Goal: Feedback & Contribution: Submit feedback/report problem

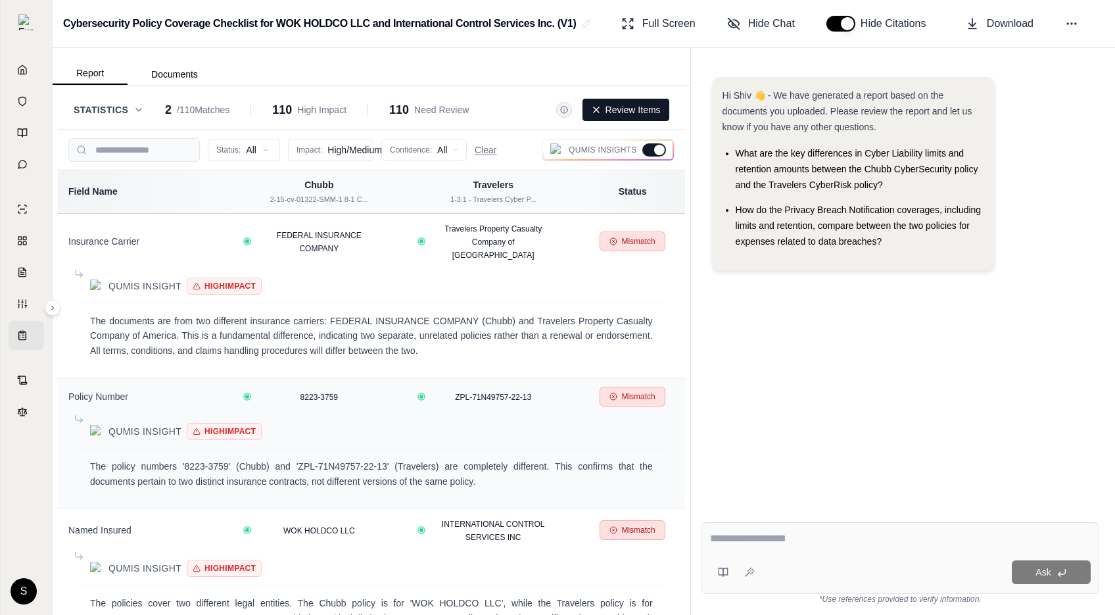
click at [362, 88] on div "Statistics 2 / 110 Matches 110 High Impact 110 Need Review Review Items Status:…" at bounding box center [372, 349] width 638 height 529
click at [124, 107] on span "Statistics" at bounding box center [101, 109] width 55 height 13
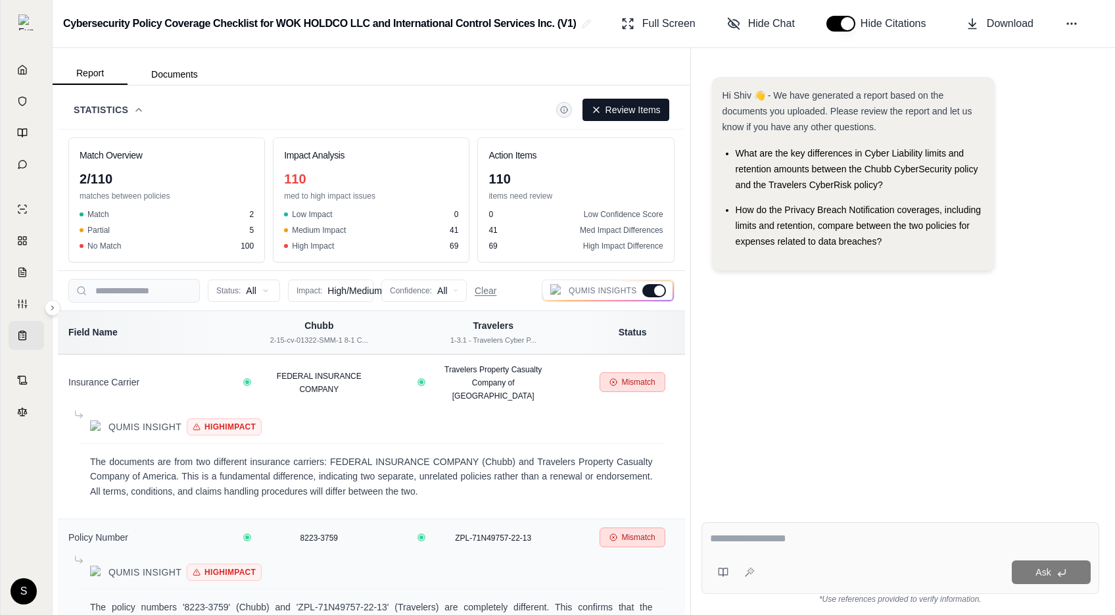
click at [139, 107] on icon at bounding box center [138, 110] width 11 height 11
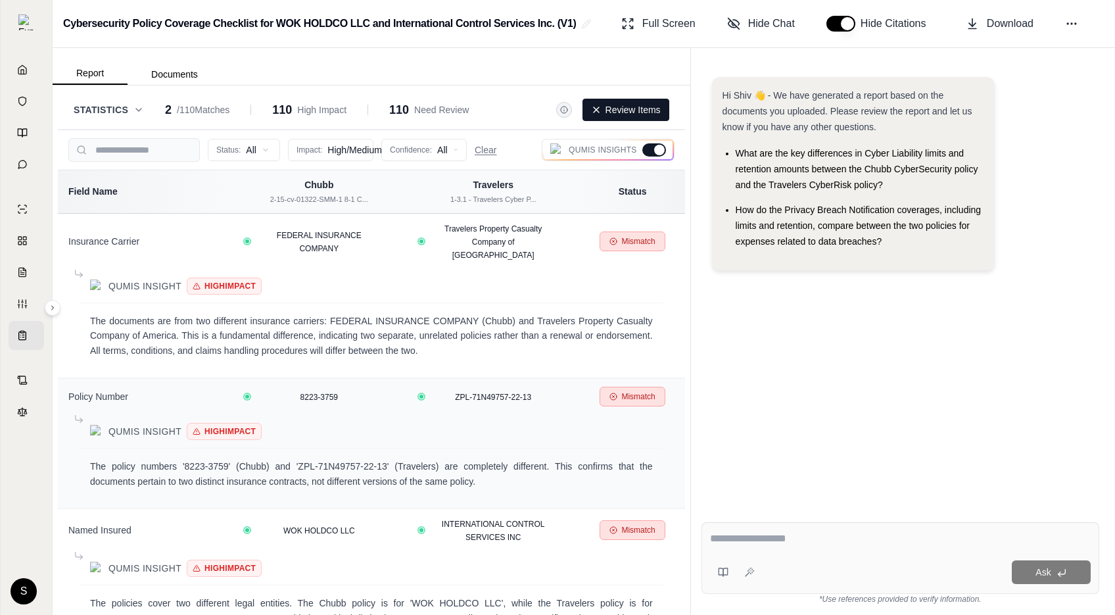
click at [368, 150] on html "Home Vault Prompts Chats Single Policy Comparisons Claims Custom Report Coverag…" at bounding box center [557, 307] width 1115 height 615
click at [367, 150] on html "Home Vault Prompts Chats Single Policy Comparisons Claims Custom Report Coverag…" at bounding box center [557, 307] width 1115 height 615
click at [440, 140] on html "Home Vault Prompts Chats Single Policy Comparisons Claims Custom Report Coverag…" at bounding box center [557, 307] width 1115 height 615
click at [420, 146] on html "Home Vault Prompts Chats Single Policy Comparisons Claims Custom Report Coverag…" at bounding box center [557, 307] width 1115 height 615
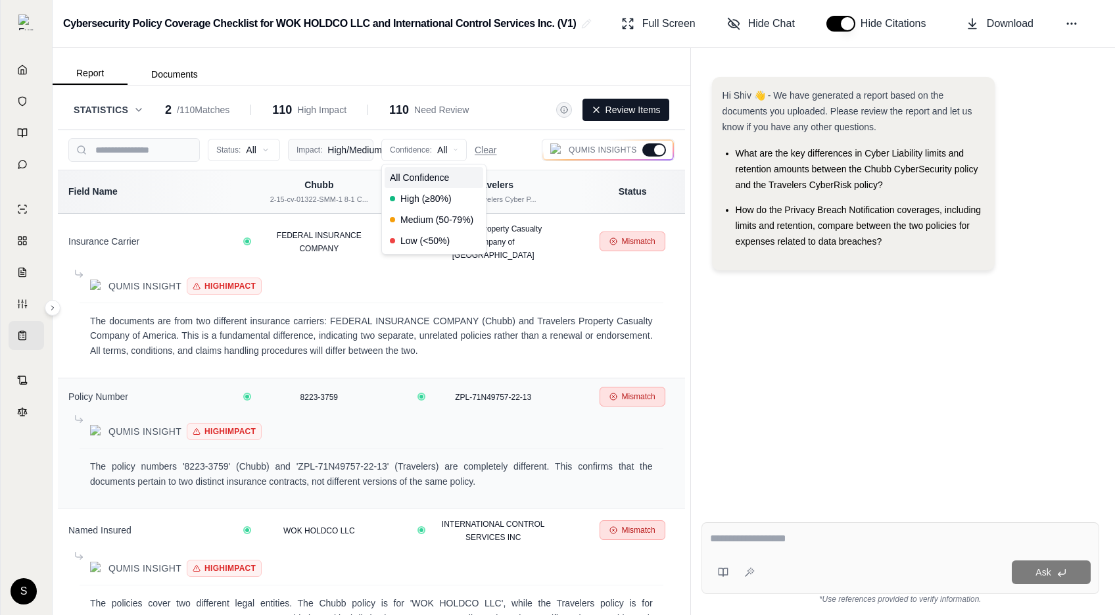
click at [353, 154] on html "Home Vault Prompts Chats Single Policy Comparisons Claims Custom Report Coverag…" at bounding box center [557, 307] width 1115 height 615
click at [457, 150] on html "Home Vault Prompts Chats Single Policy Comparisons Claims Custom Report Coverag…" at bounding box center [557, 307] width 1115 height 615
click at [457, 149] on html "Home Vault Prompts Chats Single Policy Comparisons Claims Custom Report Coverag…" at bounding box center [557, 307] width 1115 height 615
click at [349, 141] on html "Home Vault Prompts Chats Single Policy Comparisons Claims Custom Report Coverag…" at bounding box center [557, 307] width 1115 height 615
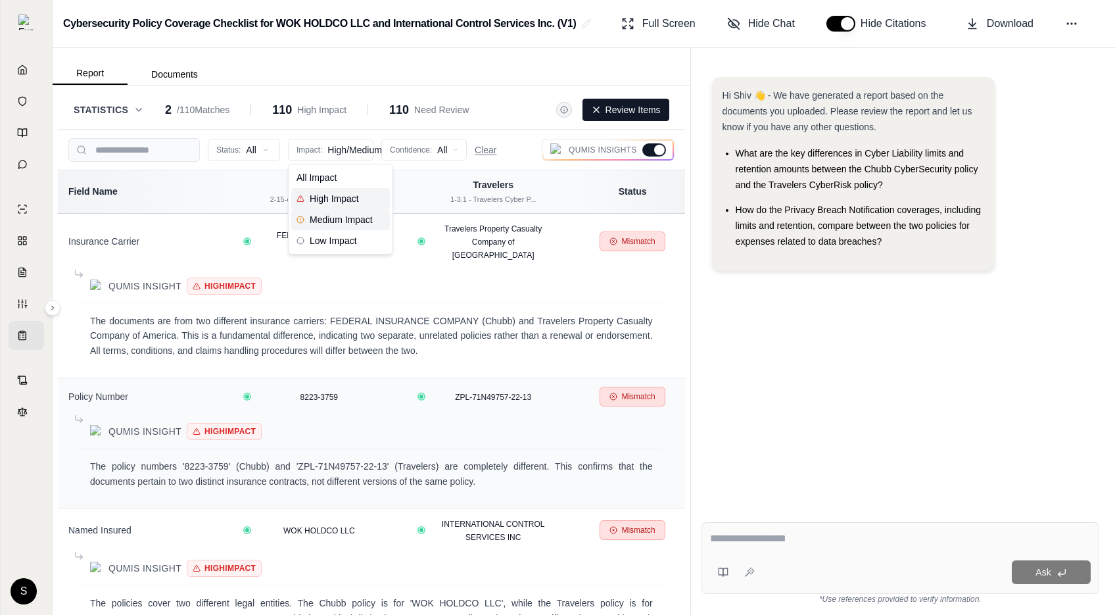
click at [818, 399] on html "Home Vault Prompts Chats Single Policy Comparisons Claims Custom Report Coverag…" at bounding box center [557, 307] width 1115 height 615
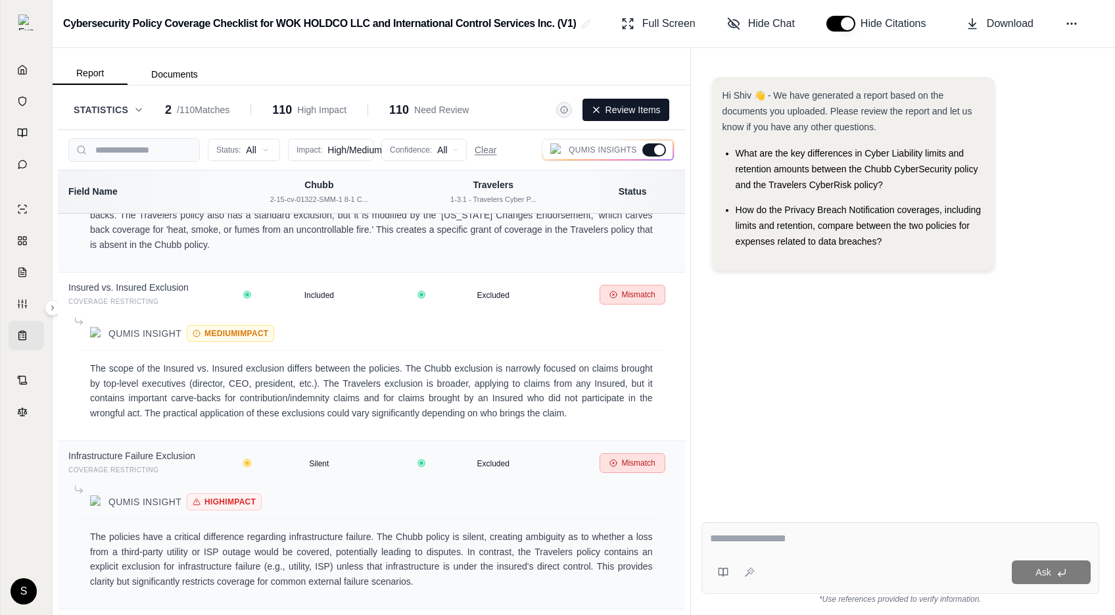
scroll to position [14605, 0]
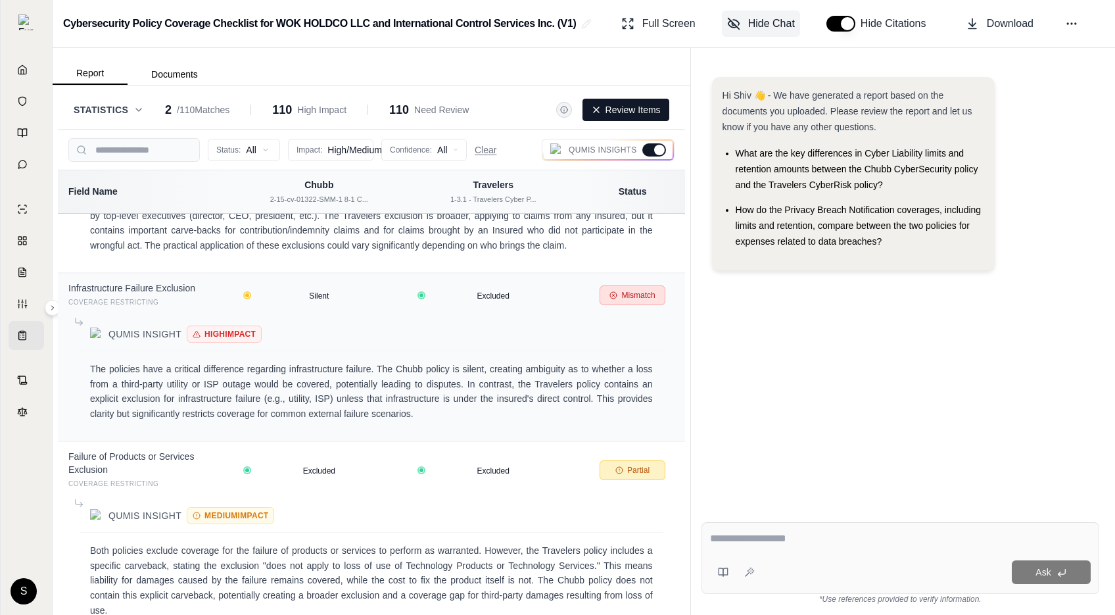
click at [772, 13] on button "Hide Chat" at bounding box center [761, 24] width 78 height 26
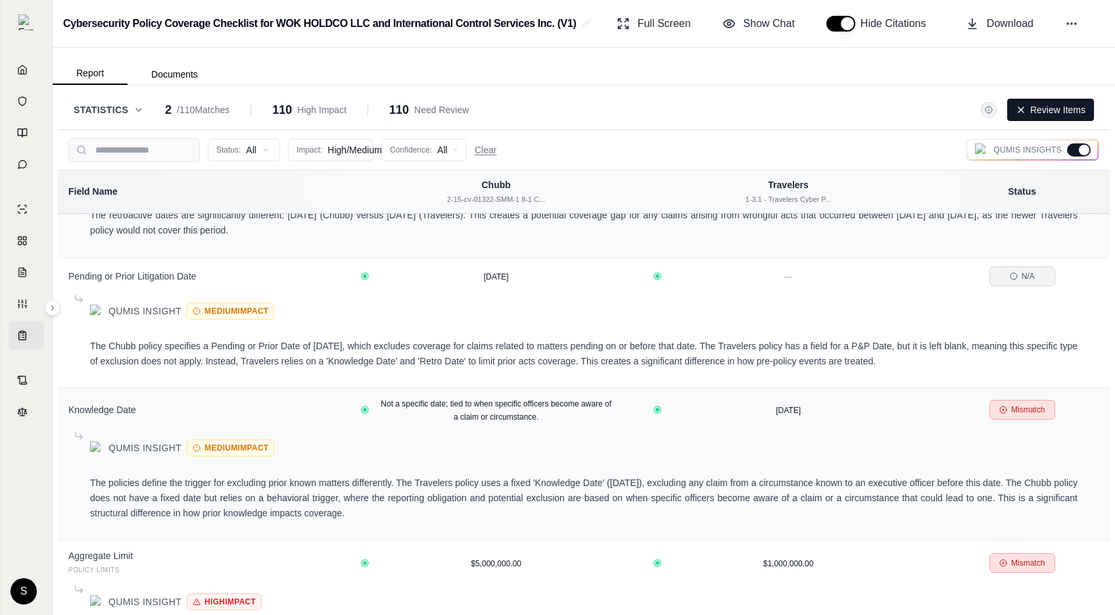
scroll to position [744, 0]
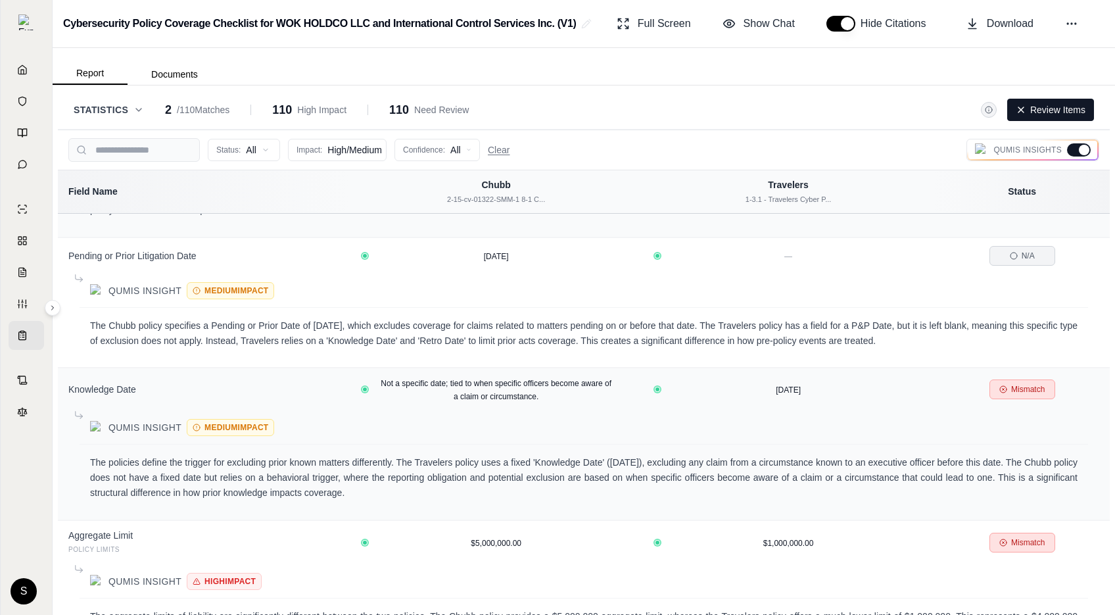
click at [1079, 148] on div at bounding box center [1084, 150] width 11 height 11
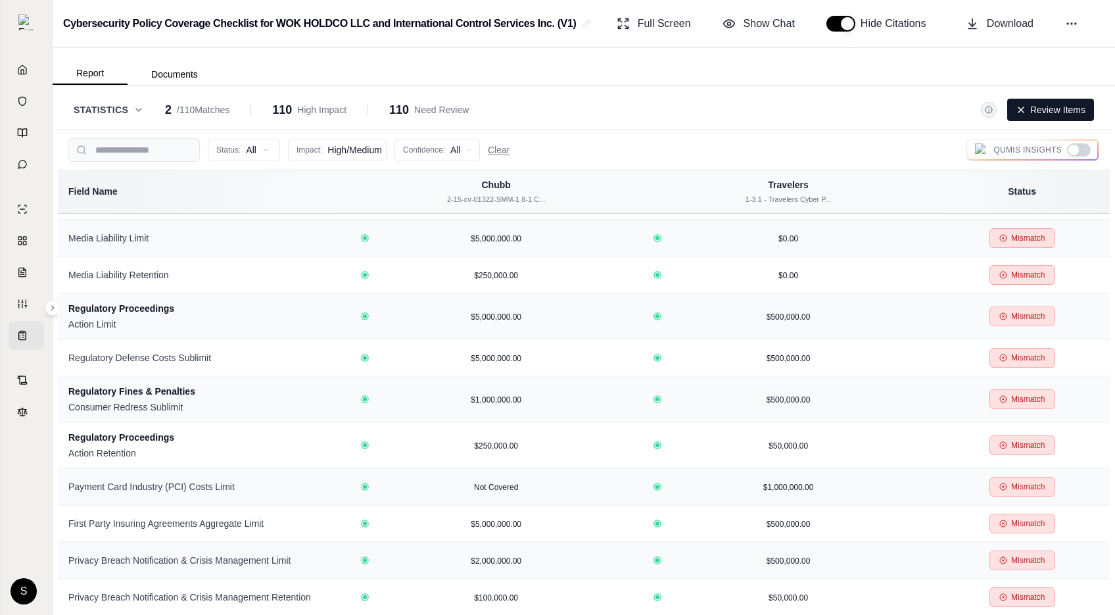
scroll to position [0, 0]
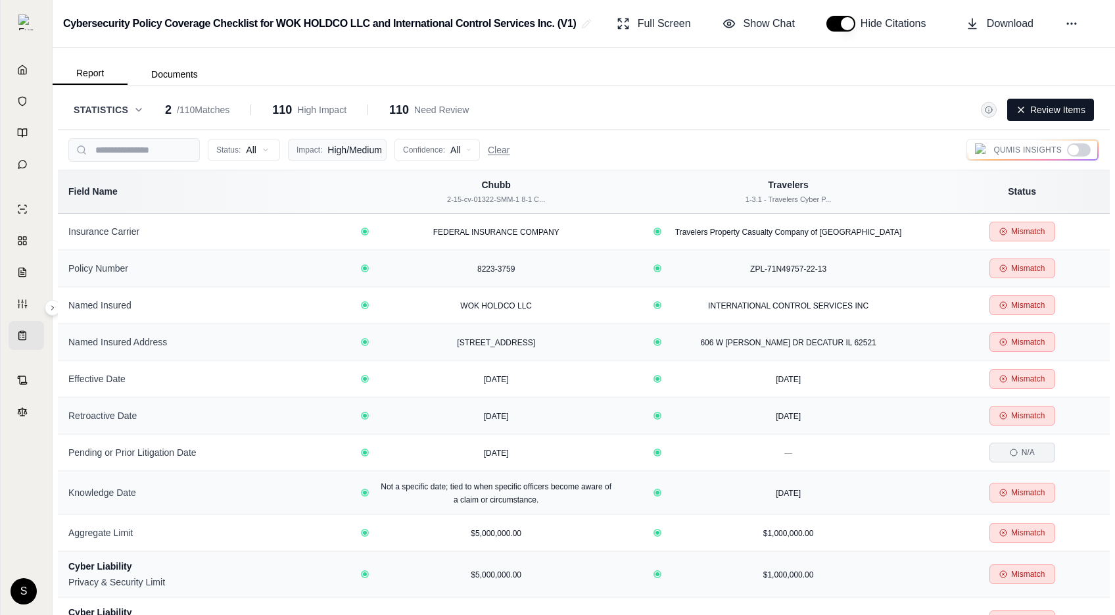
click at [374, 151] on html "Home Vault Prompts Chats Single Policy Comparisons Claims Custom Report Coverag…" at bounding box center [557, 307] width 1115 height 615
click at [339, 240] on span "Low Impact" at bounding box center [326, 240] width 60 height 13
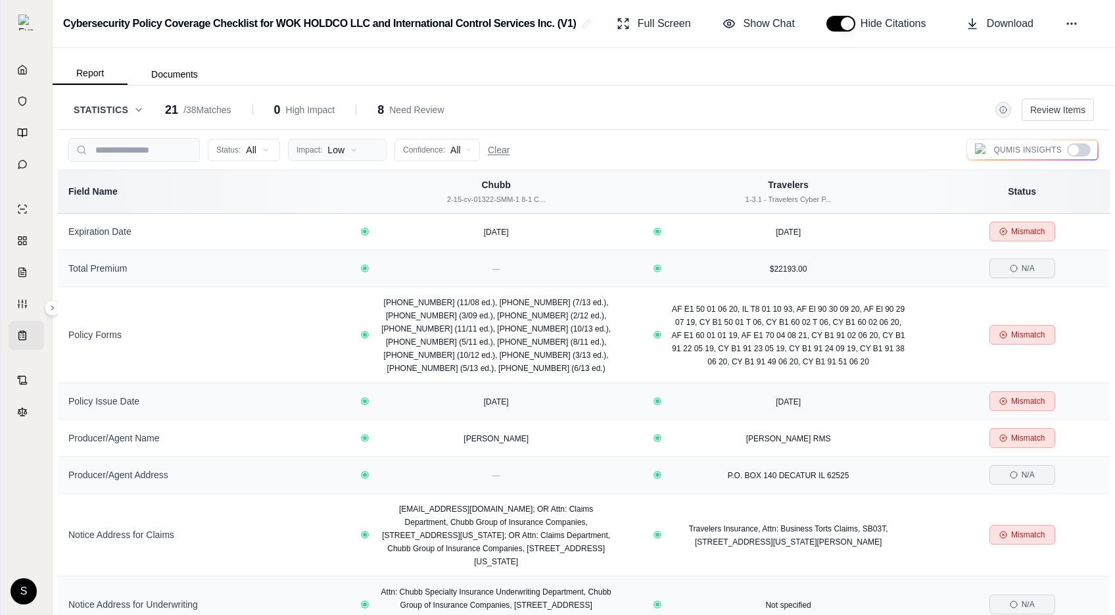
click at [366, 153] on html "Home Vault Prompts Chats Single Policy Comparisons Claims Custom Report Coverag…" at bounding box center [557, 307] width 1115 height 615
click at [351, 202] on span "High Impact" at bounding box center [327, 198] width 62 height 13
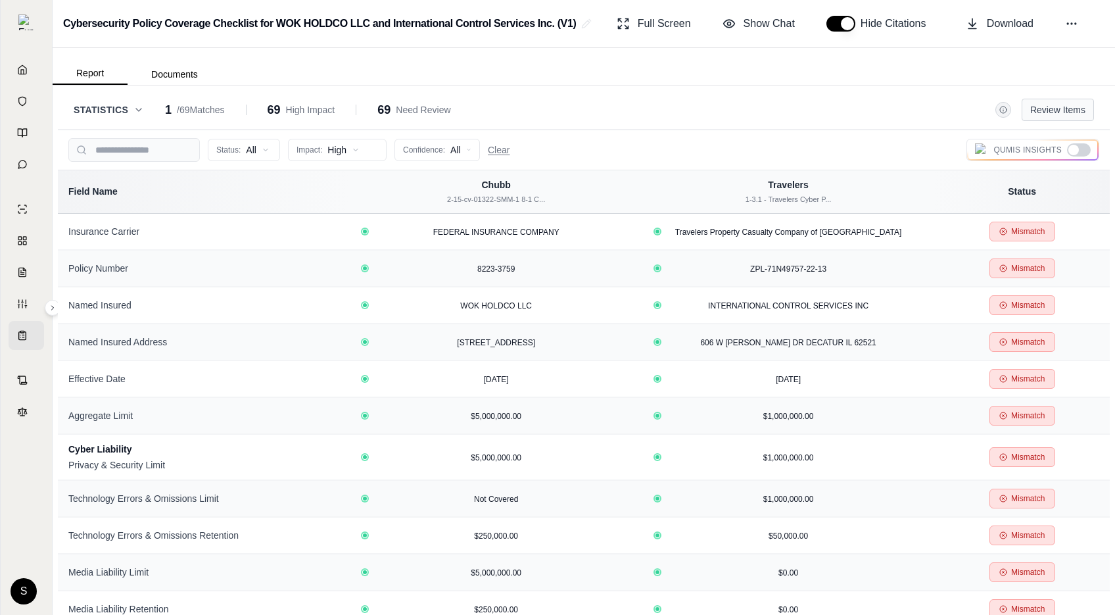
click at [1059, 99] on button "Review Items" at bounding box center [1058, 110] width 72 height 22
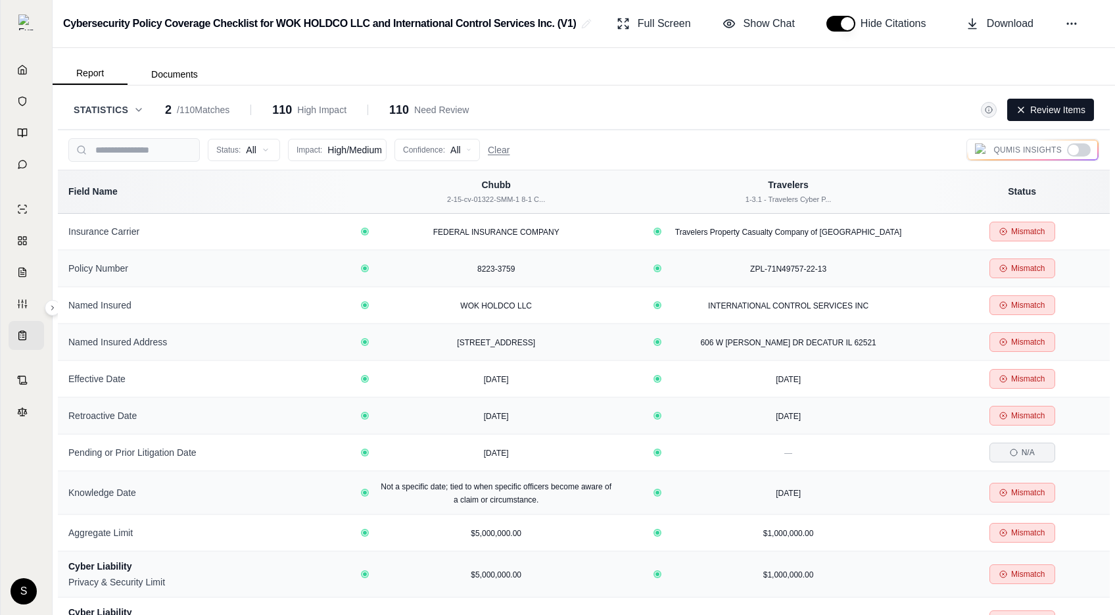
click at [1057, 112] on button "Review Items" at bounding box center [1050, 110] width 87 height 22
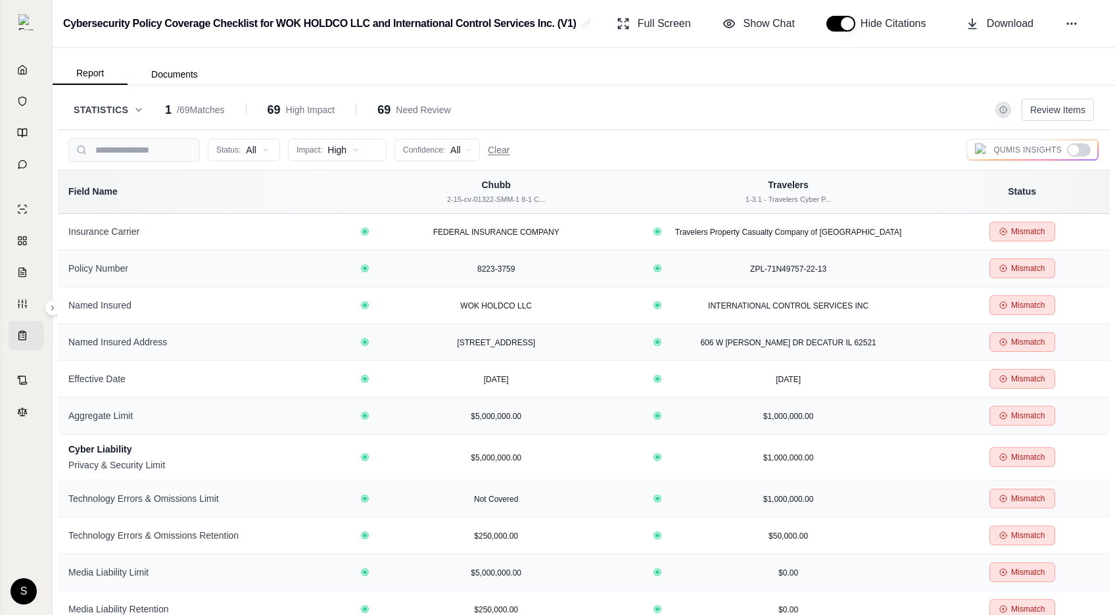
click at [1004, 108] on icon at bounding box center [1003, 110] width 8 height 8
click at [1079, 112] on button "Review Items" at bounding box center [1058, 110] width 72 height 22
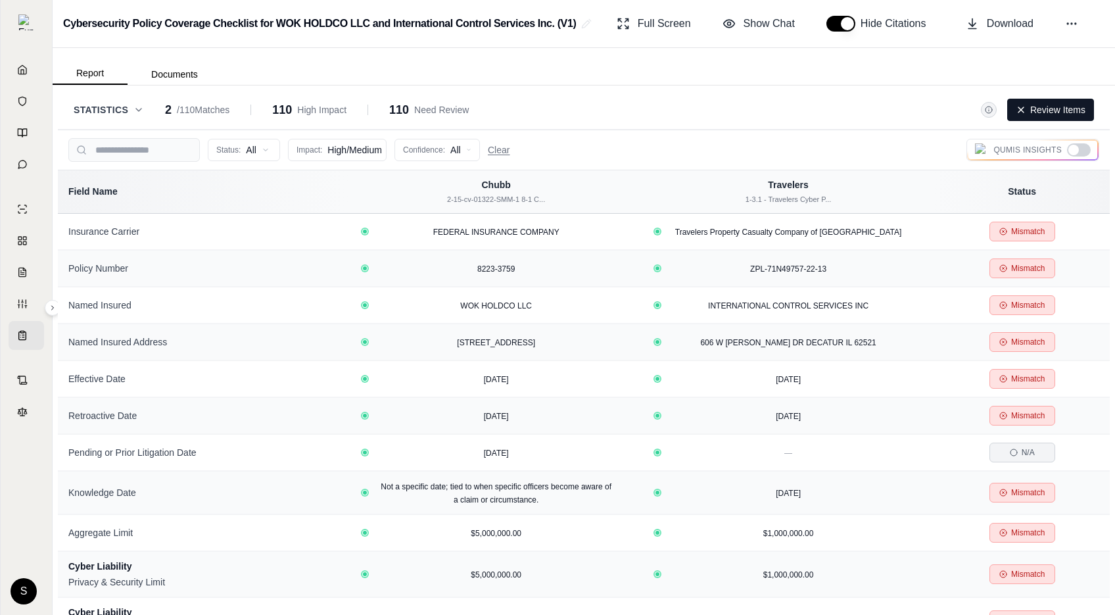
click at [1079, 147] on div at bounding box center [1079, 149] width 24 height 13
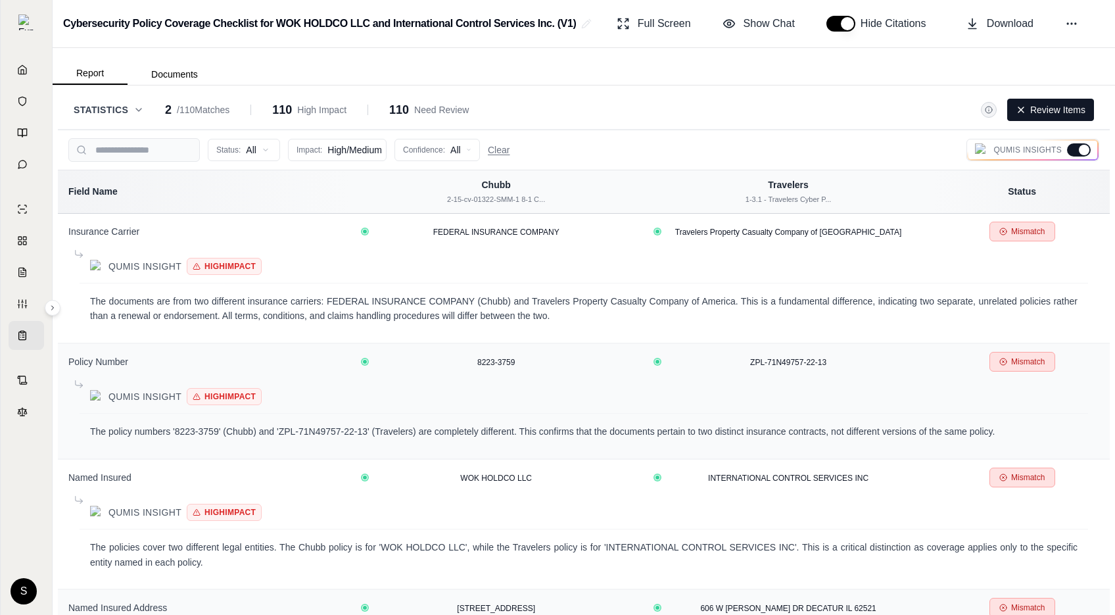
click at [1079, 147] on div at bounding box center [1084, 150] width 11 height 11
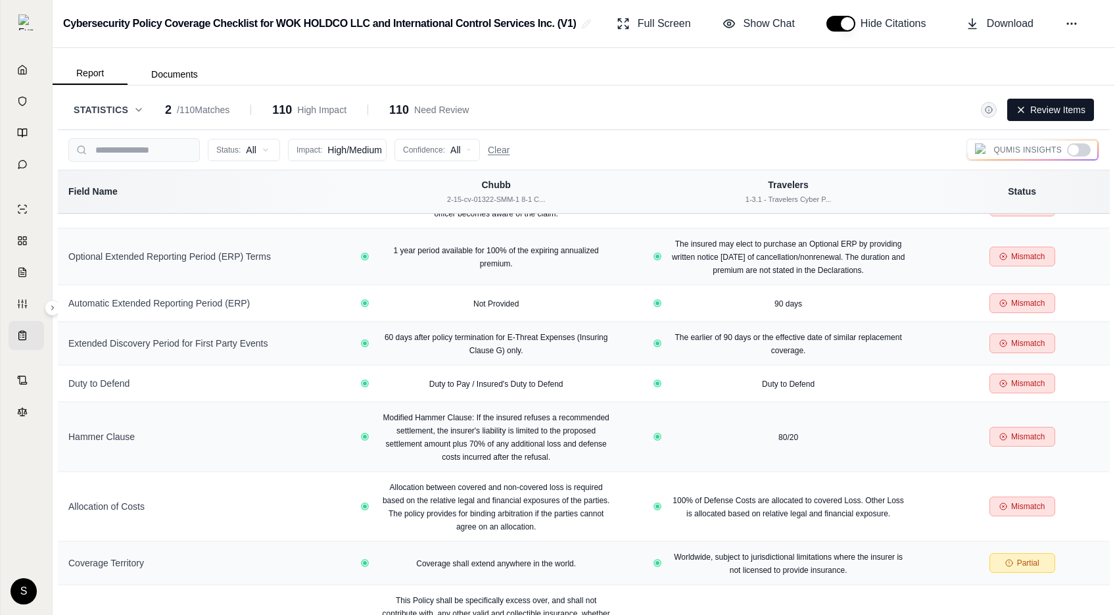
scroll to position [4153, 0]
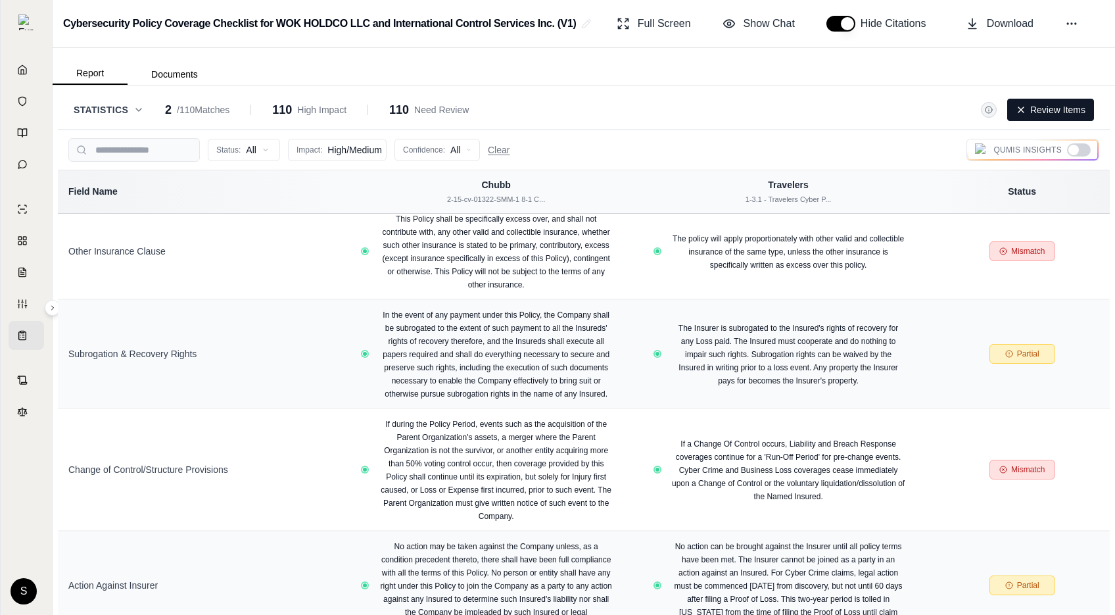
click at [1024, 101] on button "Review Items" at bounding box center [1050, 110] width 87 height 22
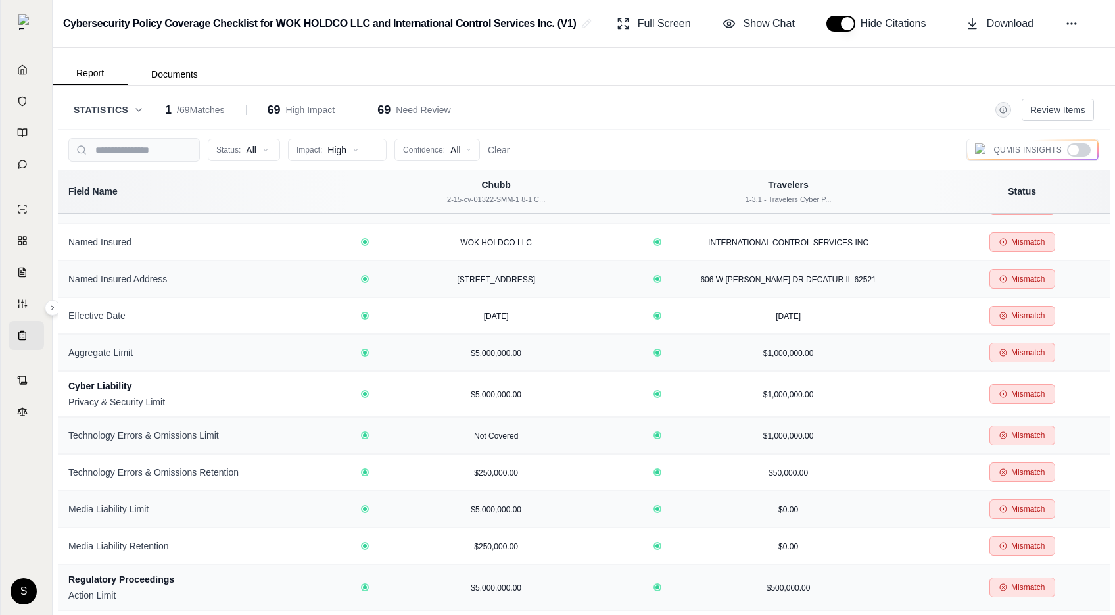
scroll to position [0, 0]
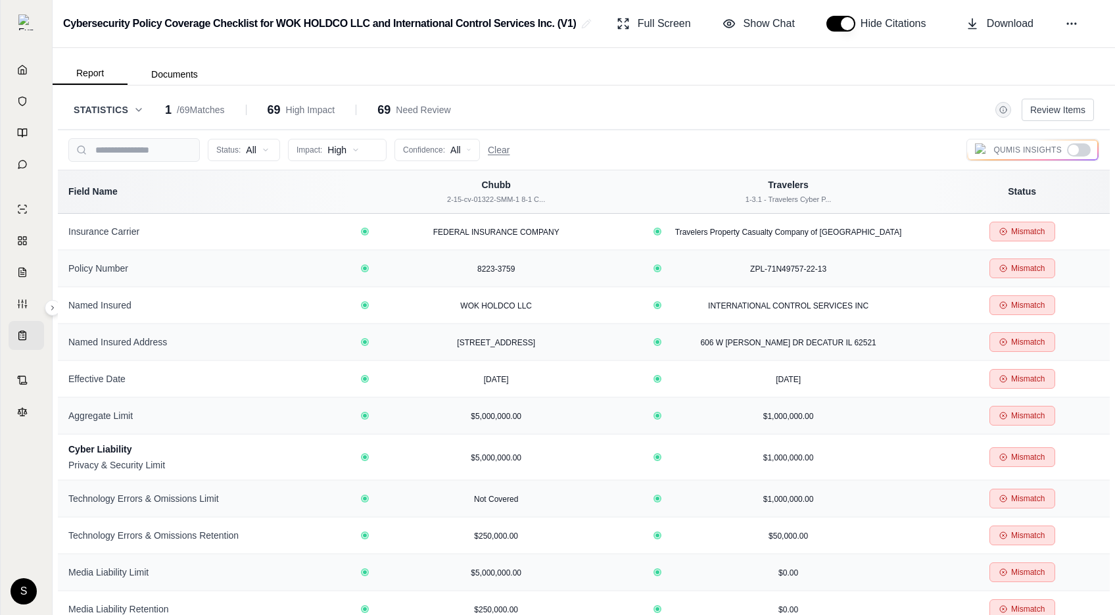
click at [350, 154] on html "Home Vault Prompts Chats Single Policy Comparisons Claims Custom Report Coverag…" at bounding box center [557, 307] width 1115 height 615
click at [653, 118] on html "Home Vault Prompts Chats Single Policy Comparisons Claims Custom Report Coverag…" at bounding box center [557, 307] width 1115 height 615
click at [493, 149] on button "Clear" at bounding box center [499, 149] width 22 height 13
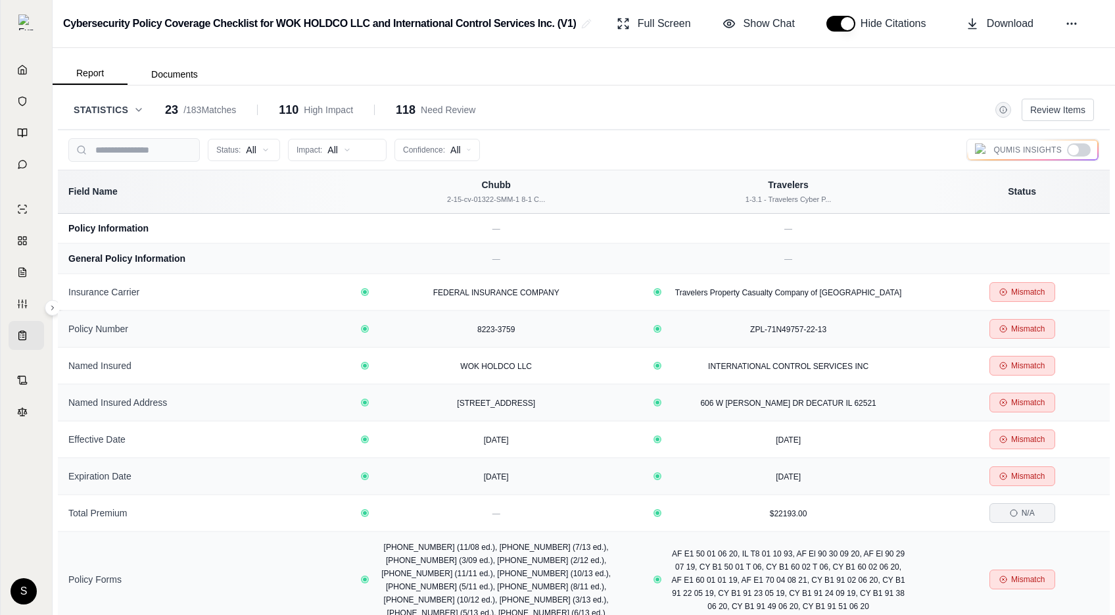
click at [1079, 153] on div at bounding box center [1079, 149] width 24 height 13
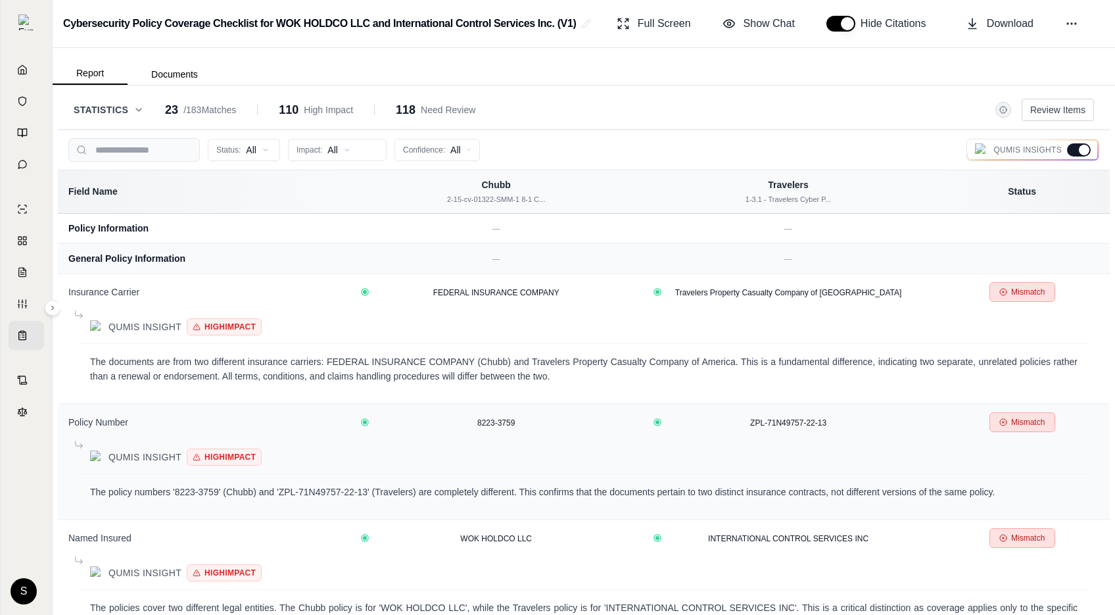
click at [1079, 153] on div at bounding box center [1084, 150] width 11 height 11
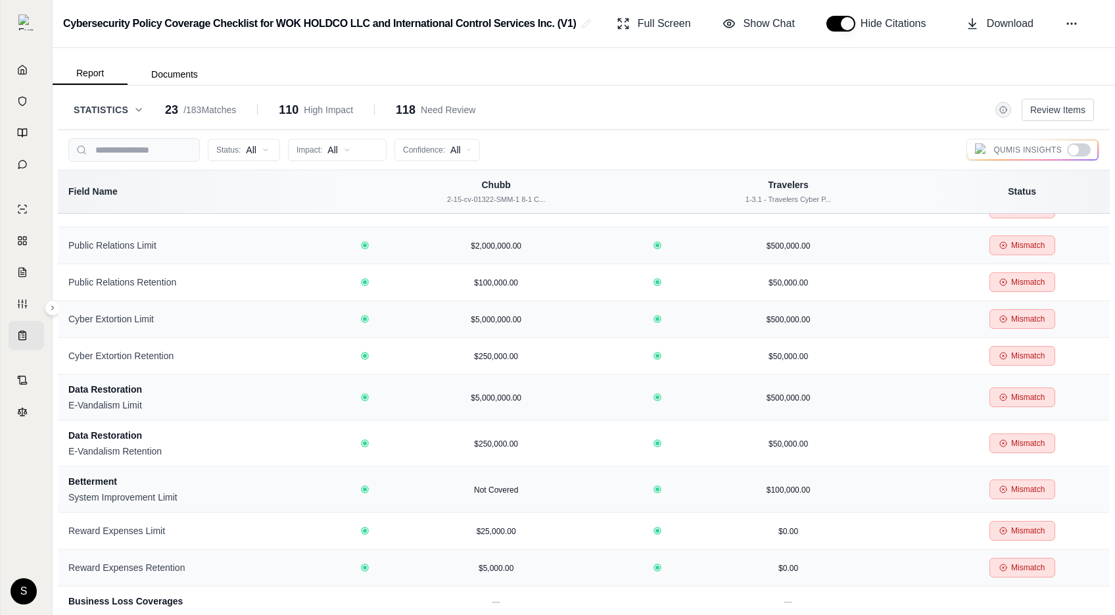
scroll to position [1747, 0]
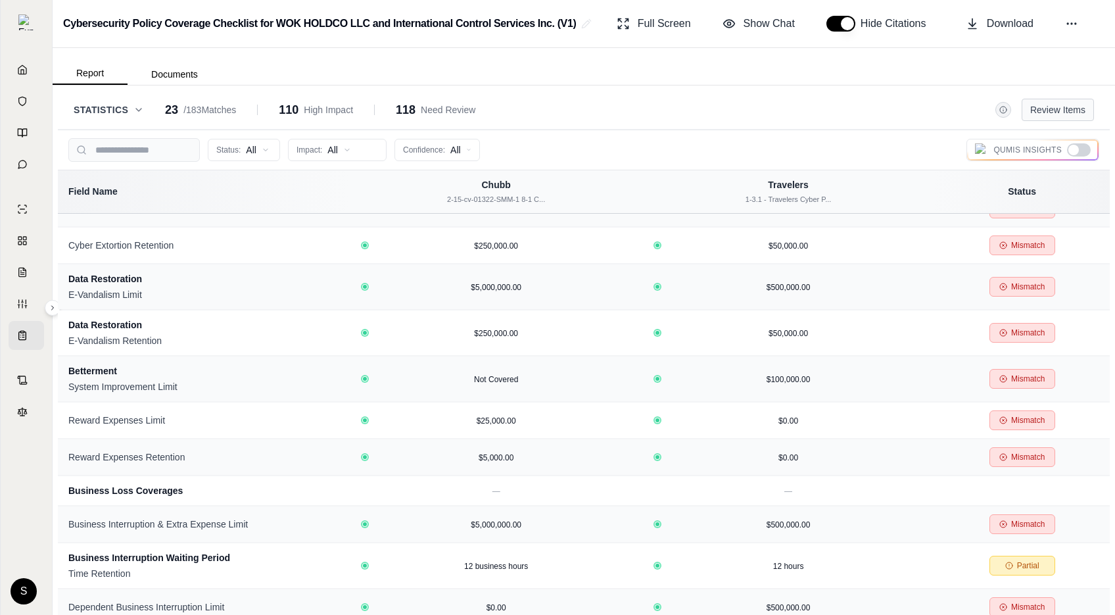
click at [1052, 113] on button "Review Items" at bounding box center [1058, 110] width 72 height 22
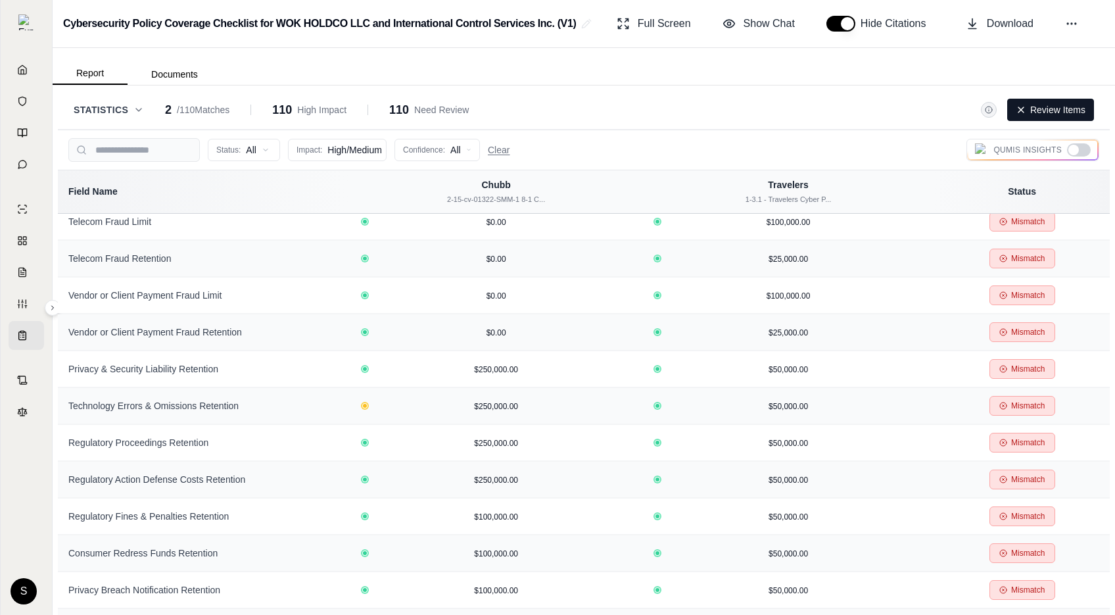
scroll to position [1083, 0]
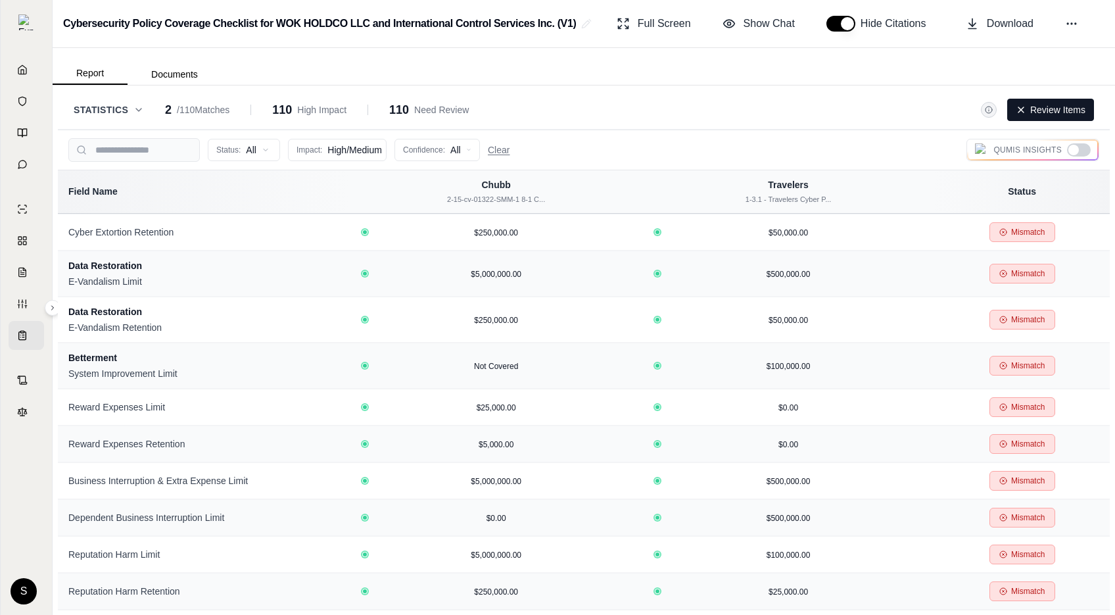
click at [1078, 149] on div at bounding box center [1073, 150] width 11 height 11
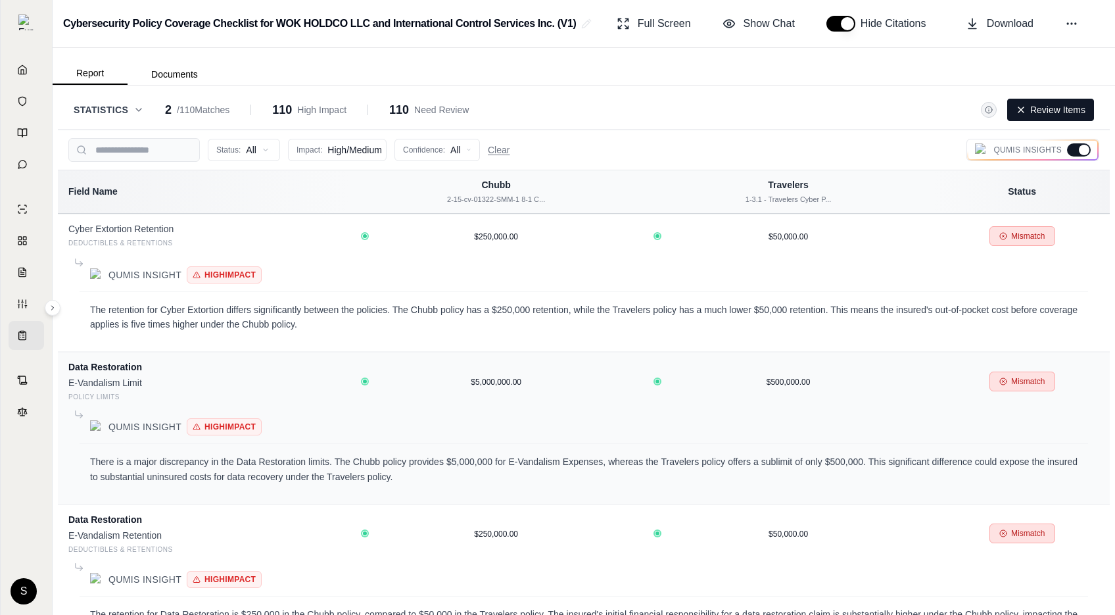
click at [1078, 149] on div at bounding box center [1079, 149] width 24 height 13
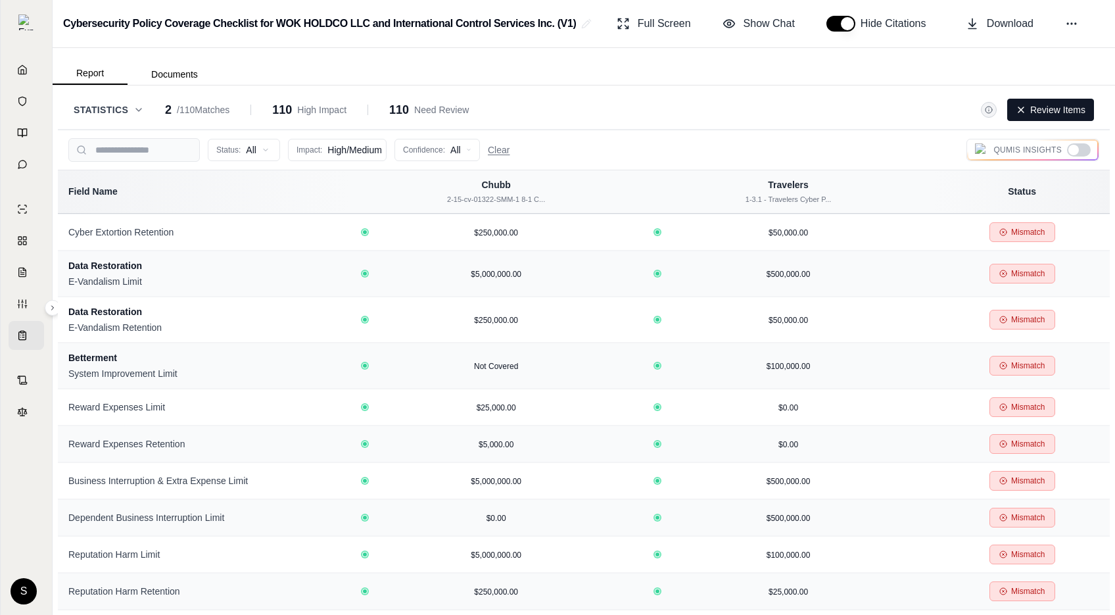
click at [141, 111] on icon at bounding box center [138, 110] width 11 height 11
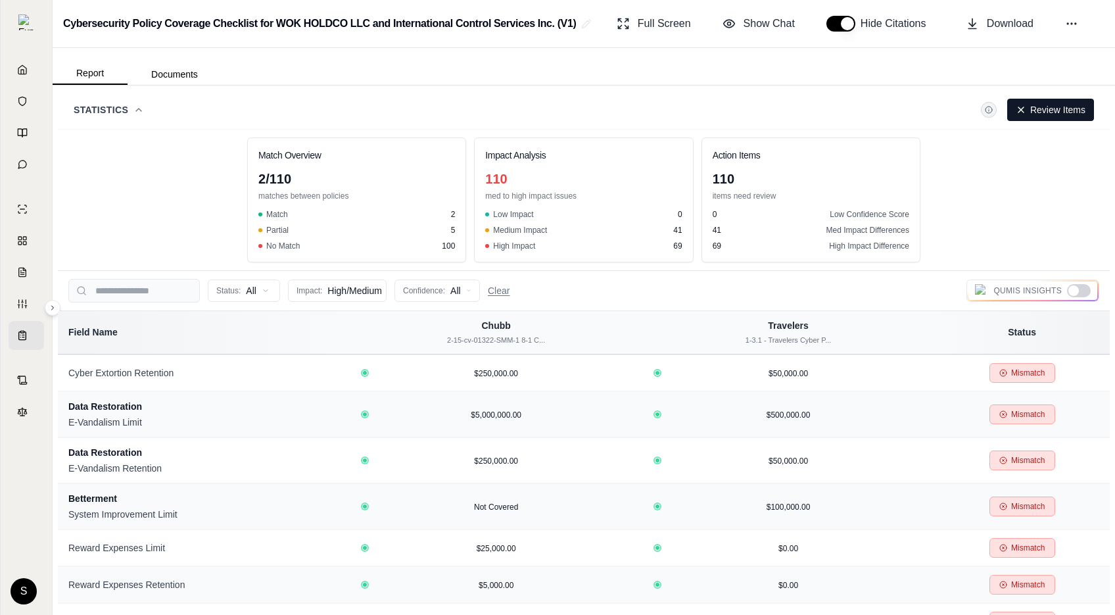
click at [141, 111] on icon at bounding box center [138, 110] width 11 height 11
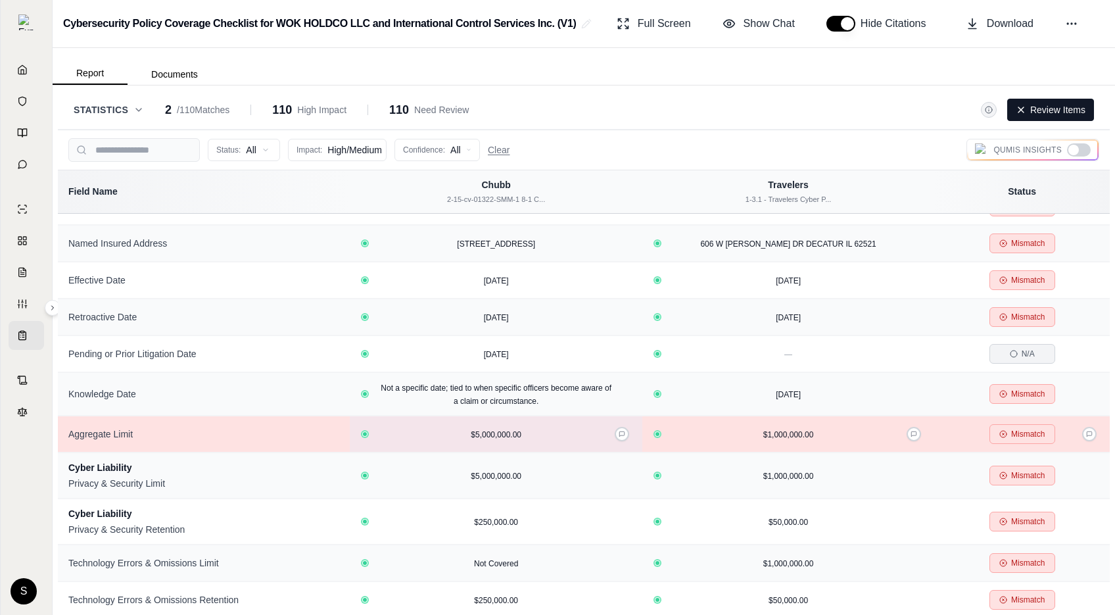
scroll to position [0, 0]
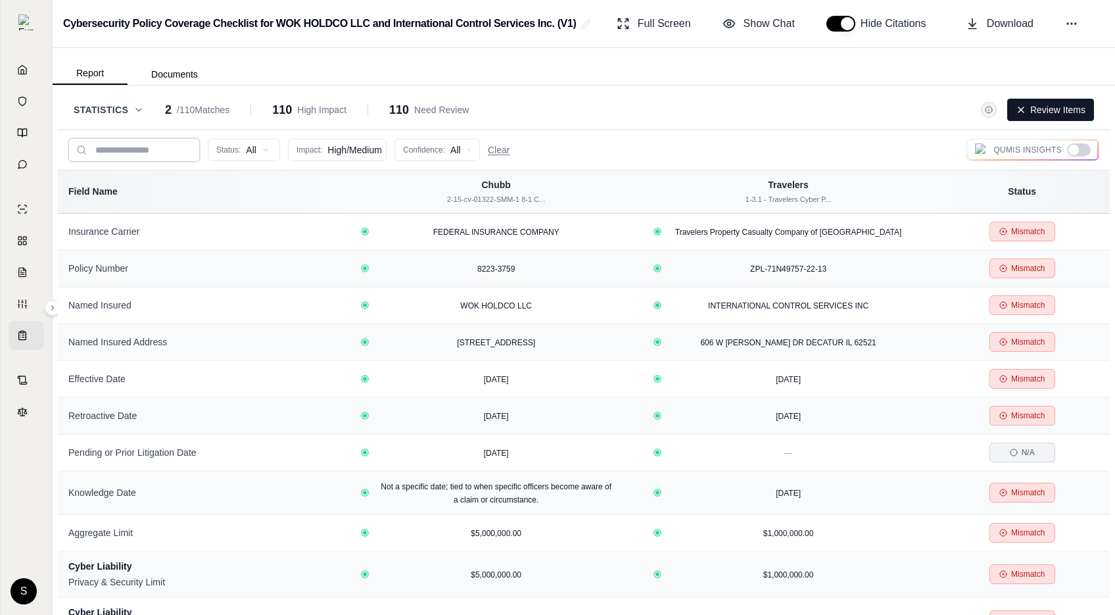
click at [156, 149] on input "search" at bounding box center [133, 150] width 131 height 24
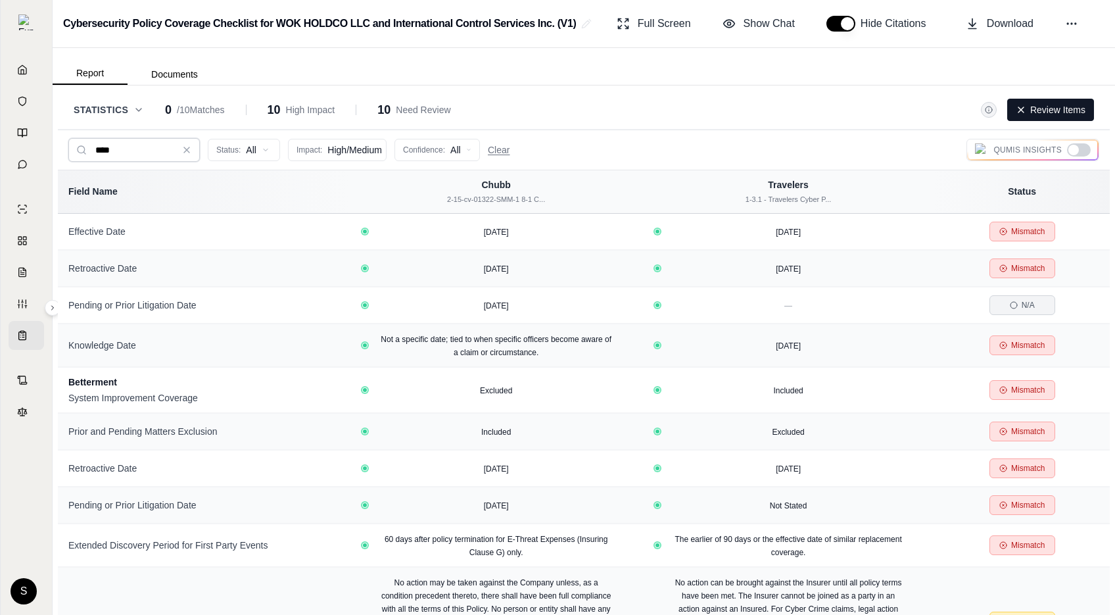
type input "****"
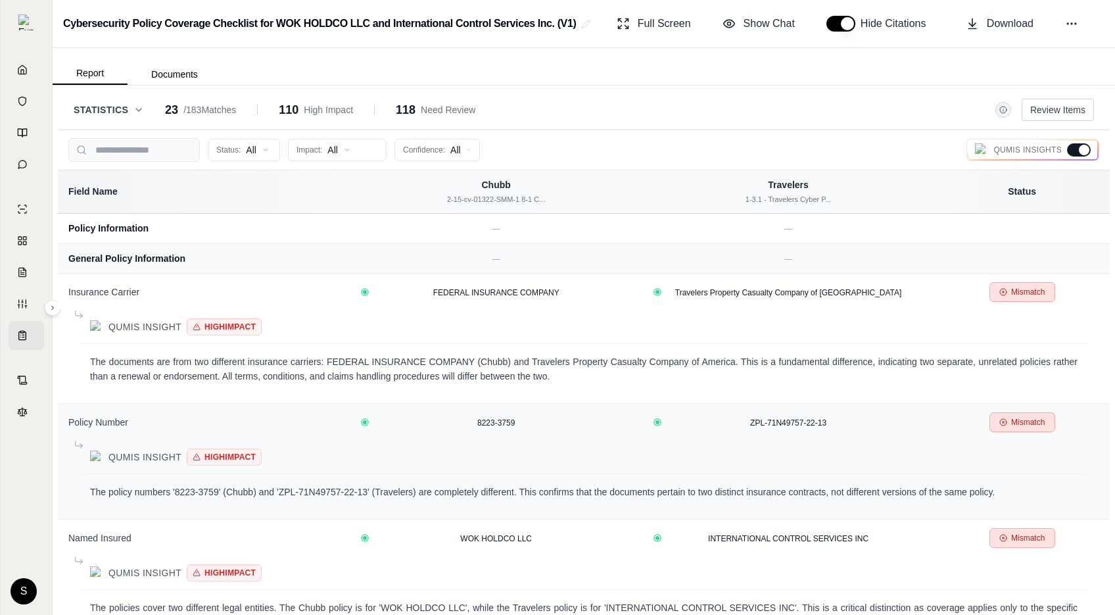
click at [139, 107] on icon at bounding box center [138, 110] width 11 height 11
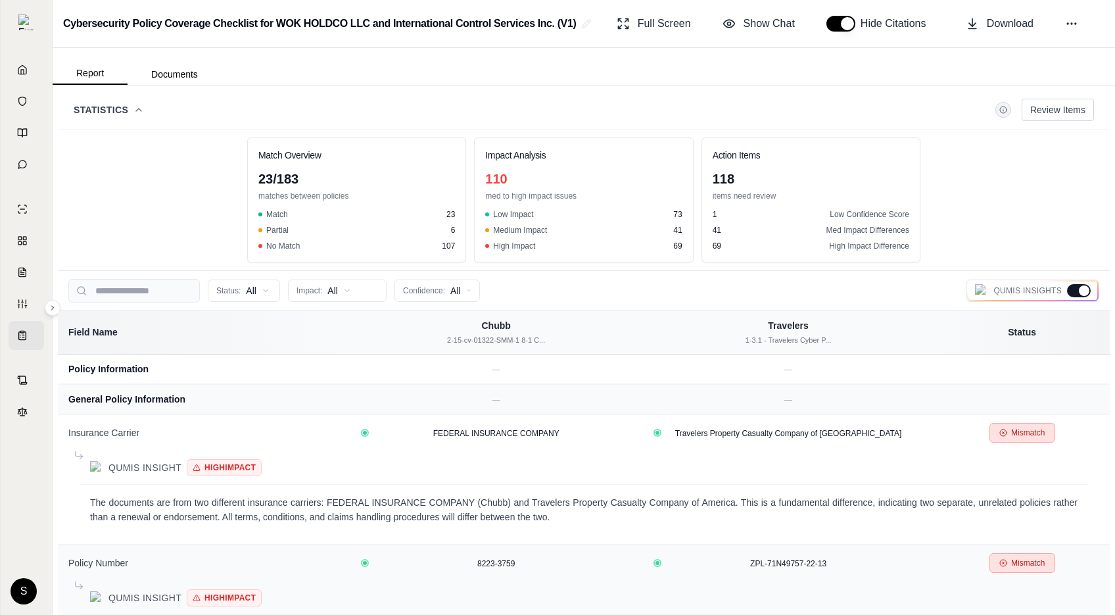
click at [143, 107] on icon at bounding box center [138, 110] width 11 height 11
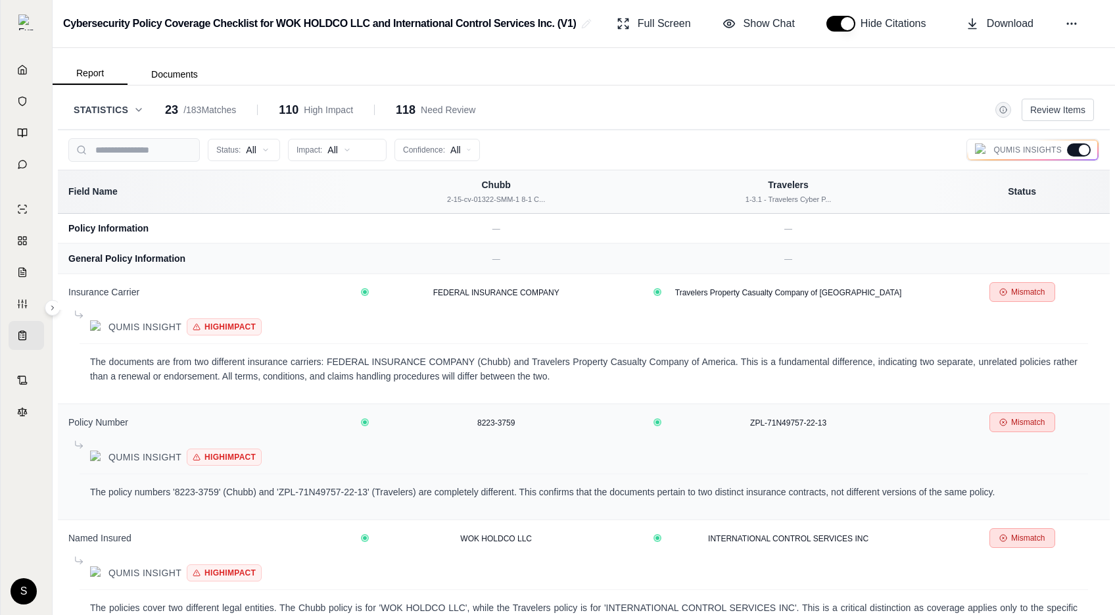
click at [143, 107] on icon at bounding box center [138, 110] width 11 height 11
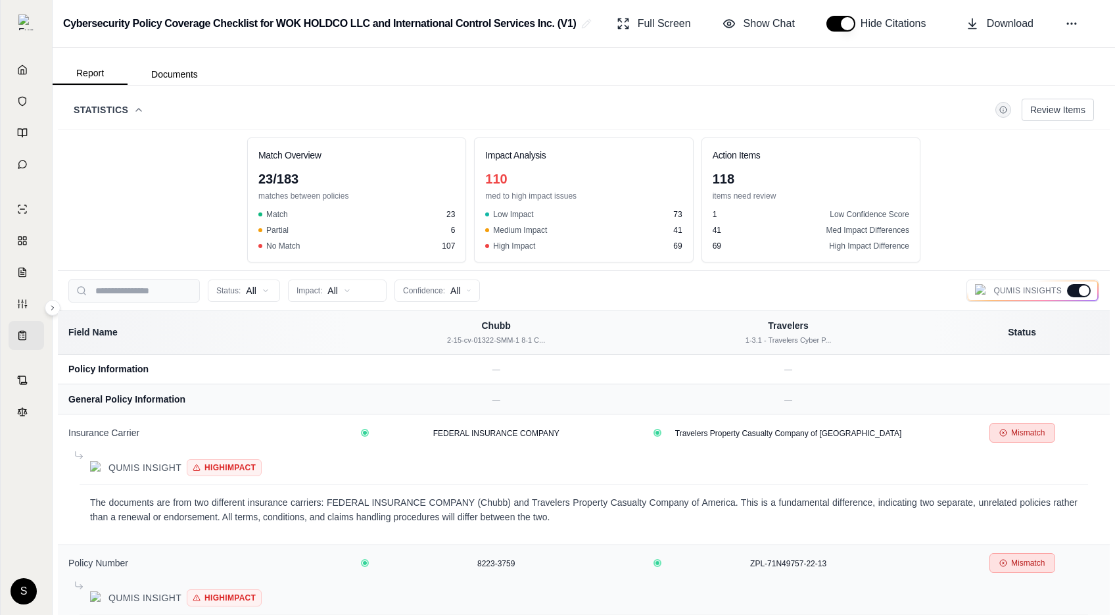
click at [130, 108] on button "Statistics" at bounding box center [109, 109] width 70 height 13
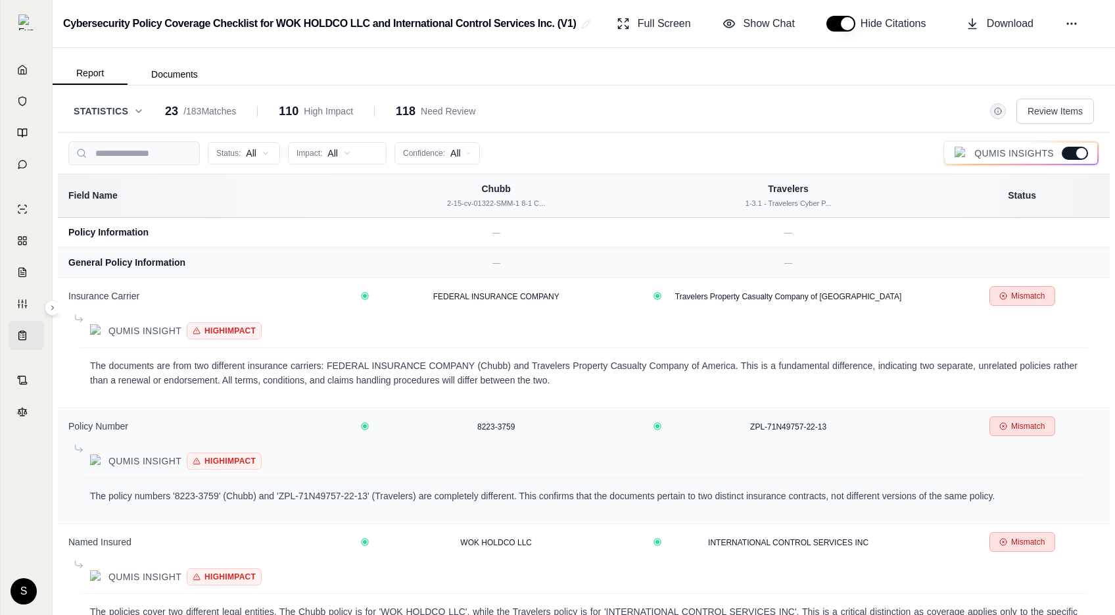
click at [1073, 149] on div at bounding box center [1075, 153] width 26 height 13
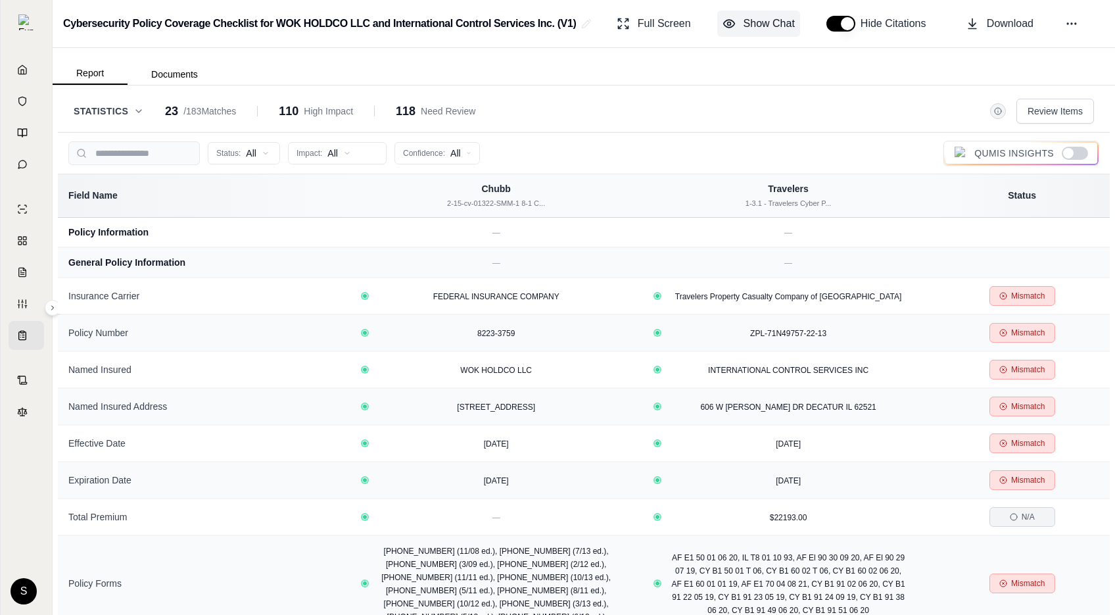
click at [760, 25] on span "Show Chat" at bounding box center [769, 24] width 51 height 16
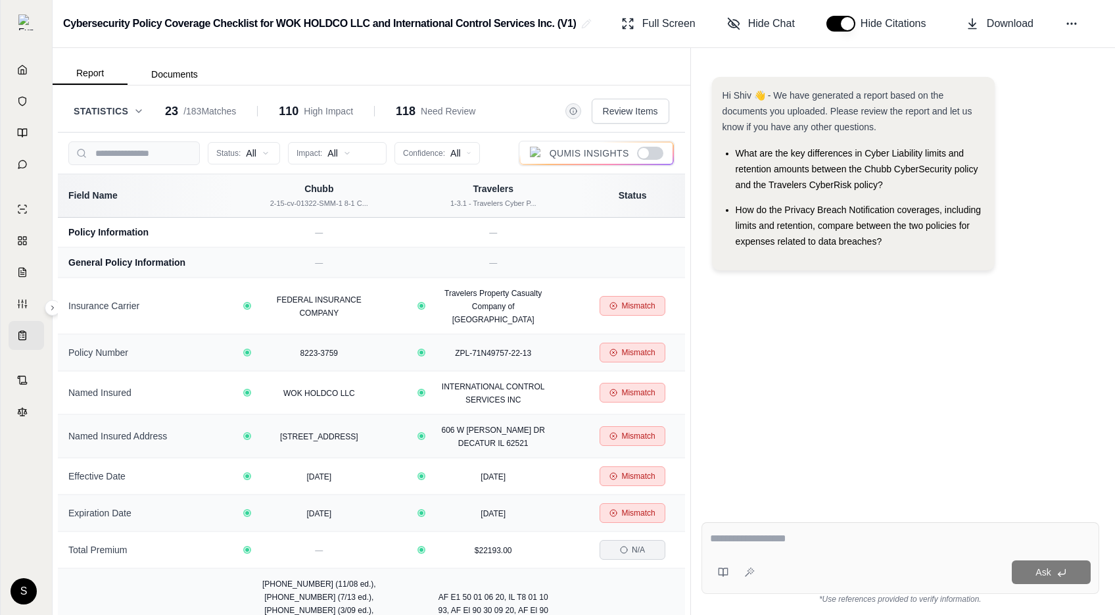
click at [640, 152] on div at bounding box center [643, 153] width 11 height 11
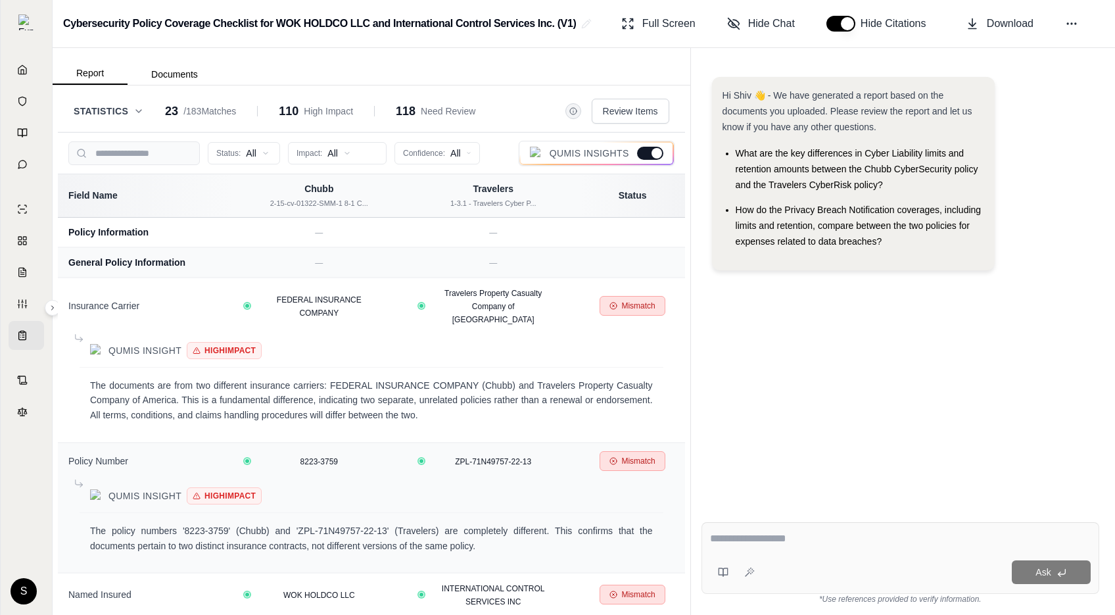
click at [640, 152] on div at bounding box center [650, 153] width 26 height 13
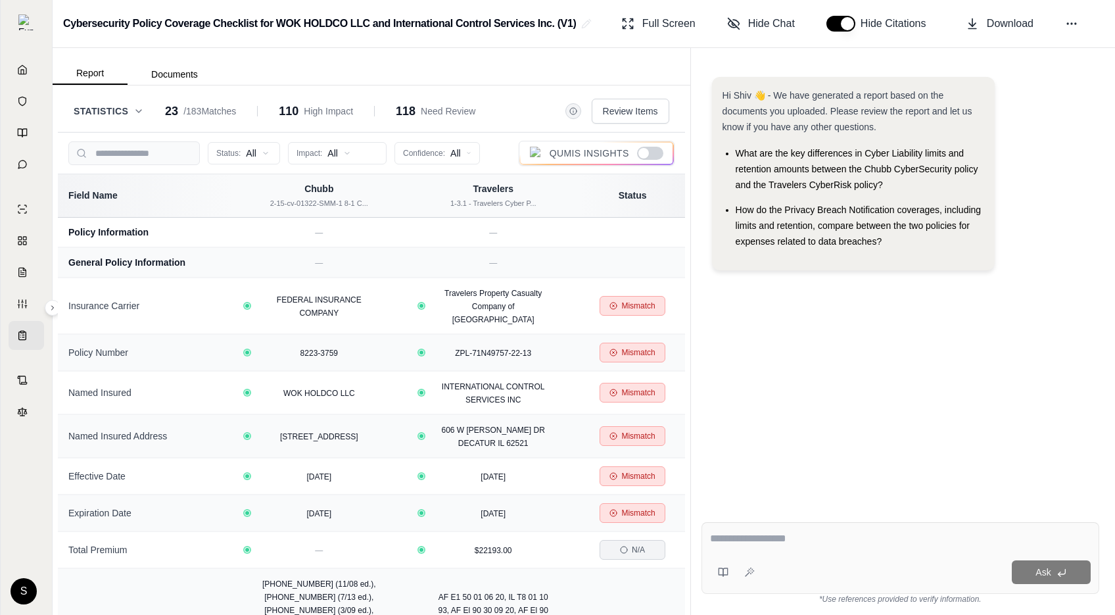
click at [640, 152] on div at bounding box center [643, 153] width 11 height 11
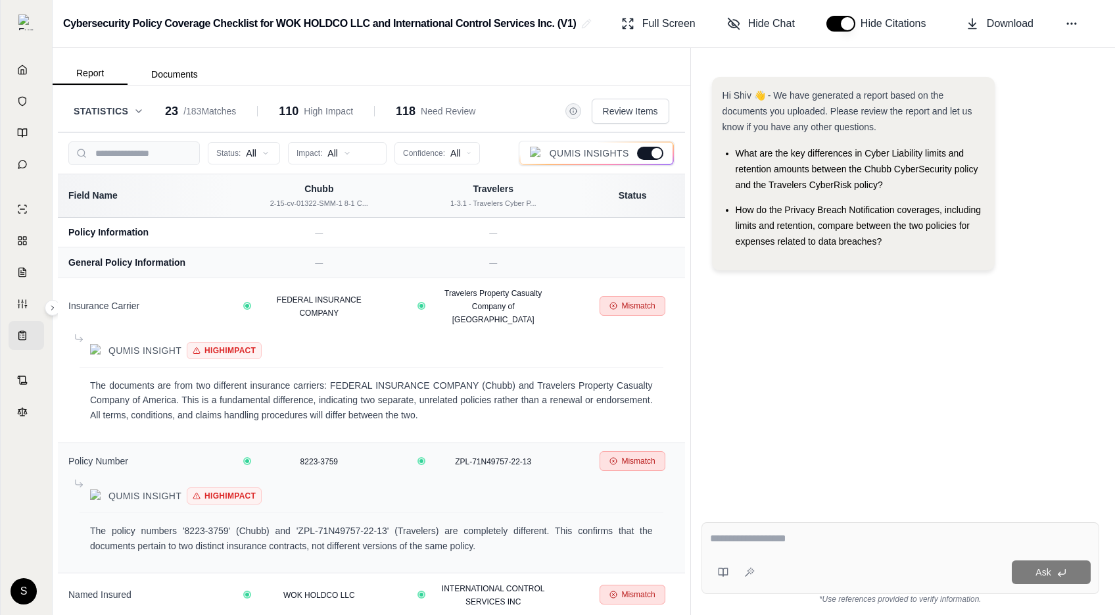
click at [640, 152] on div at bounding box center [650, 153] width 26 height 13
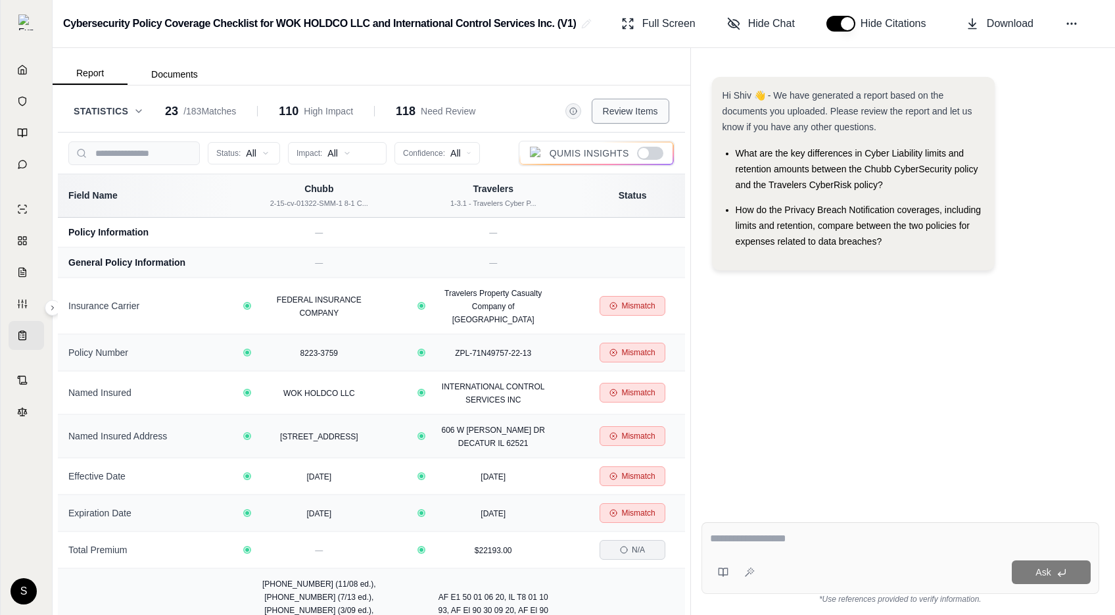
click at [637, 107] on span "Review Items" at bounding box center [630, 111] width 55 height 13
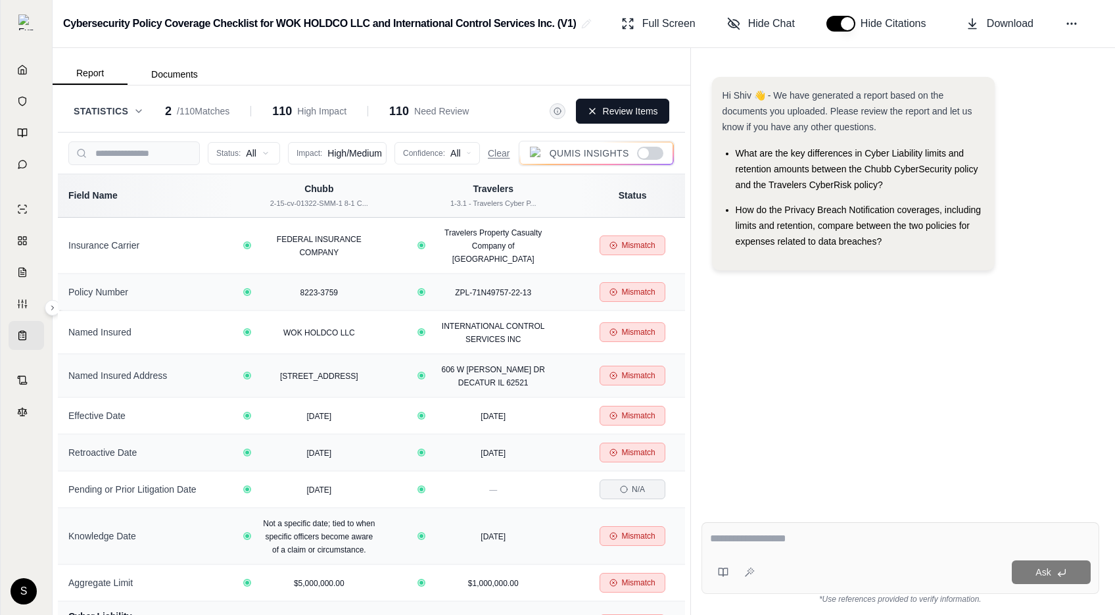
click at [645, 154] on div at bounding box center [643, 153] width 11 height 11
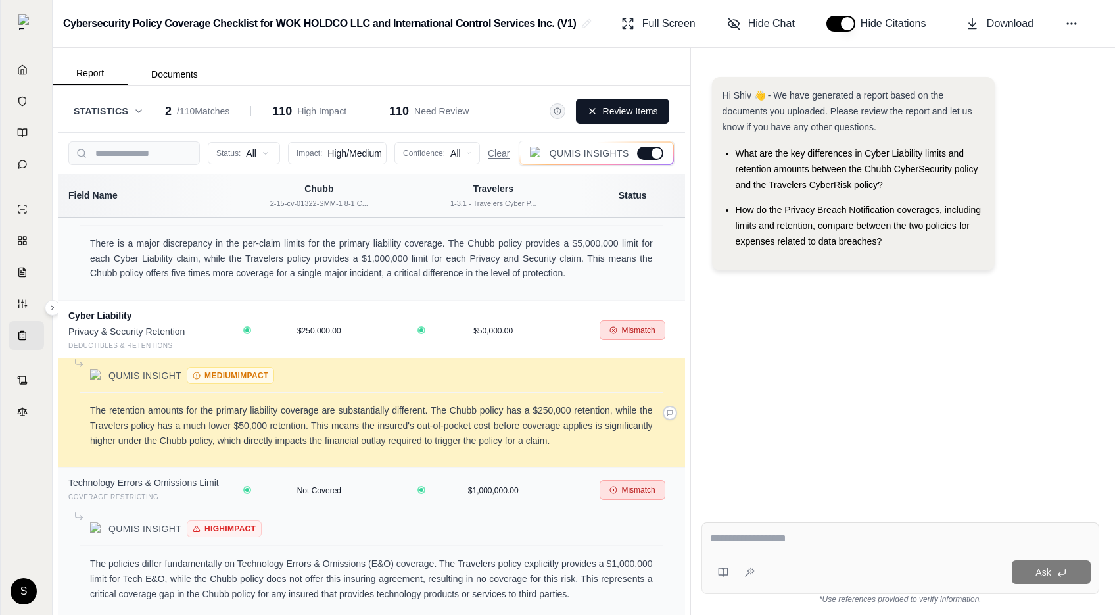
scroll to position [1465, 0]
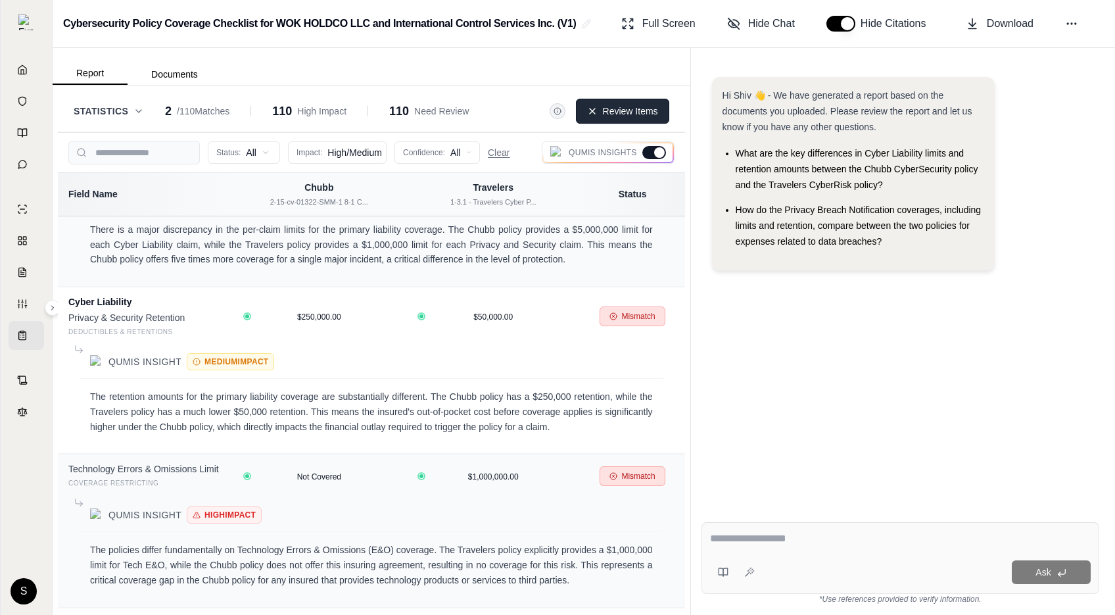
click at [599, 112] on button "Review Items" at bounding box center [622, 111] width 93 height 25
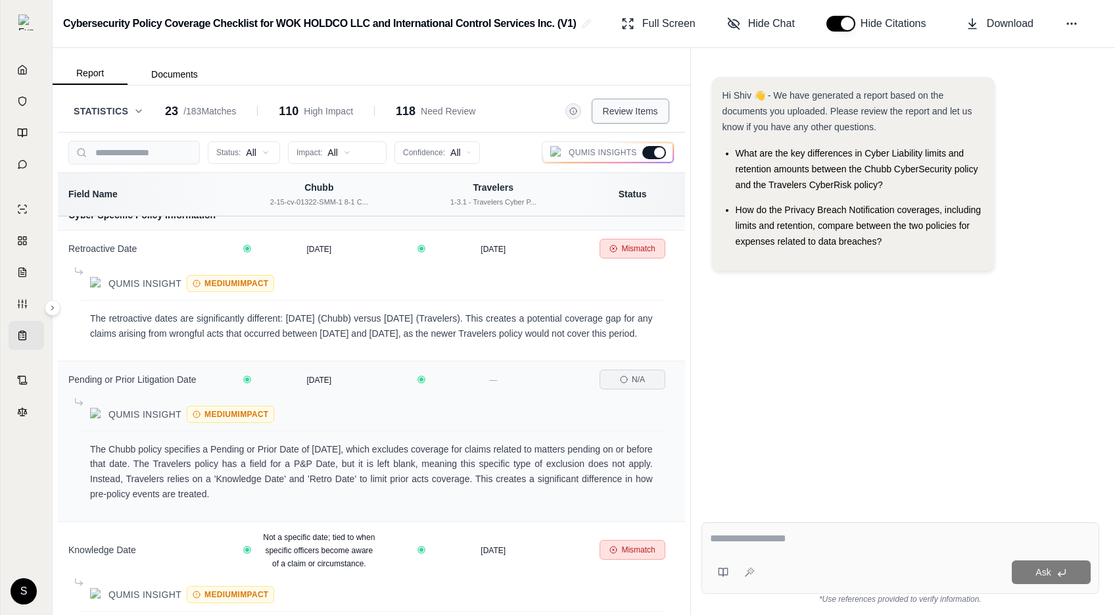
scroll to position [3025, 0]
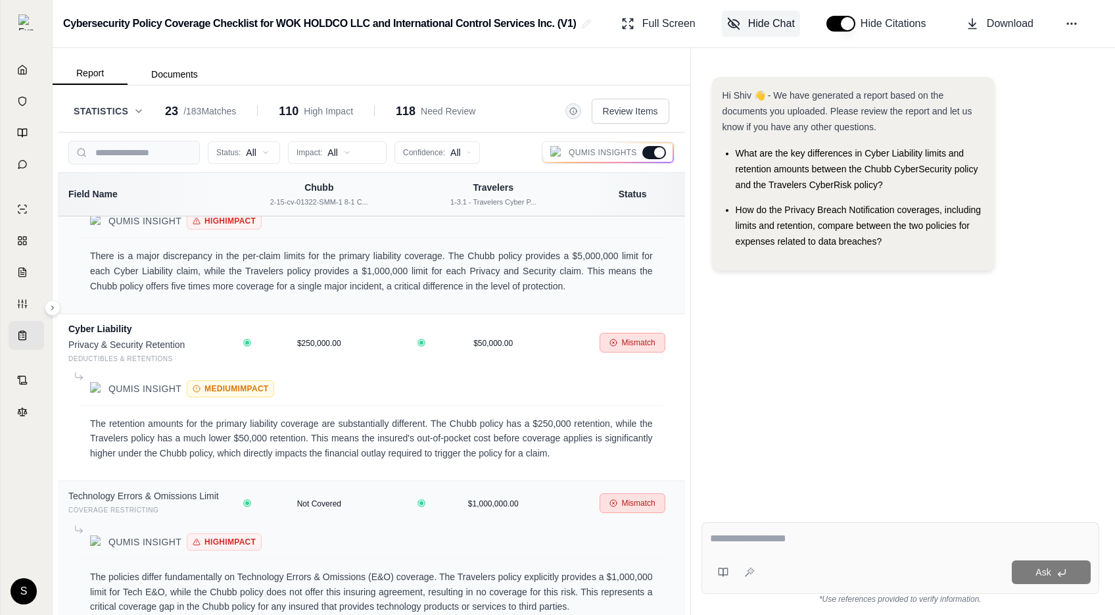
click at [787, 22] on span "Hide Chat" at bounding box center [771, 24] width 47 height 16
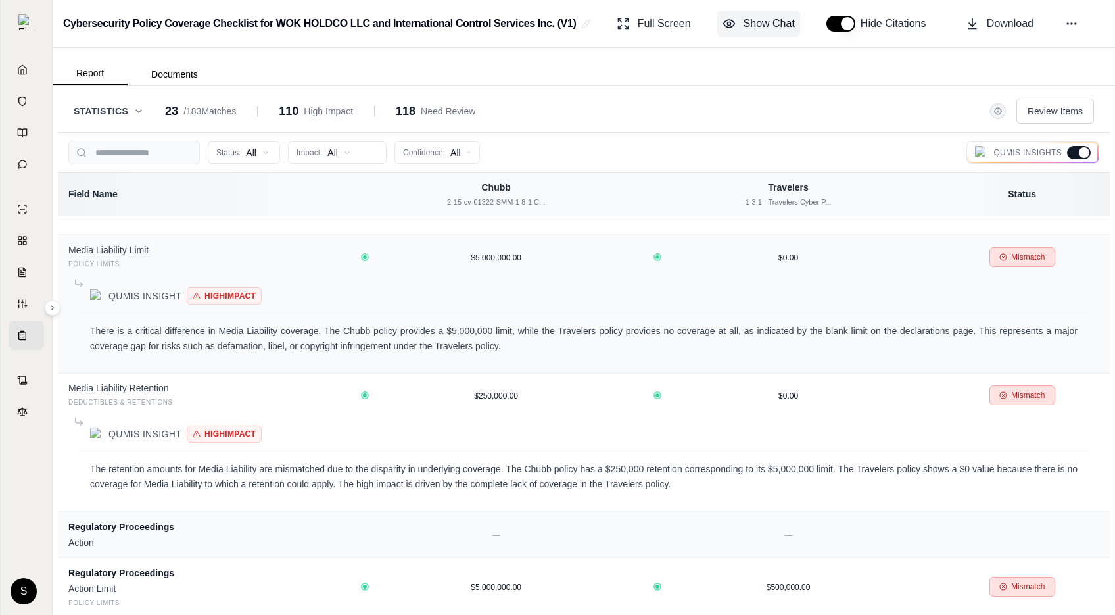
scroll to position [0, 0]
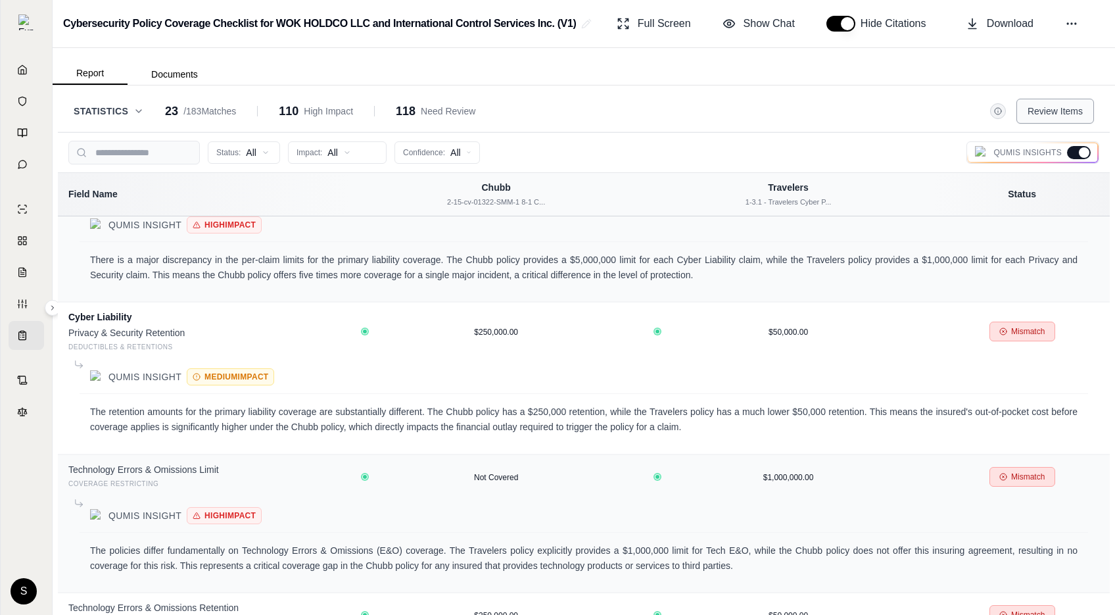
click at [1055, 111] on span "Review Items" at bounding box center [1055, 111] width 55 height 13
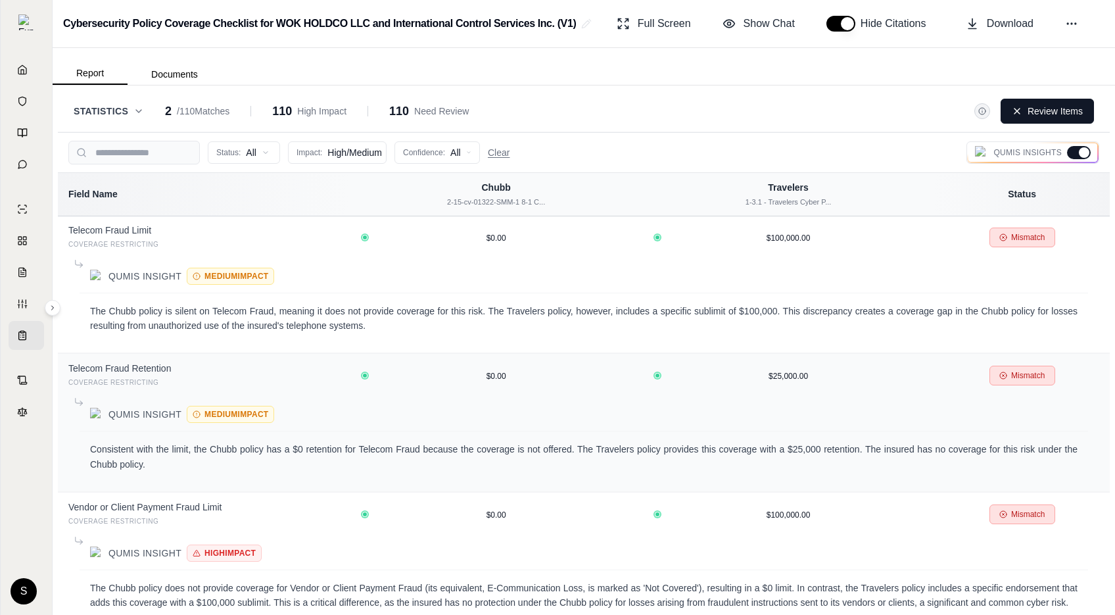
scroll to position [5593, 0]
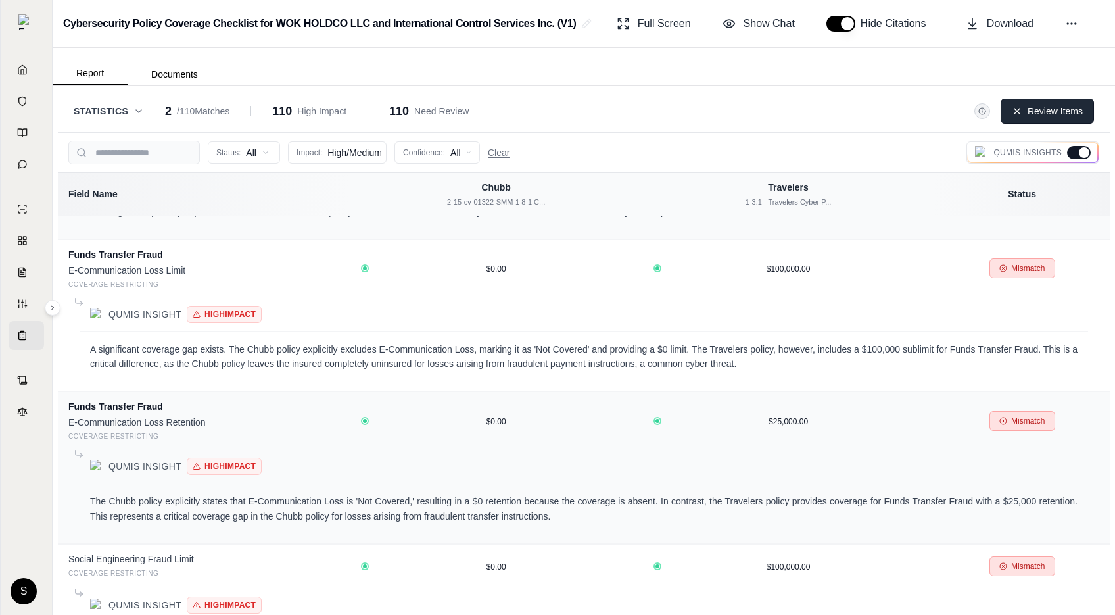
click at [1009, 109] on button "Review Items" at bounding box center [1047, 111] width 93 height 25
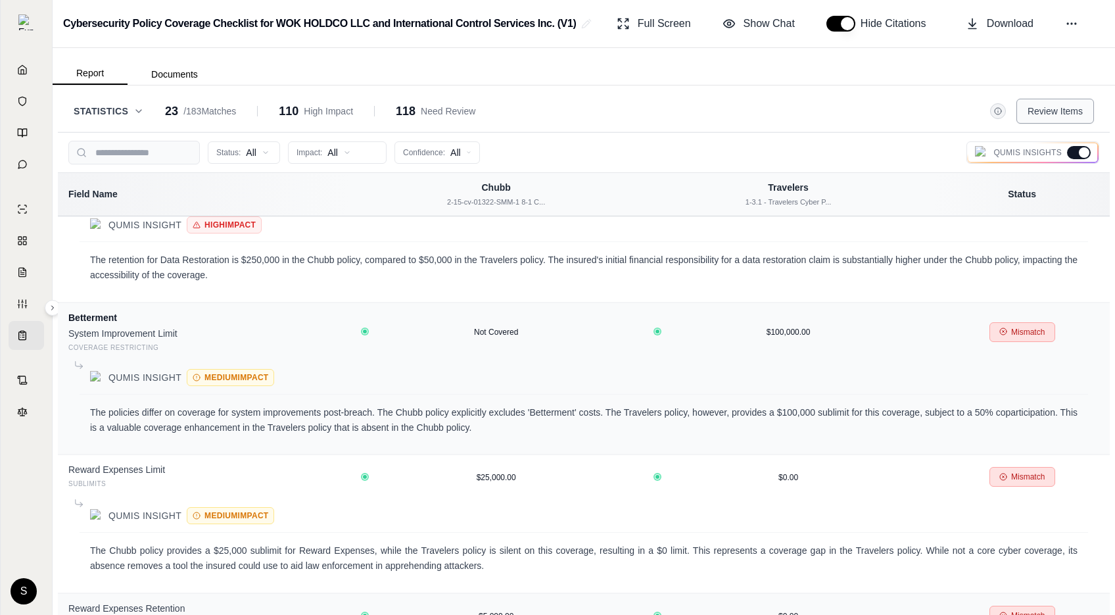
scroll to position [7139, 0]
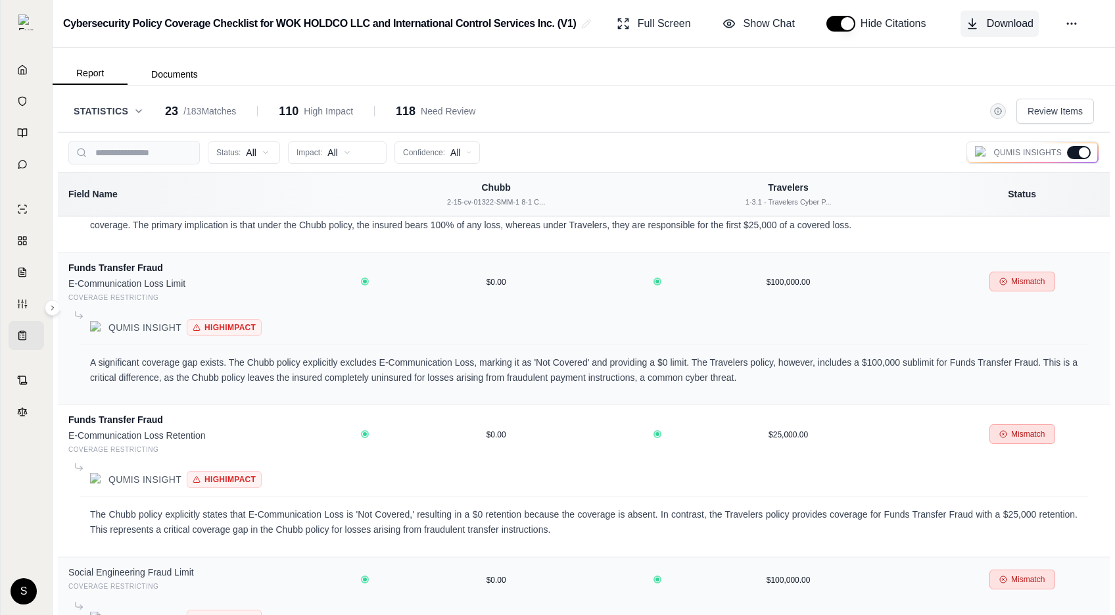
click at [987, 28] on span "Download" at bounding box center [1010, 24] width 47 height 16
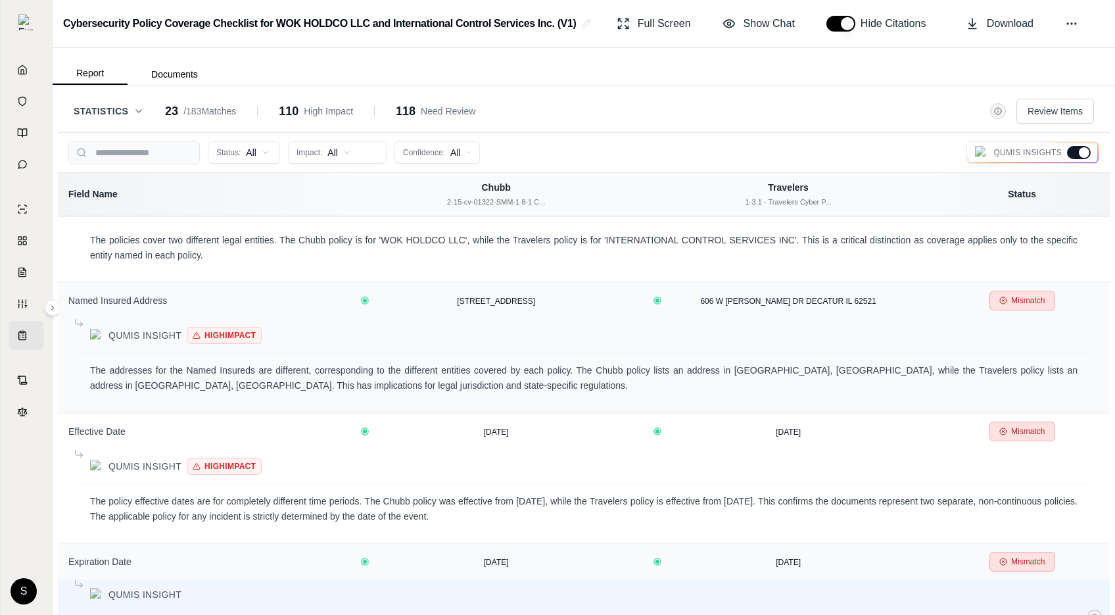
scroll to position [0, 0]
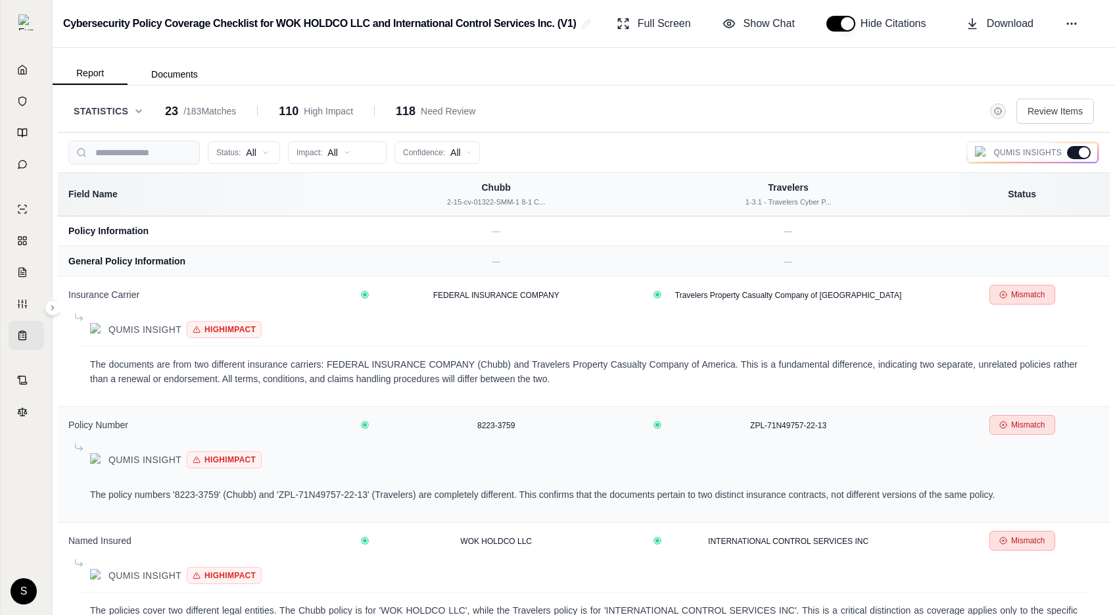
click at [443, 162] on html "Home Vault Prompts Chats Single Policy Comparisons Claims Custom Report Coverag…" at bounding box center [557, 307] width 1115 height 615
click at [439, 243] on span "Low (<50%)" at bounding box center [433, 243] width 60 height 13
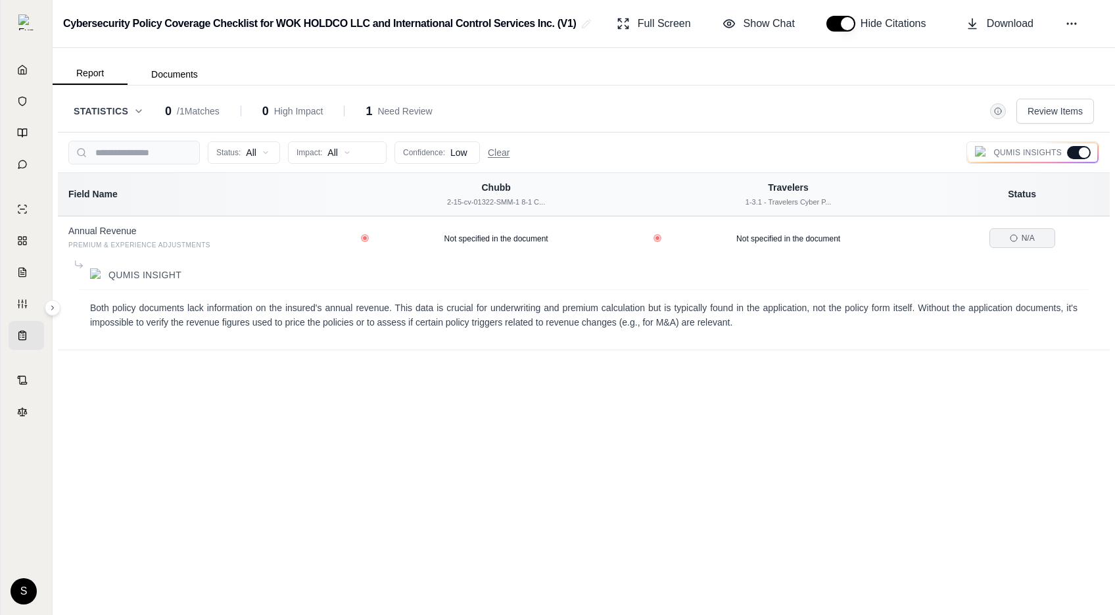
click at [1082, 153] on div at bounding box center [1084, 152] width 11 height 11
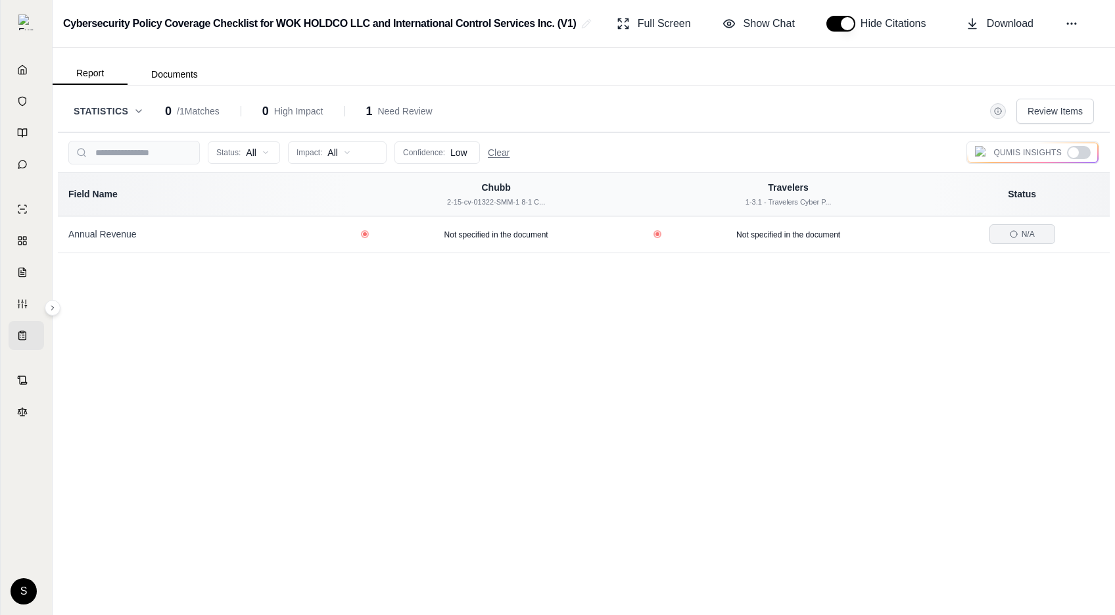
click at [1082, 153] on div at bounding box center [1079, 152] width 24 height 13
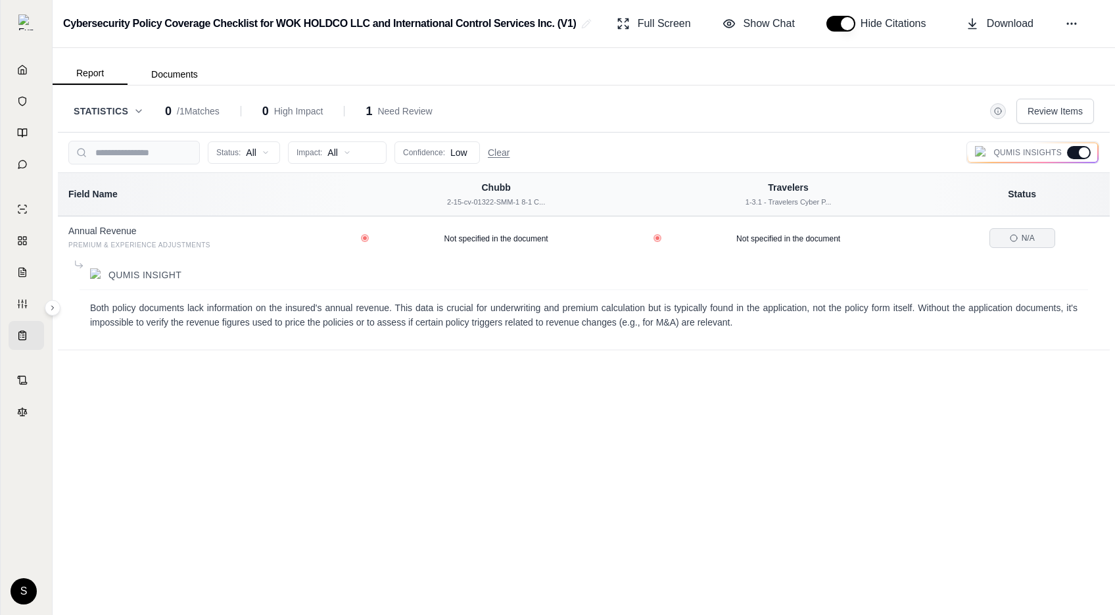
click at [1082, 153] on div at bounding box center [1084, 152] width 11 height 11
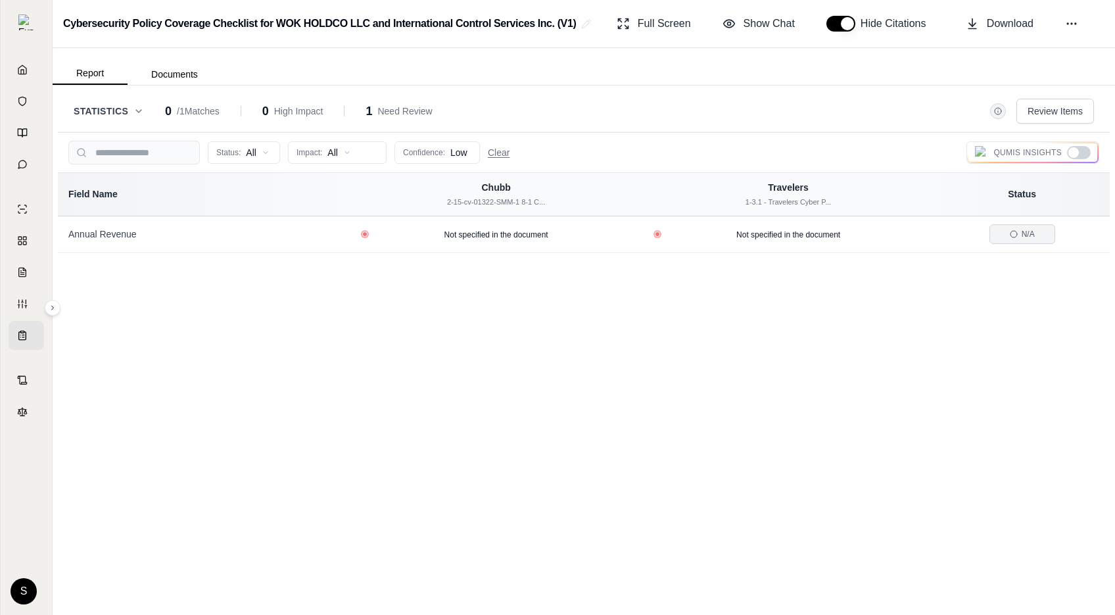
click at [1082, 153] on div at bounding box center [1079, 152] width 24 height 13
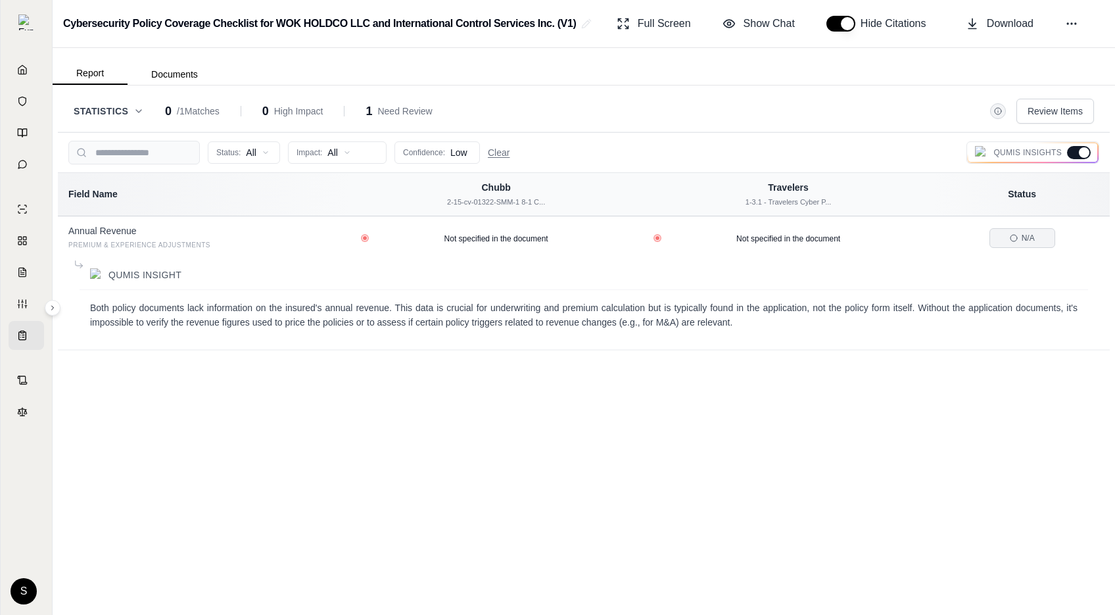
click at [1082, 153] on div at bounding box center [1084, 152] width 11 height 11
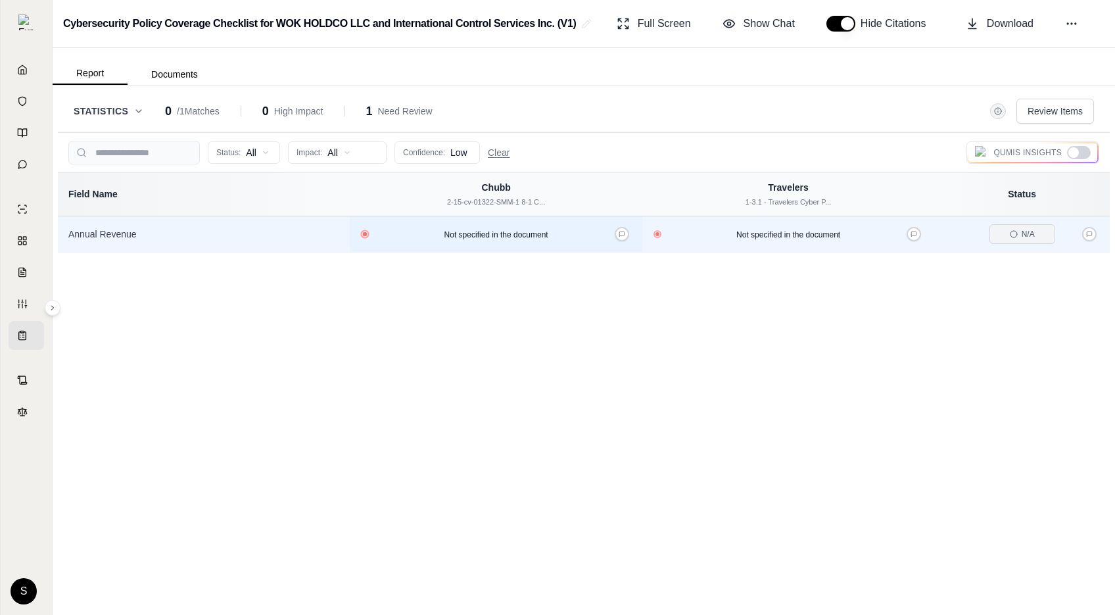
click at [366, 231] on button "View confidence details" at bounding box center [365, 233] width 5 height 5
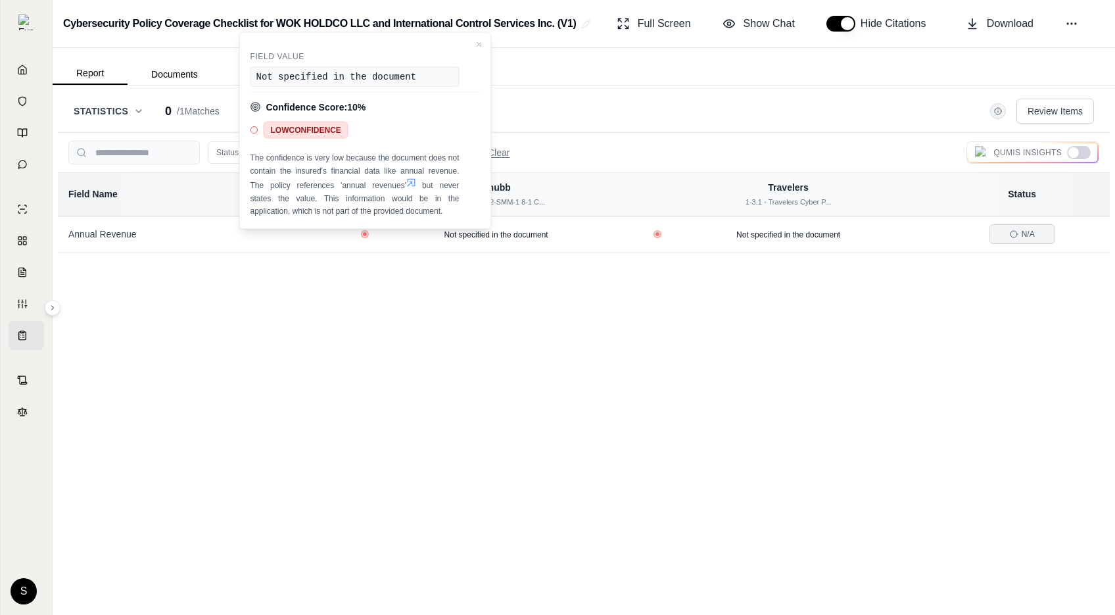
click at [494, 358] on div "Annual Revenue Not specified in the document Not specified in the document N/A" at bounding box center [584, 428] width 1052 height 424
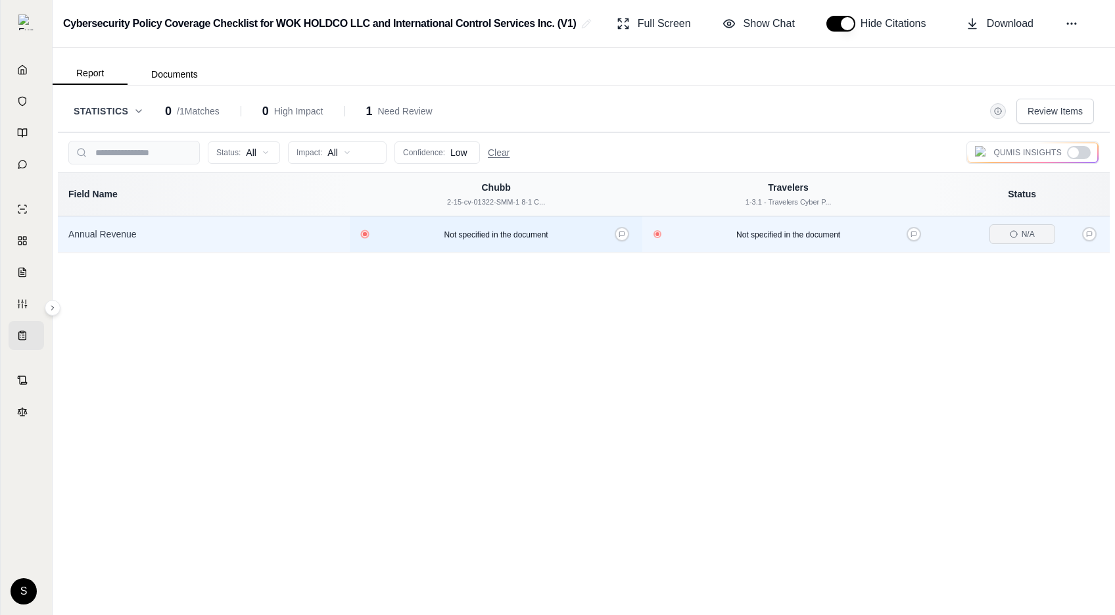
click at [366, 234] on button "View confidence details" at bounding box center [365, 233] width 5 height 5
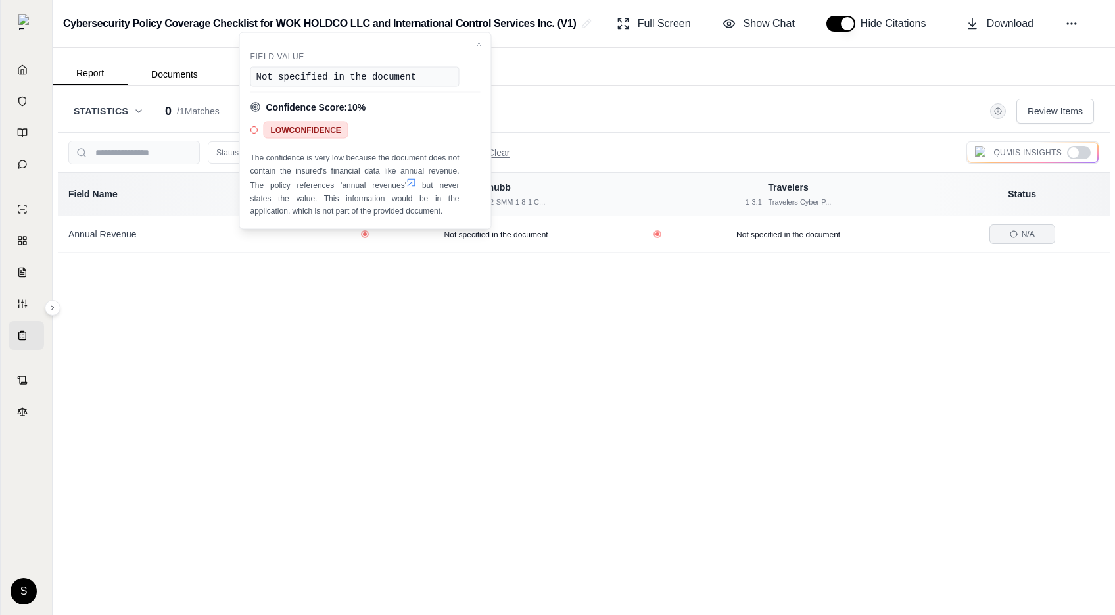
click at [410, 181] on icon at bounding box center [411, 183] width 11 height 11
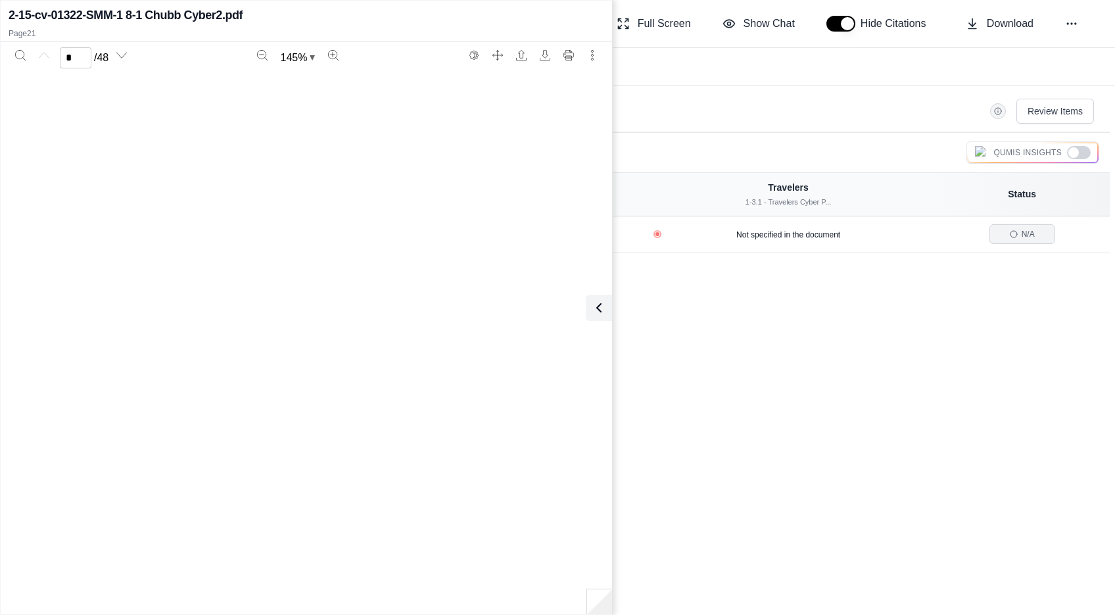
type input "**"
click at [707, 345] on div "Annual Revenue Not specified in the document Not specified in the document N/A" at bounding box center [584, 428] width 1052 height 424
click at [604, 310] on icon at bounding box center [596, 308] width 16 height 16
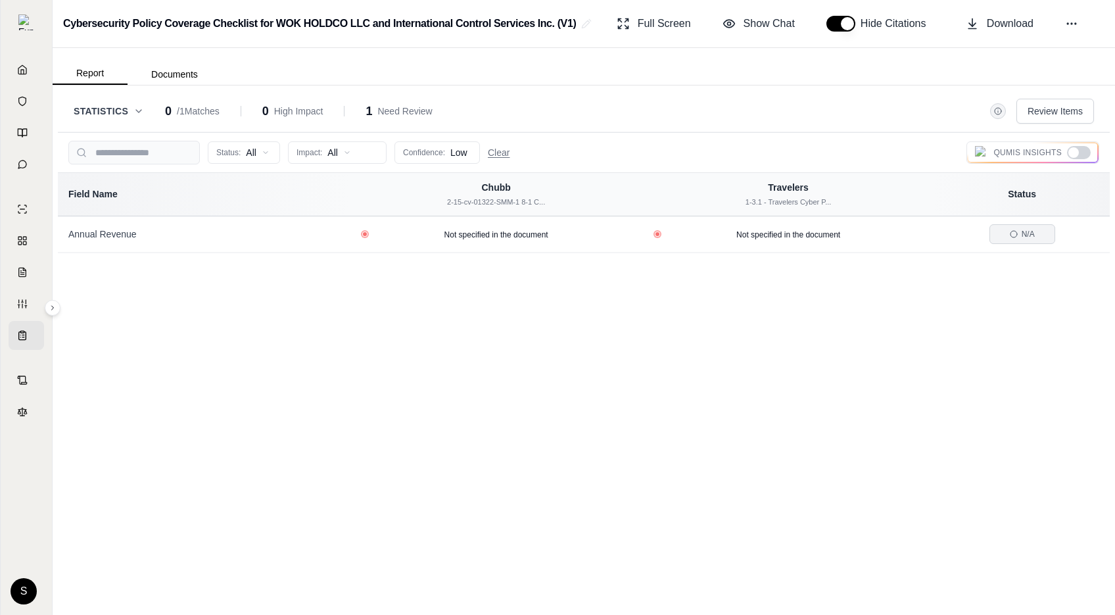
scroll to position [0, 0]
click at [1081, 148] on div at bounding box center [1079, 152] width 24 height 13
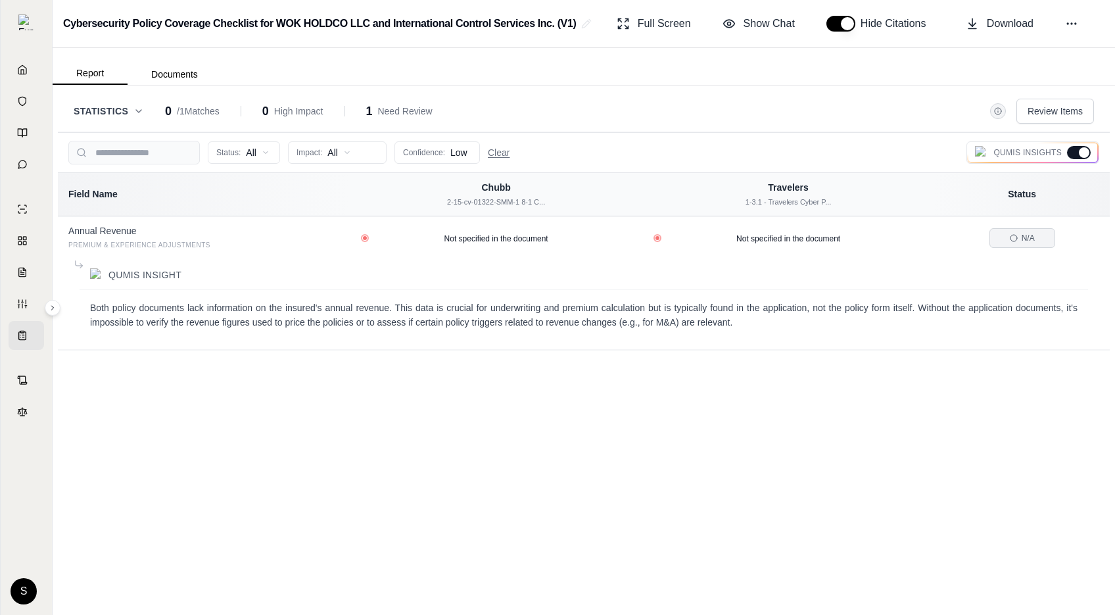
click at [1081, 147] on div at bounding box center [1084, 152] width 11 height 11
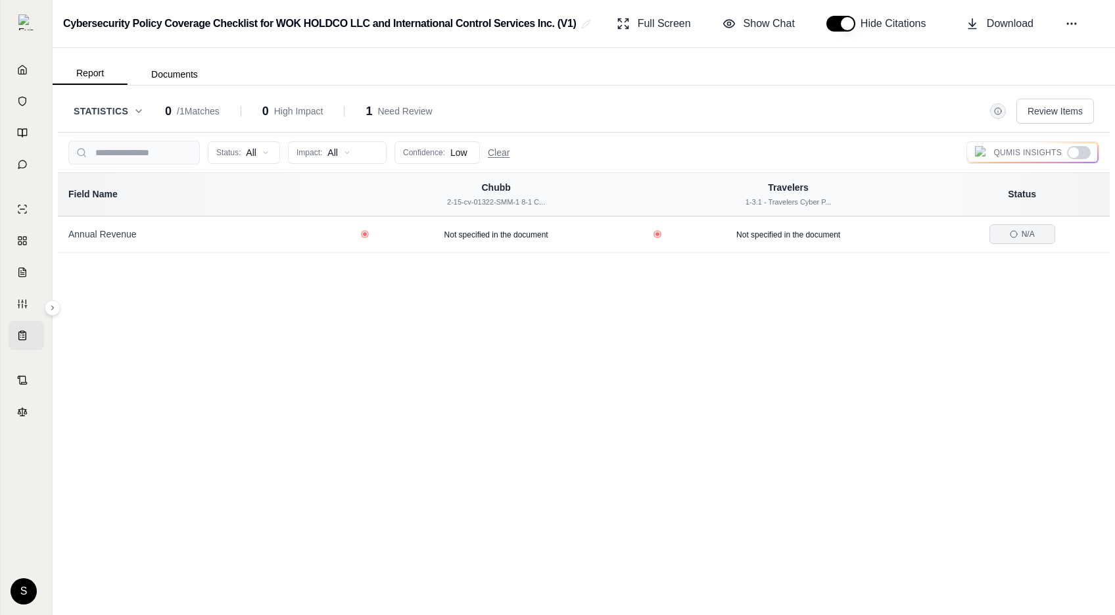
click at [1081, 147] on div at bounding box center [1079, 152] width 24 height 13
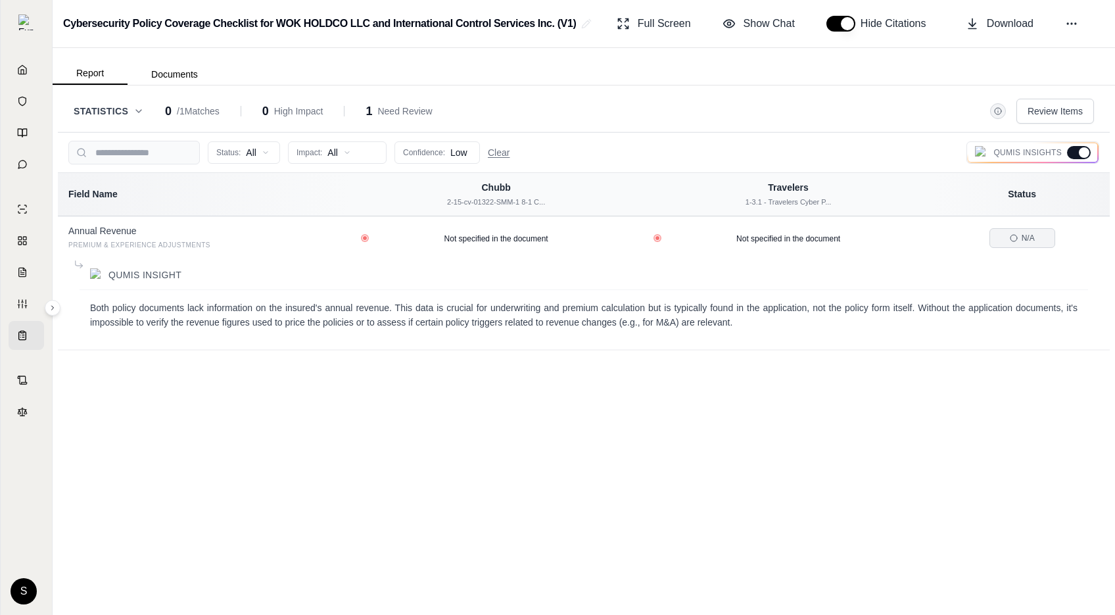
click at [1081, 147] on div at bounding box center [1084, 152] width 11 height 11
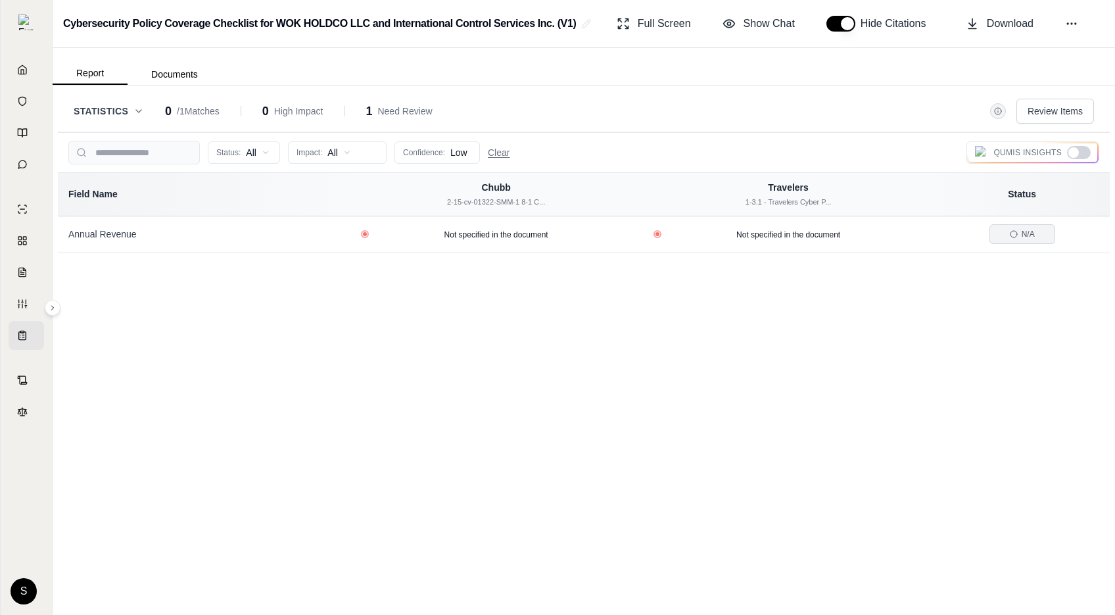
click at [1081, 147] on div at bounding box center [1079, 152] width 24 height 13
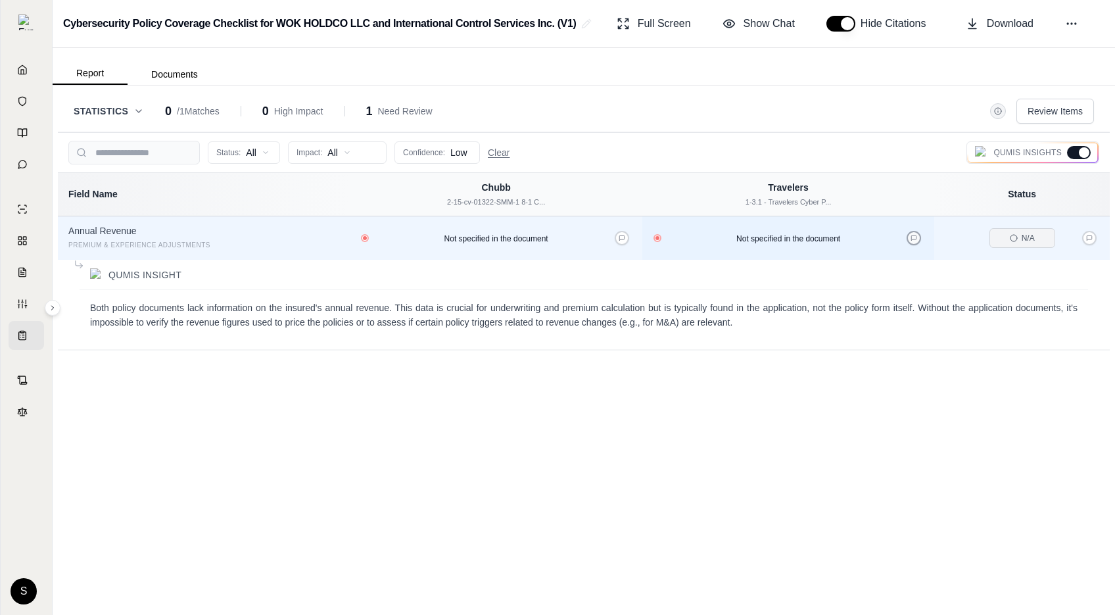
click at [913, 241] on icon at bounding box center [914, 238] width 7 height 7
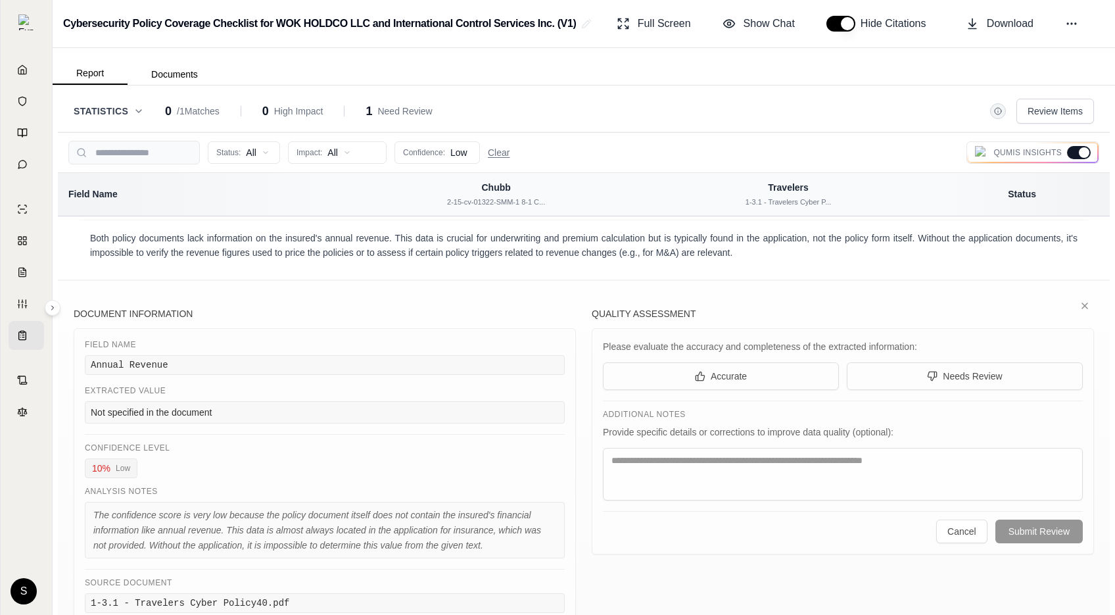
scroll to position [30, 0]
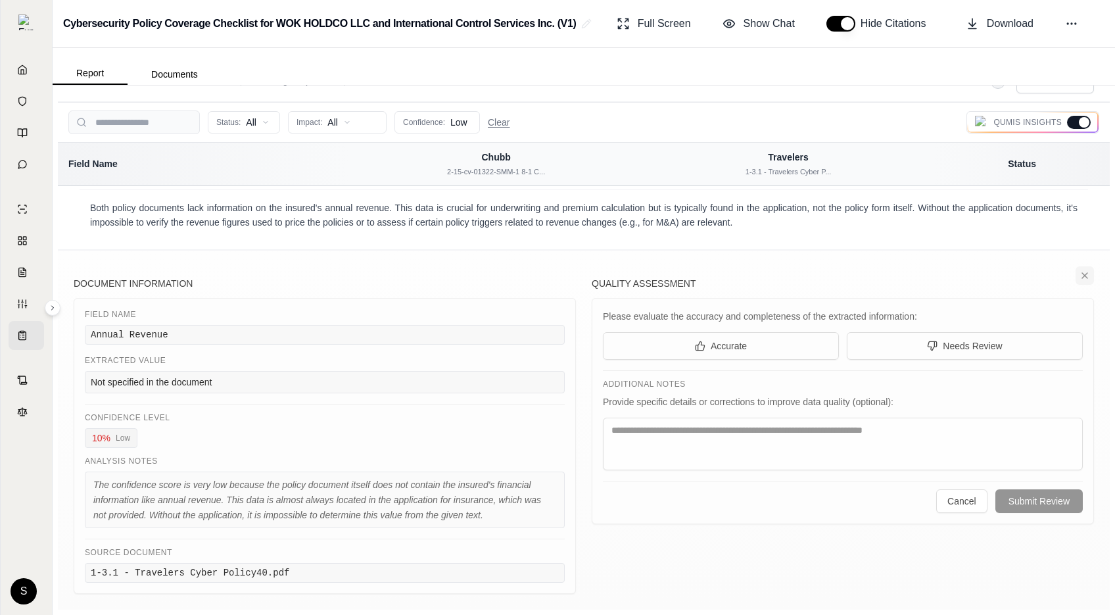
click at [1079, 272] on icon at bounding box center [1084, 275] width 11 height 11
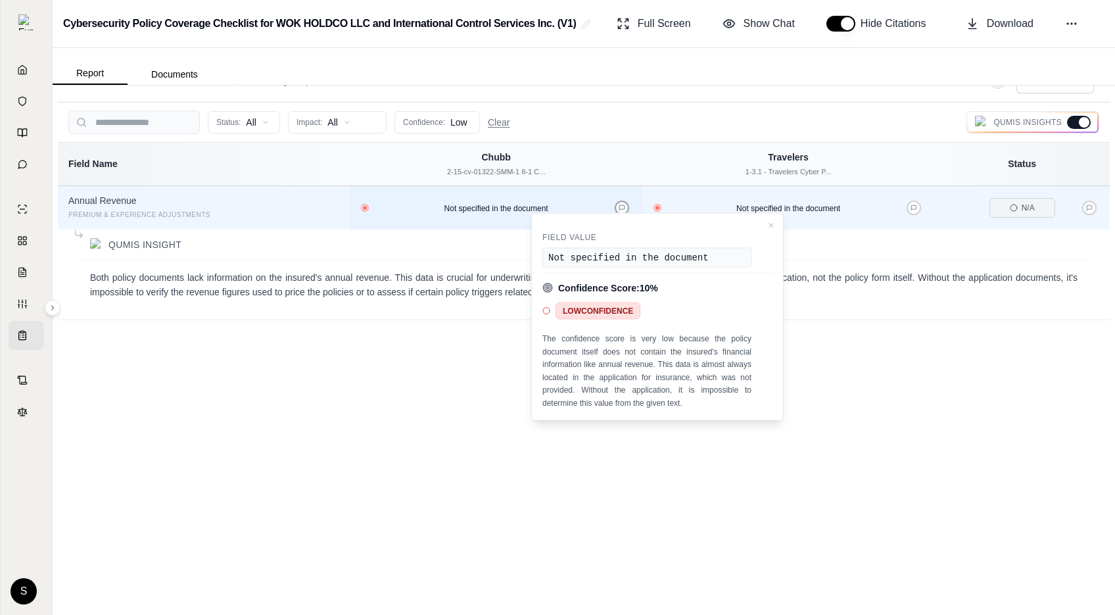
click at [619, 205] on icon at bounding box center [622, 207] width 7 height 7
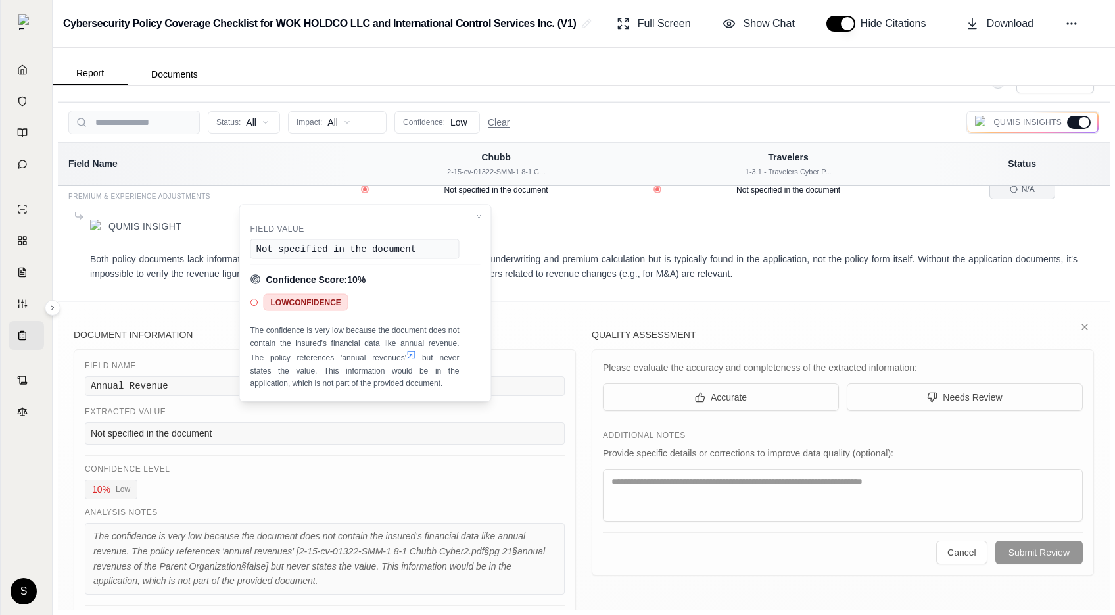
scroll to position [85, 0]
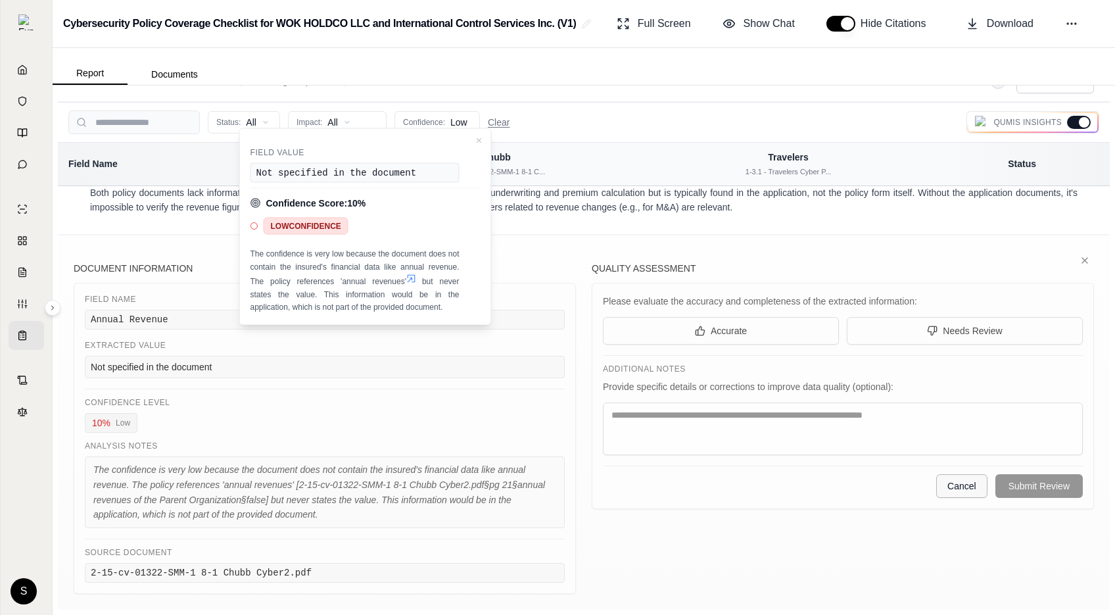
click at [954, 490] on button "Cancel" at bounding box center [961, 486] width 51 height 24
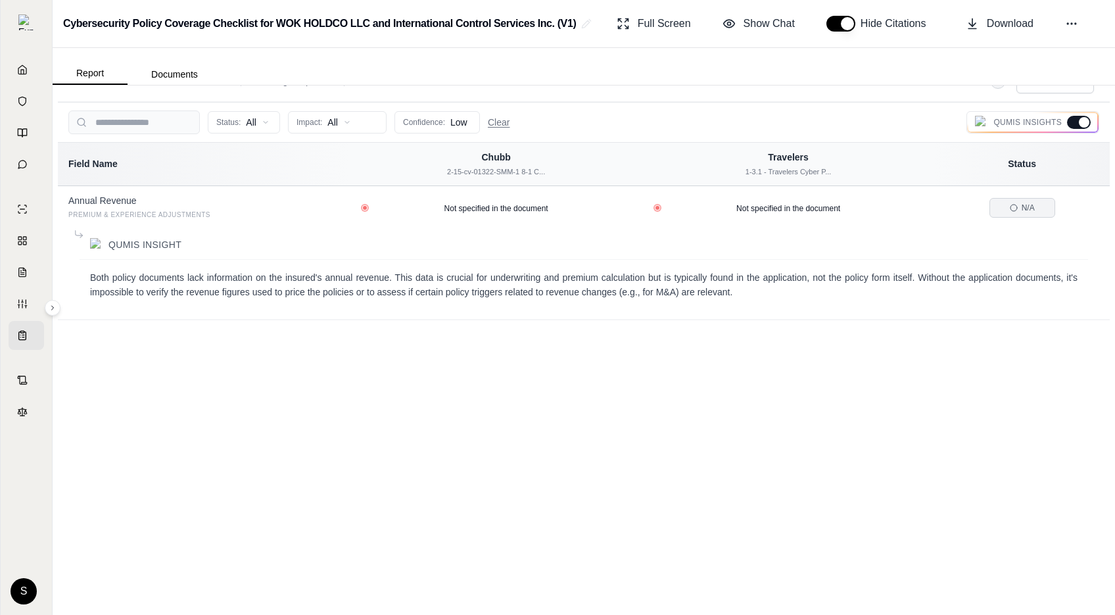
scroll to position [0, 0]
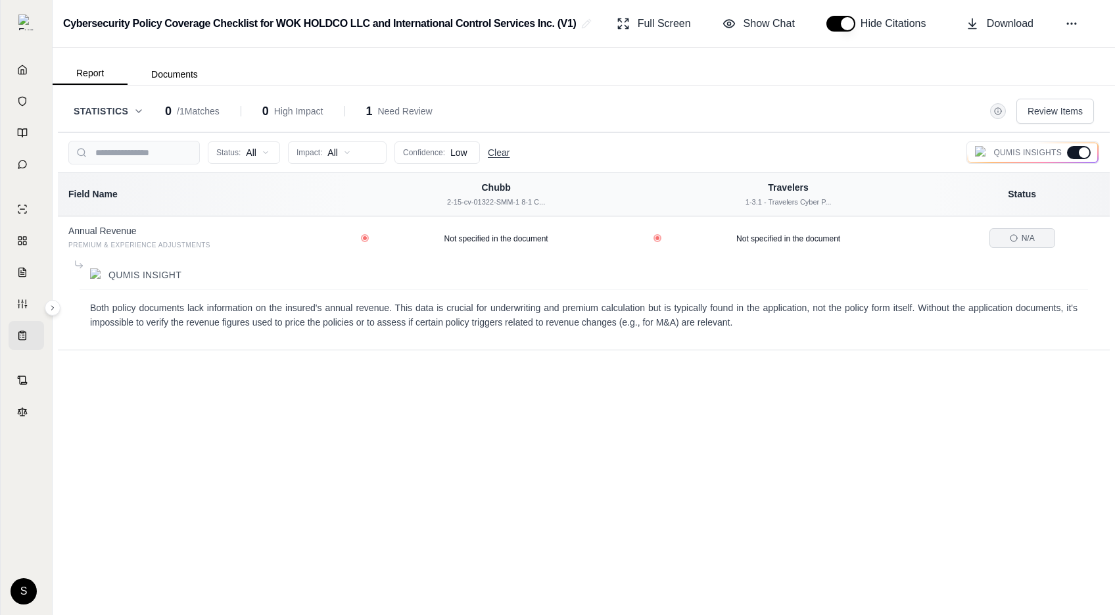
click at [494, 155] on button "Clear" at bounding box center [499, 152] width 22 height 13
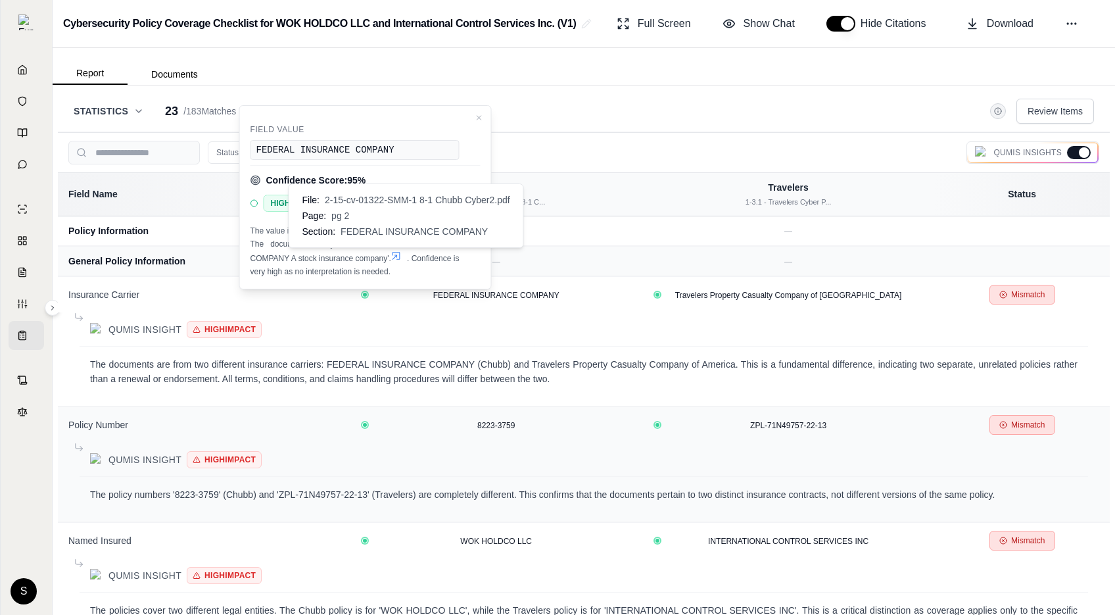
click at [402, 258] on icon at bounding box center [396, 255] width 11 height 11
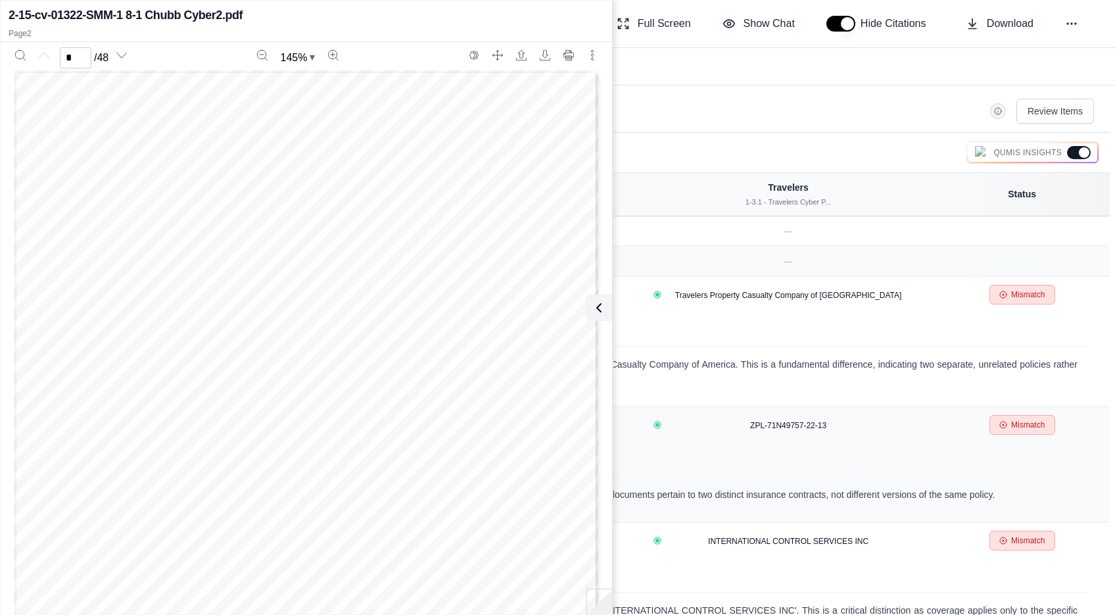
scroll to position [756, 0]
type input "*"
click at [596, 306] on icon at bounding box center [596, 308] width 4 height 8
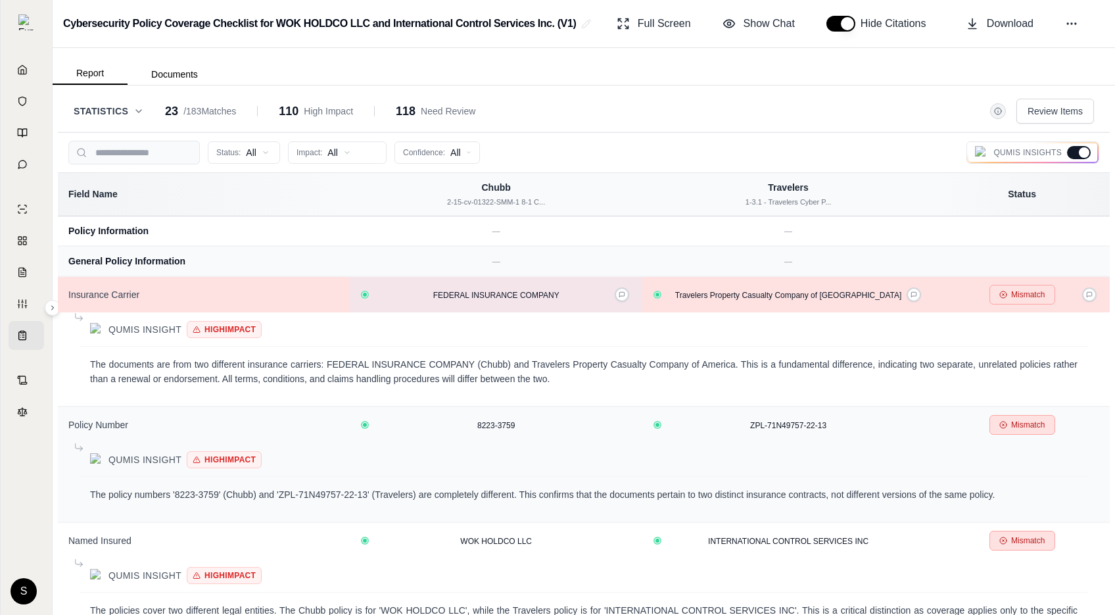
scroll to position [0, 0]
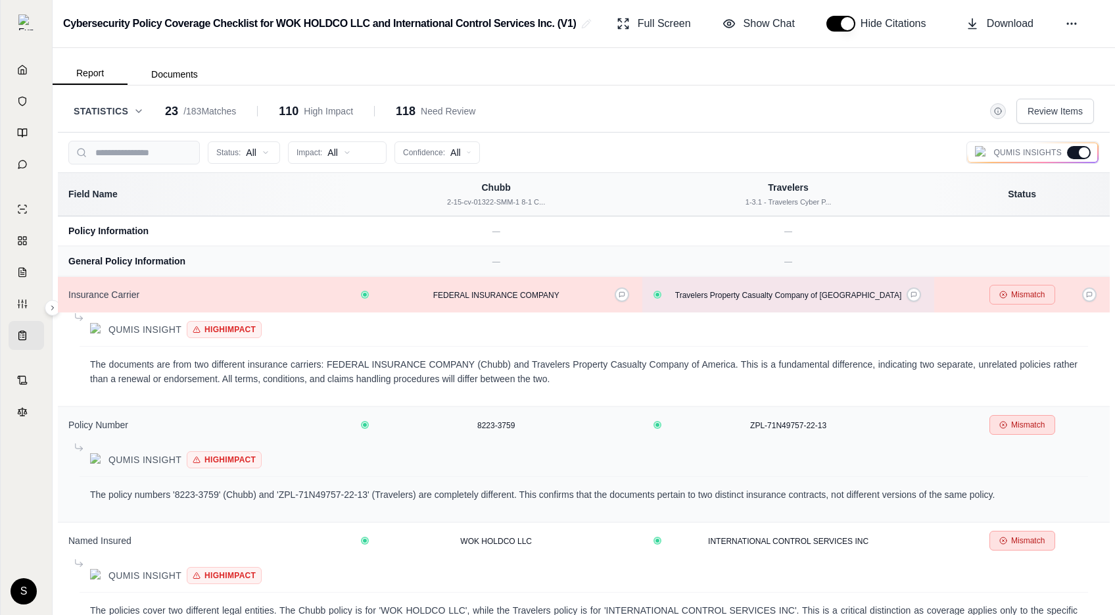
click at [848, 295] on span "Travelers Property Casualty Company of [GEOGRAPHIC_DATA]" at bounding box center [788, 295] width 227 height 9
click at [912, 295] on icon at bounding box center [914, 294] width 7 height 7
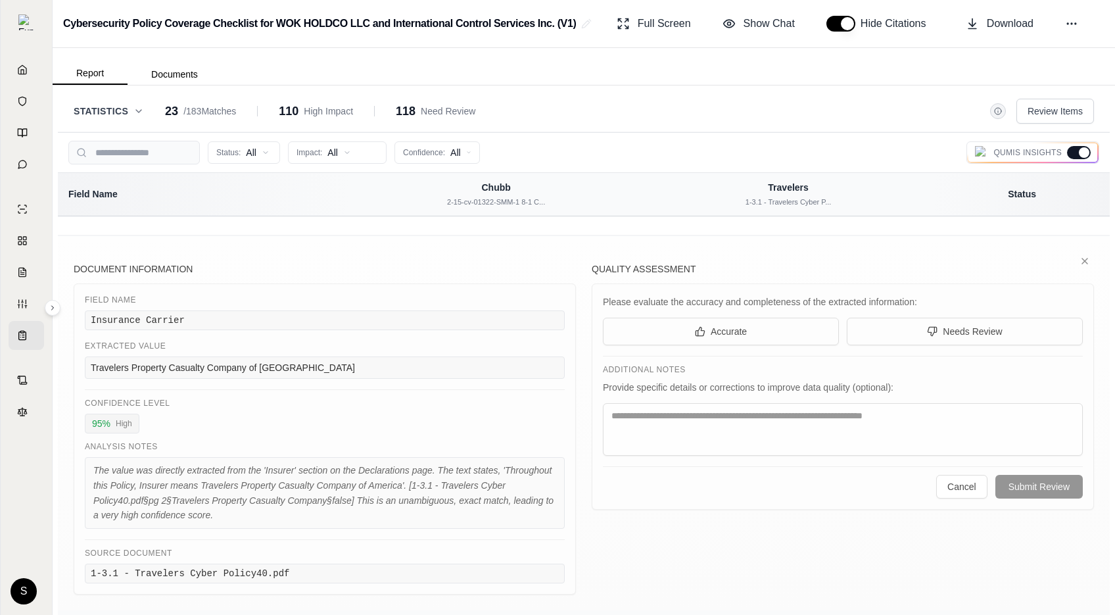
scroll to position [172, 0]
click at [778, 24] on span "Show Chat" at bounding box center [769, 24] width 51 height 16
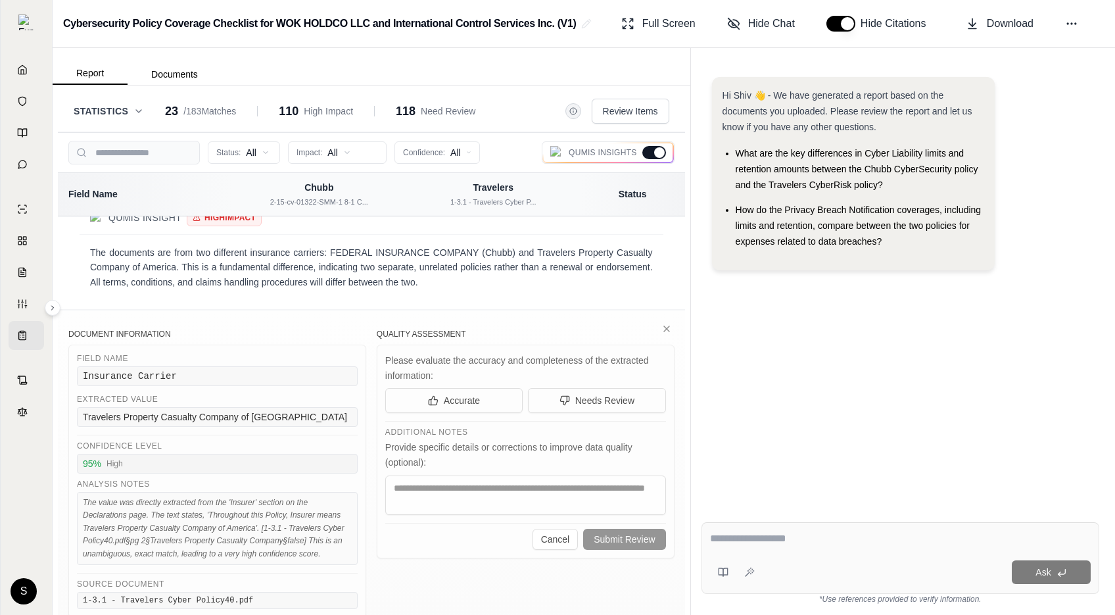
scroll to position [85, 0]
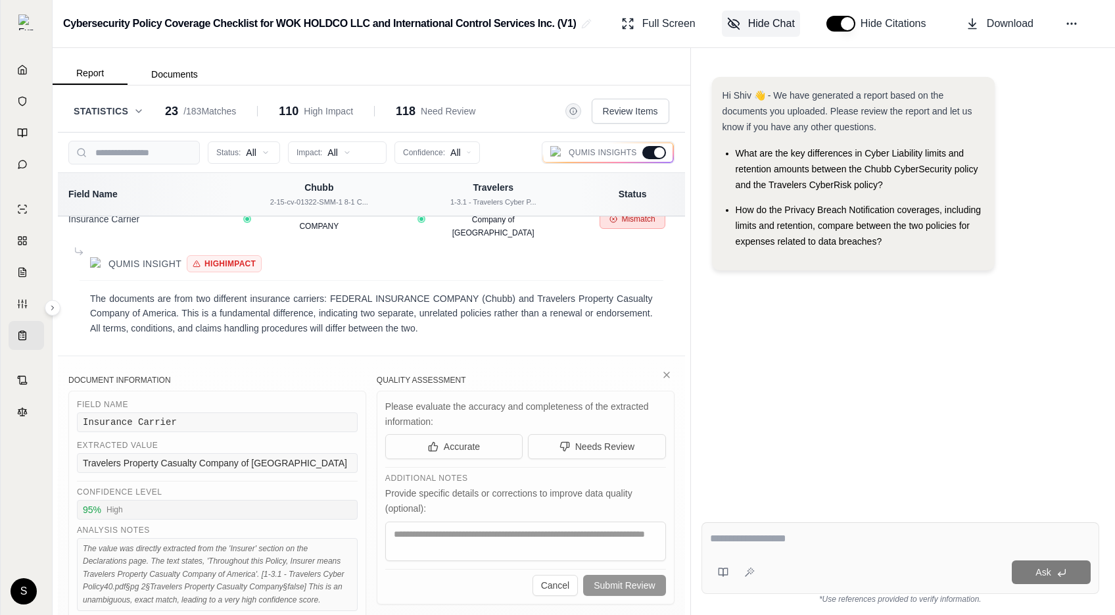
click at [769, 24] on span "Hide Chat" at bounding box center [771, 24] width 47 height 16
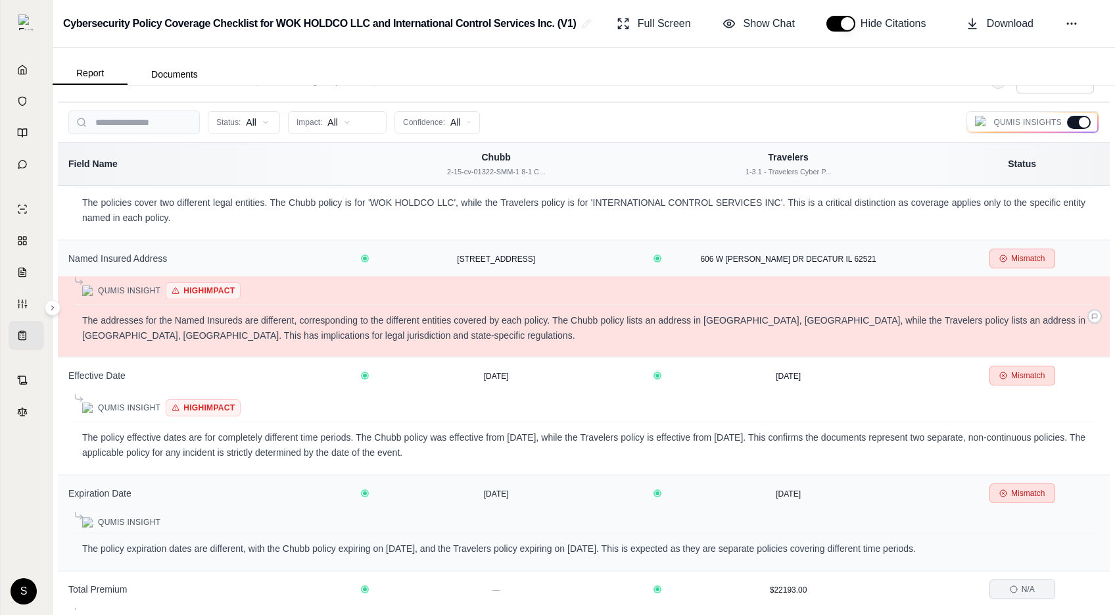
scroll to position [755, 0]
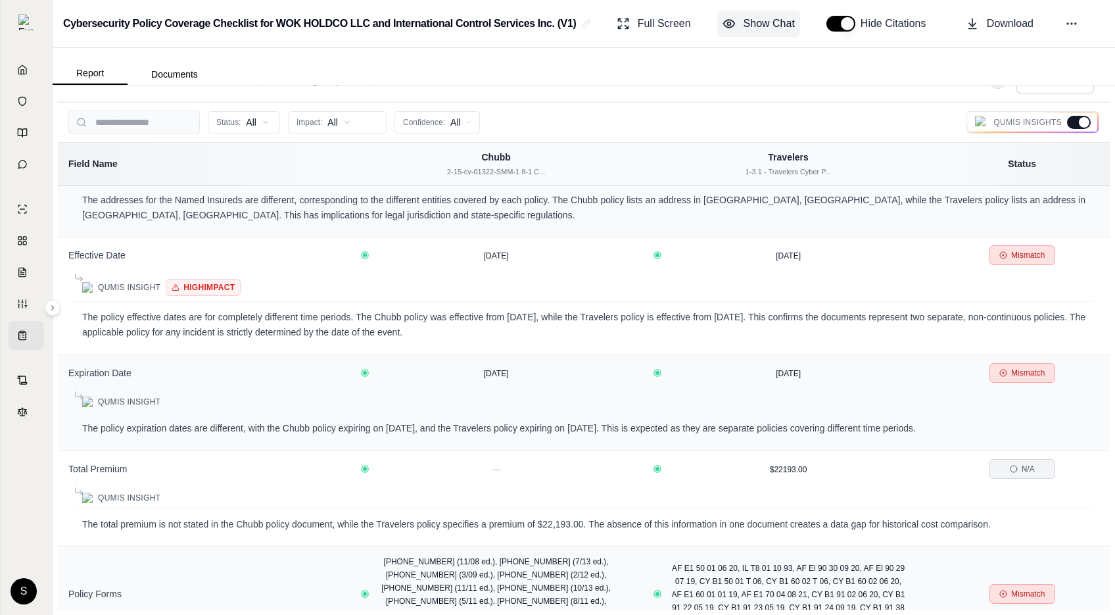
click at [764, 26] on span "Show Chat" at bounding box center [769, 24] width 51 height 16
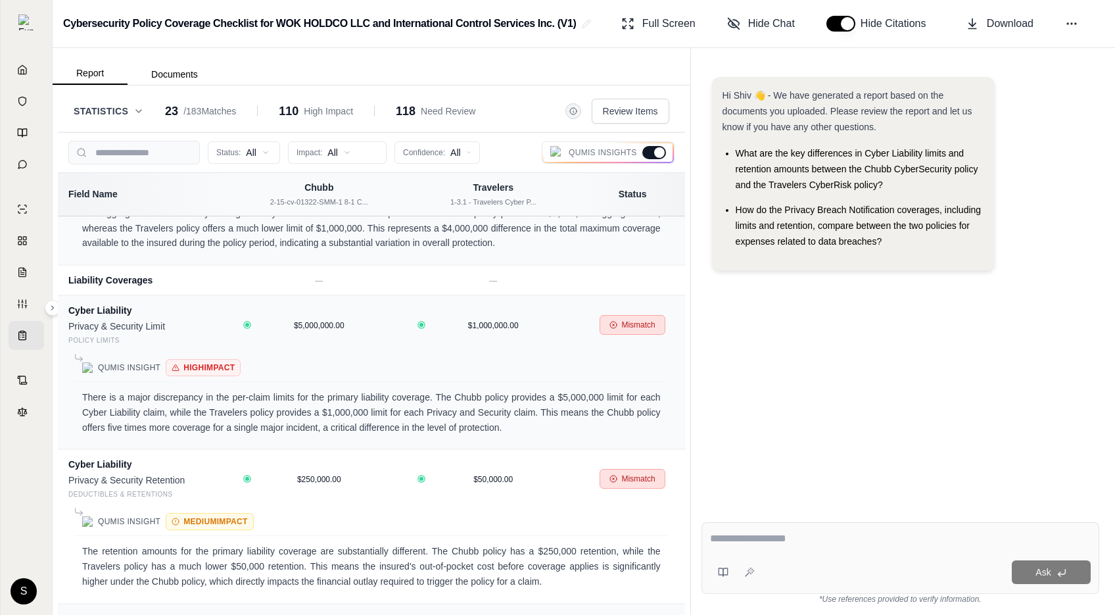
scroll to position [2938, 0]
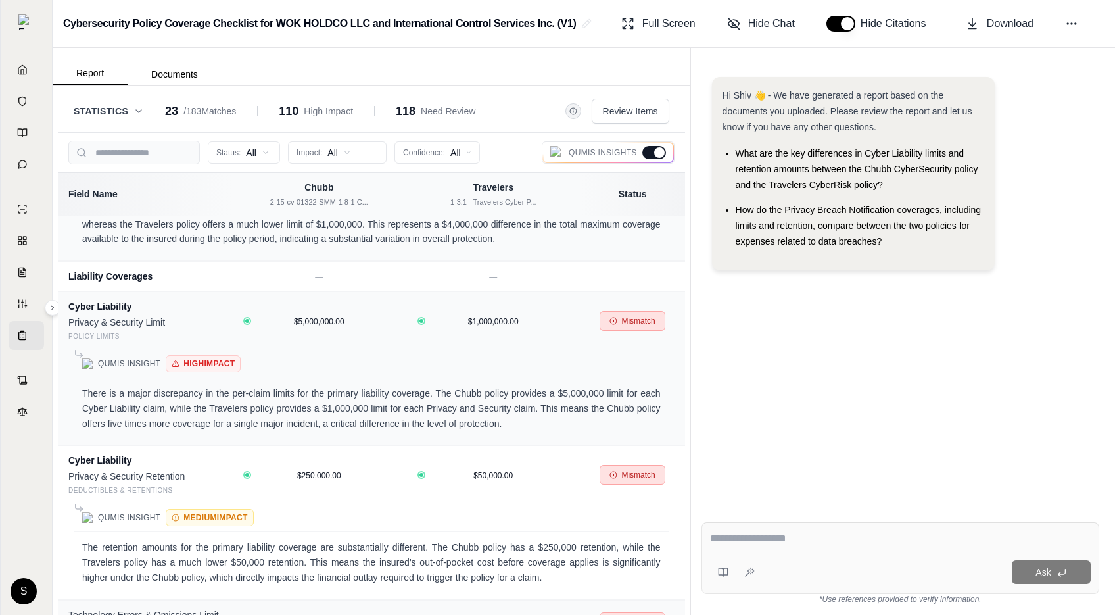
click at [143, 108] on icon at bounding box center [138, 111] width 11 height 11
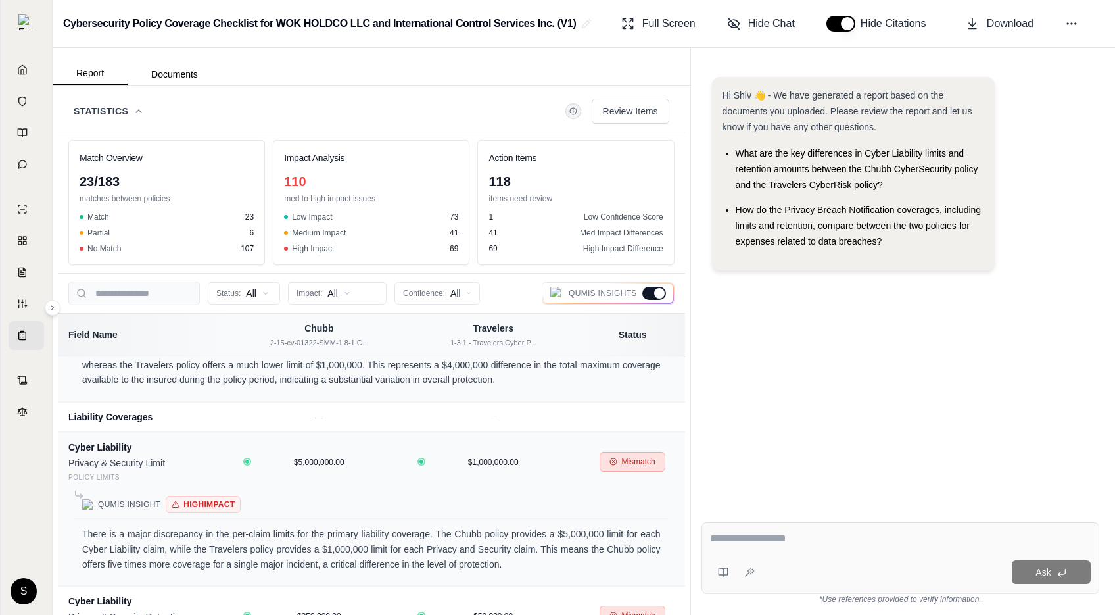
click at [143, 108] on icon at bounding box center [138, 111] width 11 height 11
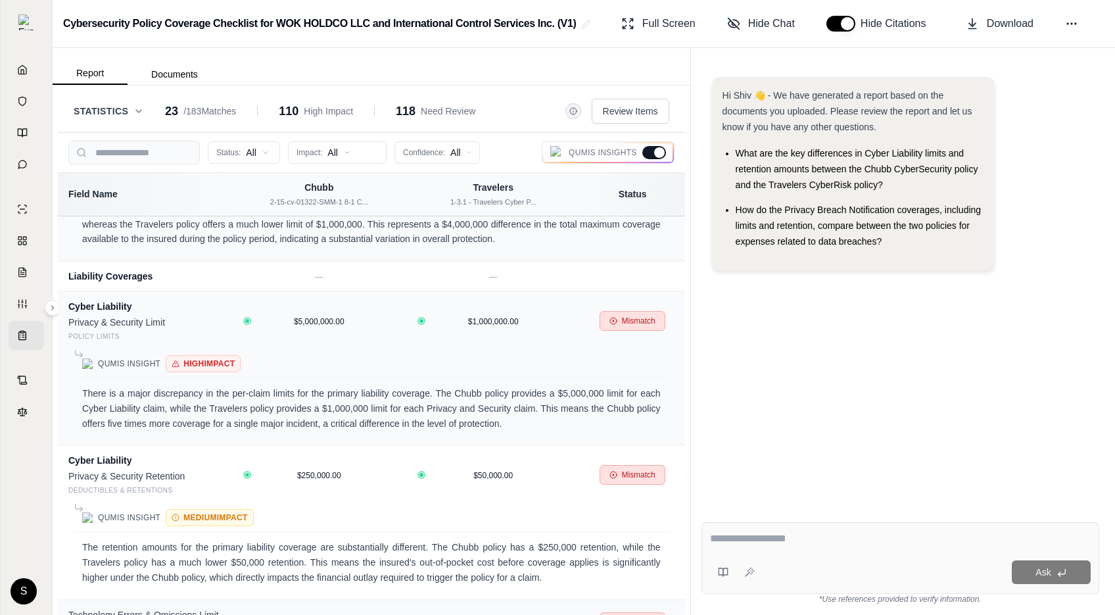
click at [143, 108] on icon at bounding box center [138, 111] width 11 height 11
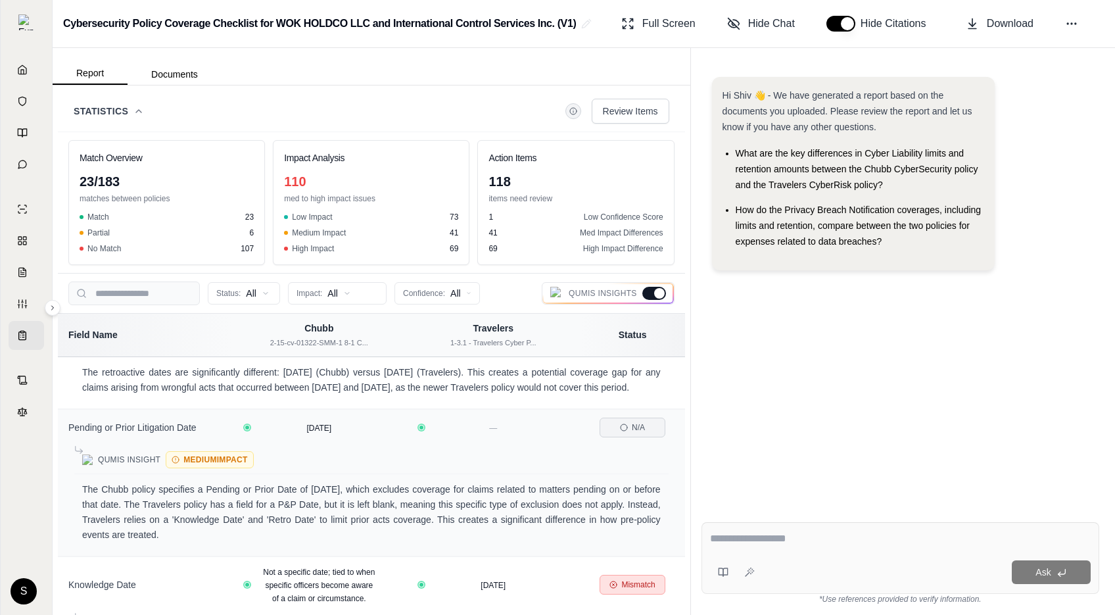
scroll to position [1706, 0]
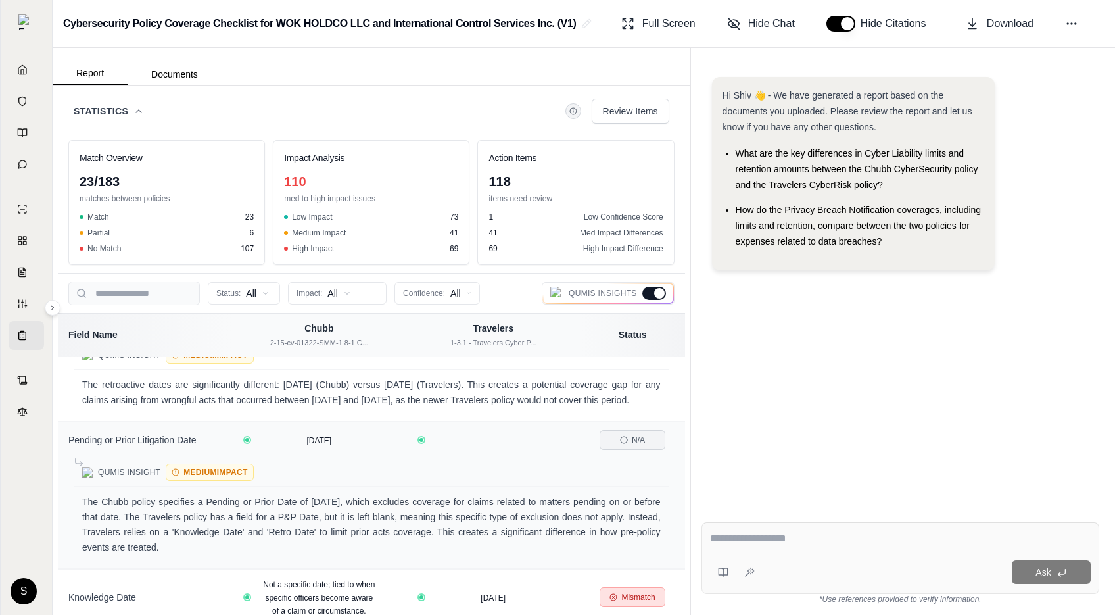
click at [143, 100] on div "Statistics Review Items" at bounding box center [372, 111] width 596 height 25
click at [133, 116] on icon at bounding box center [138, 111] width 11 height 11
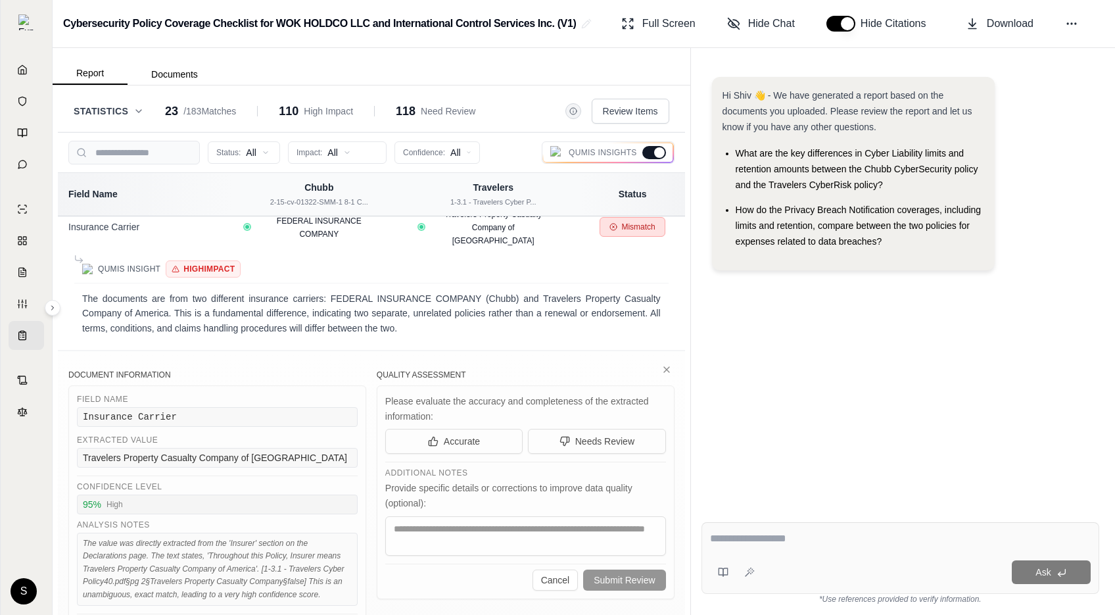
scroll to position [97, 0]
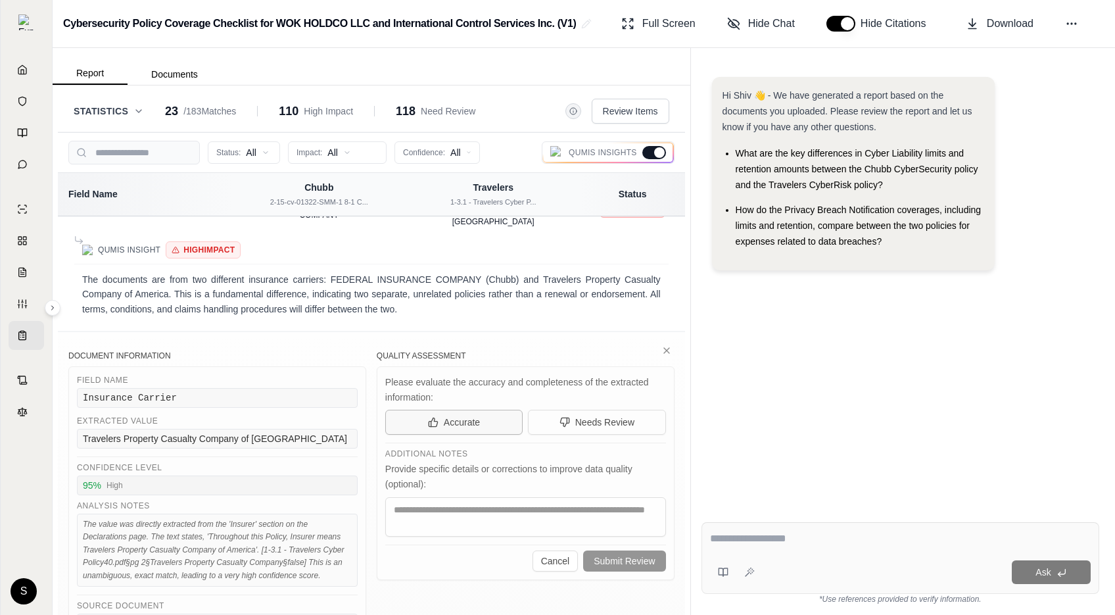
click at [453, 415] on span "Accurate" at bounding box center [462, 421] width 36 height 13
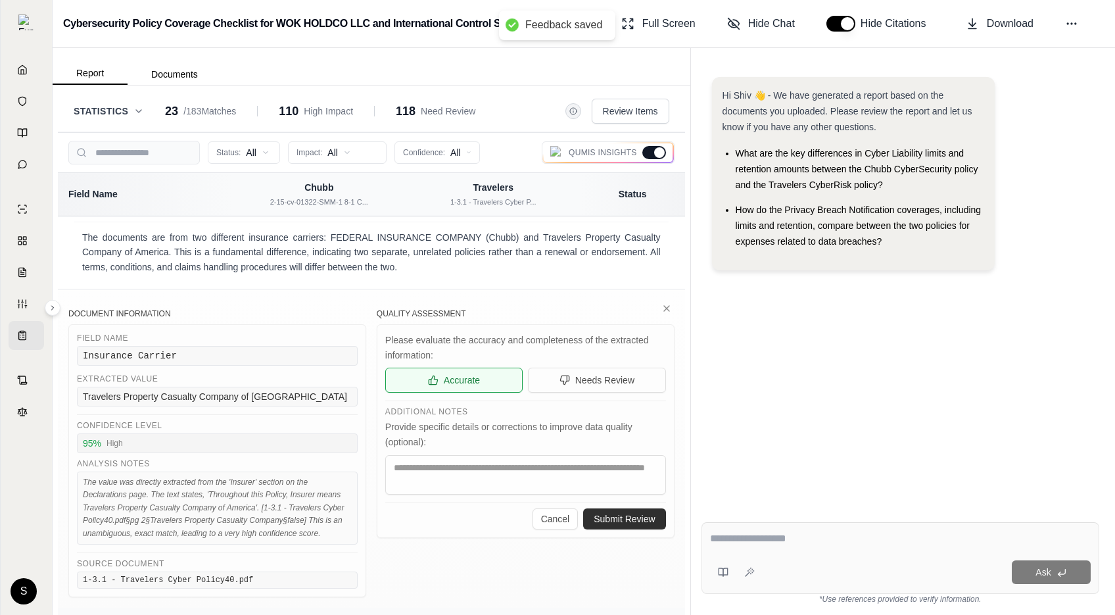
scroll to position [183, 0]
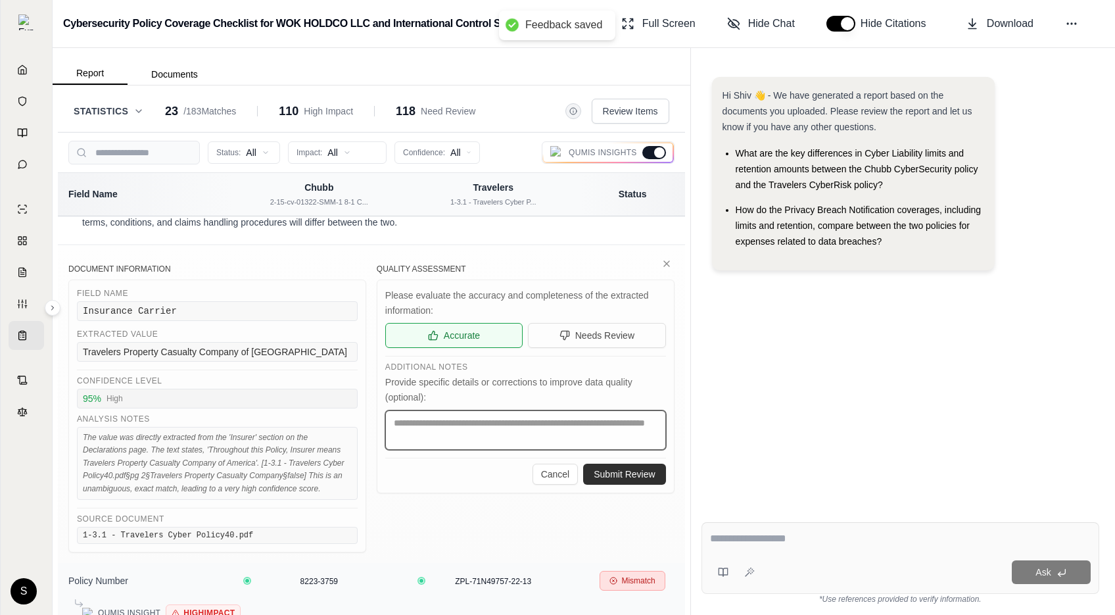
click at [526, 425] on textarea at bounding box center [525, 429] width 281 height 39
drag, startPoint x: 492, startPoint y: 413, endPoint x: 299, endPoint y: 391, distance: 193.8
type textarea "******"
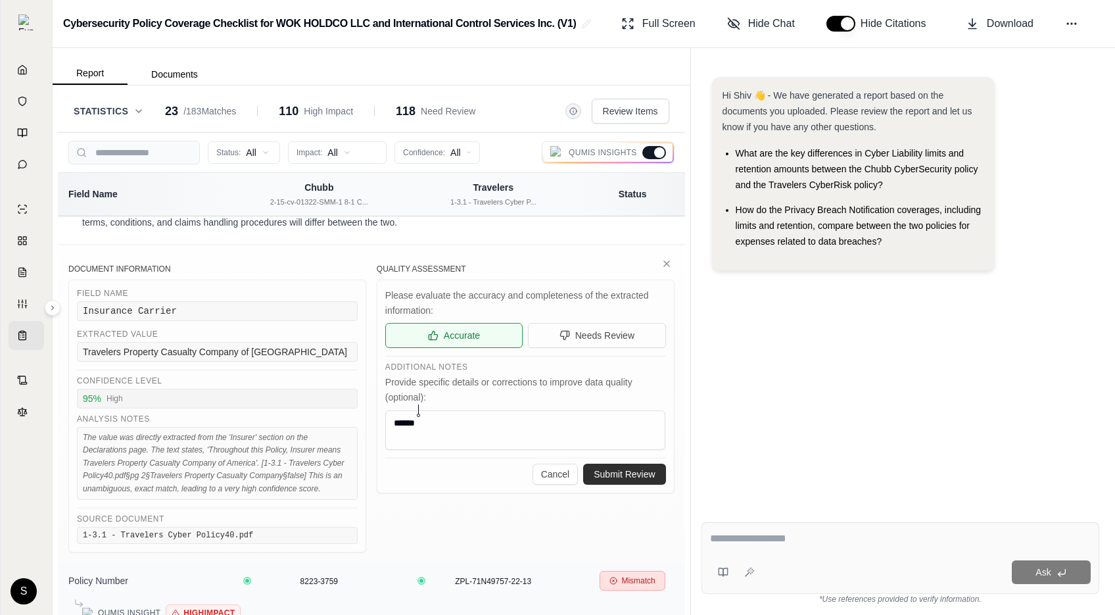
click at [299, 391] on div "Document Information Field Name Insurance Carrier Extracted Value Travelers Pro…" at bounding box center [371, 408] width 606 height 289
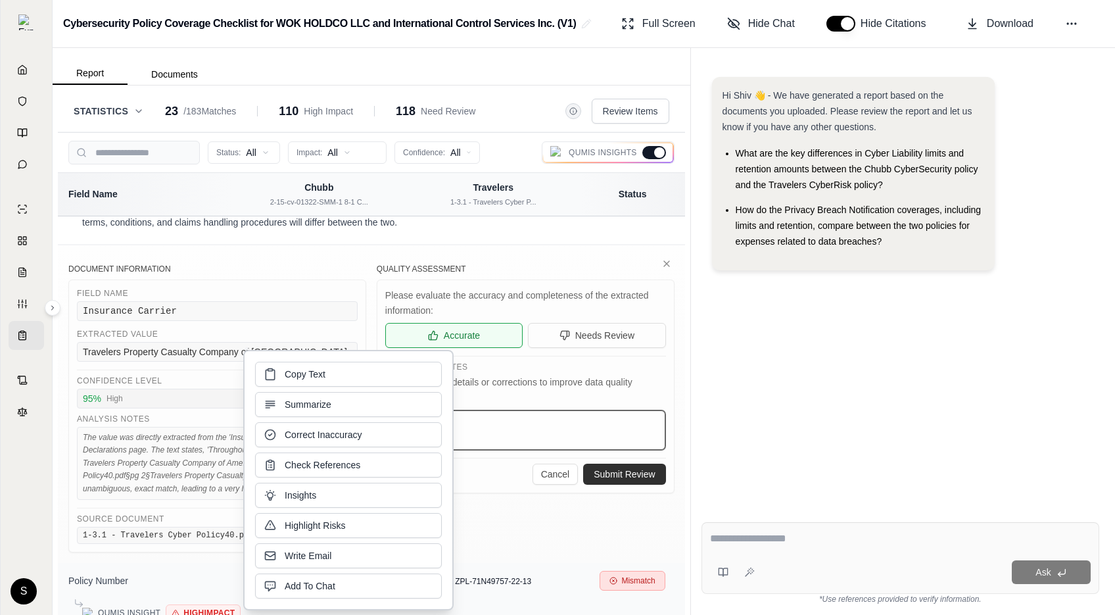
click at [504, 421] on textarea "******" at bounding box center [525, 429] width 281 height 39
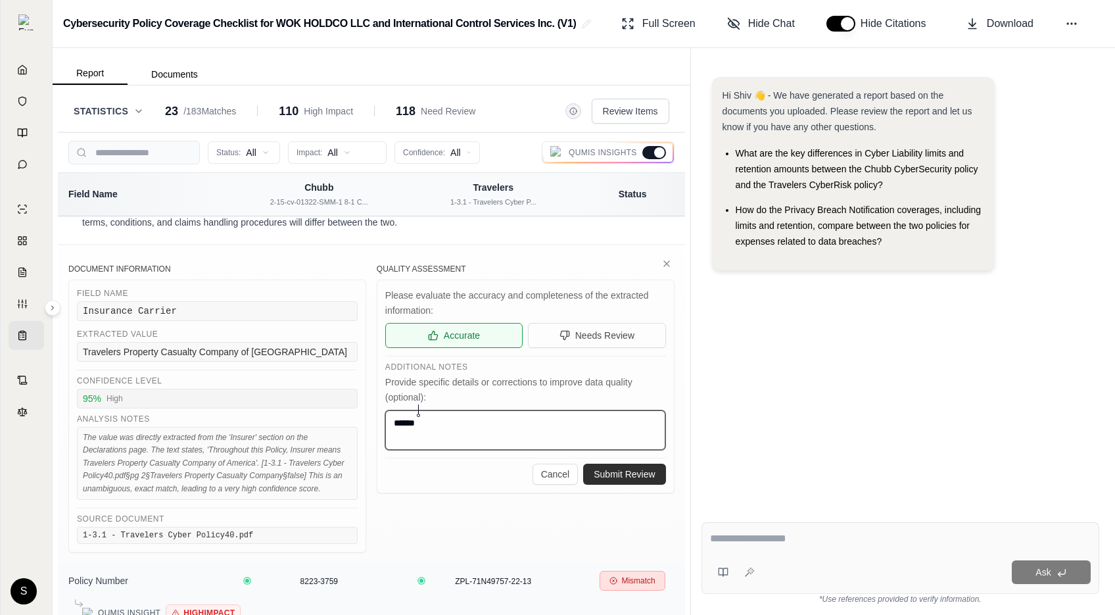
drag, startPoint x: 439, startPoint y: 419, endPoint x: 383, endPoint y: 415, distance: 56.7
click at [383, 415] on div "Please evaluate the accuracy and completeness of the extracted information: Acc…" at bounding box center [526, 386] width 298 height 214
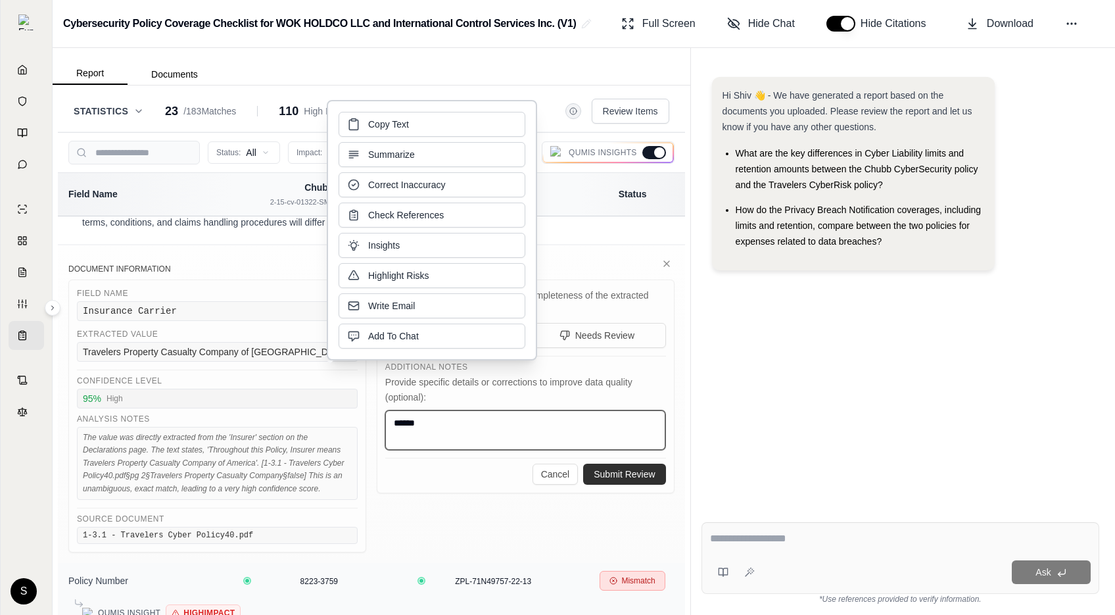
click at [406, 412] on textarea "******" at bounding box center [525, 429] width 281 height 39
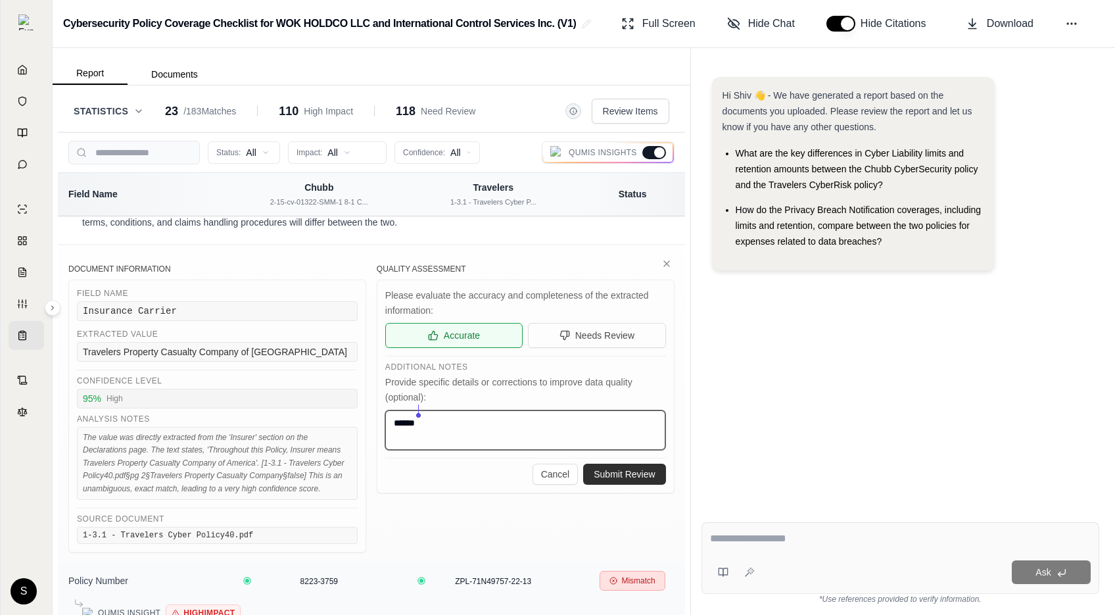
click at [406, 412] on textarea "******" at bounding box center [525, 429] width 281 height 39
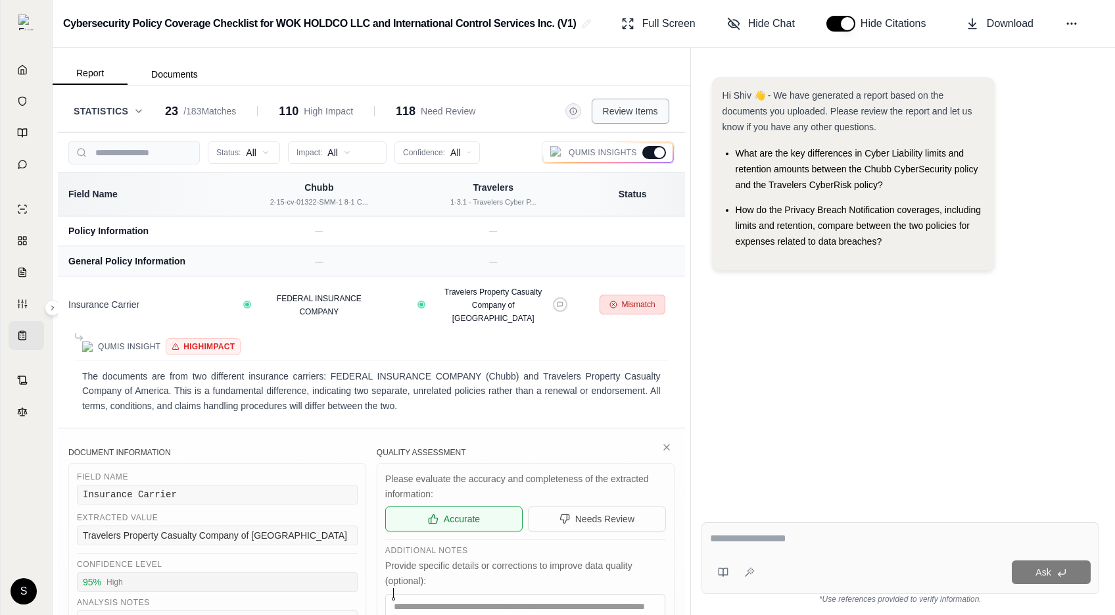
click at [639, 112] on span "Review Items" at bounding box center [630, 111] width 55 height 13
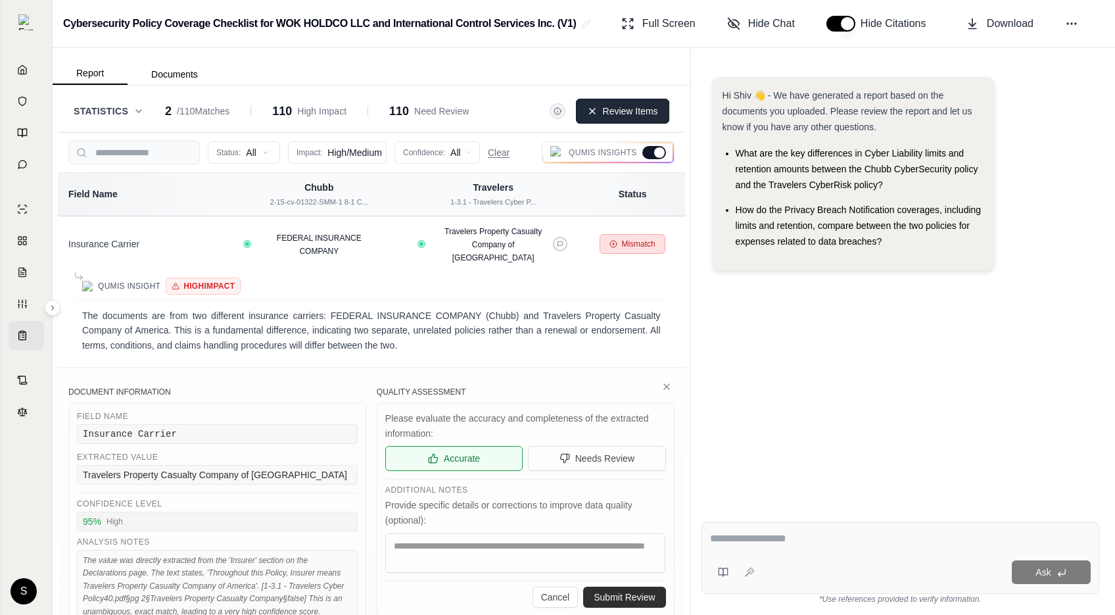
click at [639, 112] on span "Review Items" at bounding box center [630, 111] width 55 height 13
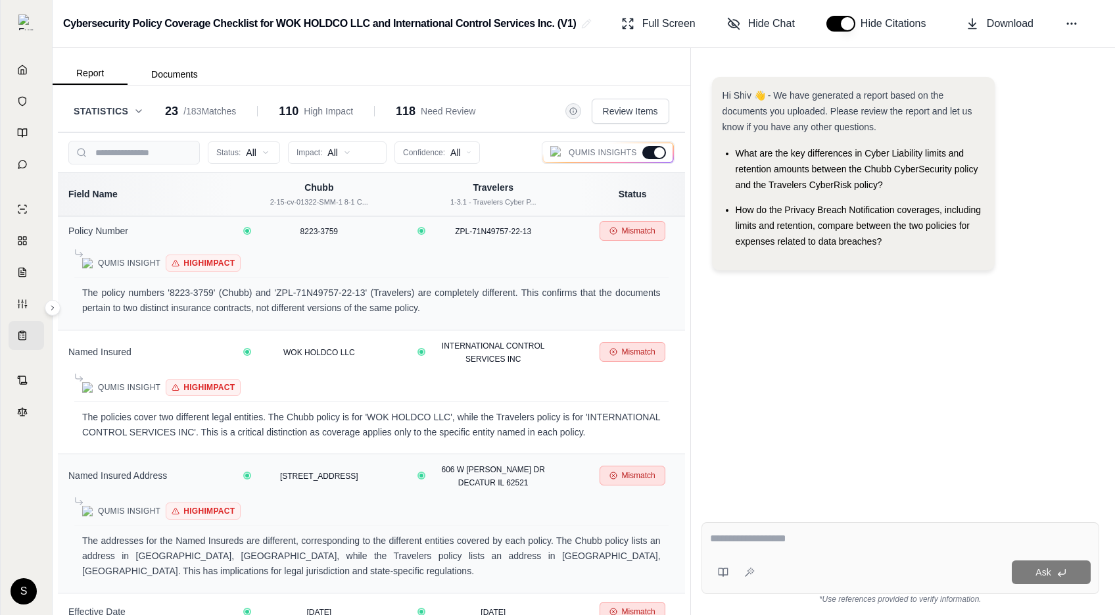
scroll to position [579, 0]
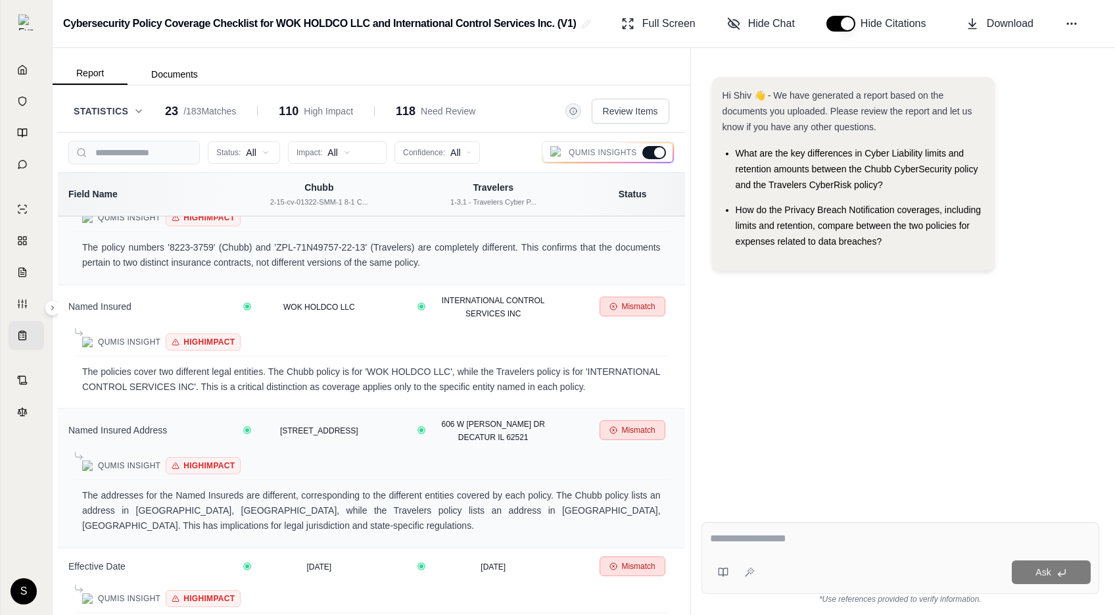
click at [845, 22] on button "button" at bounding box center [840, 24] width 29 height 16
click at [772, 22] on span "Hide Chat" at bounding box center [771, 24] width 47 height 16
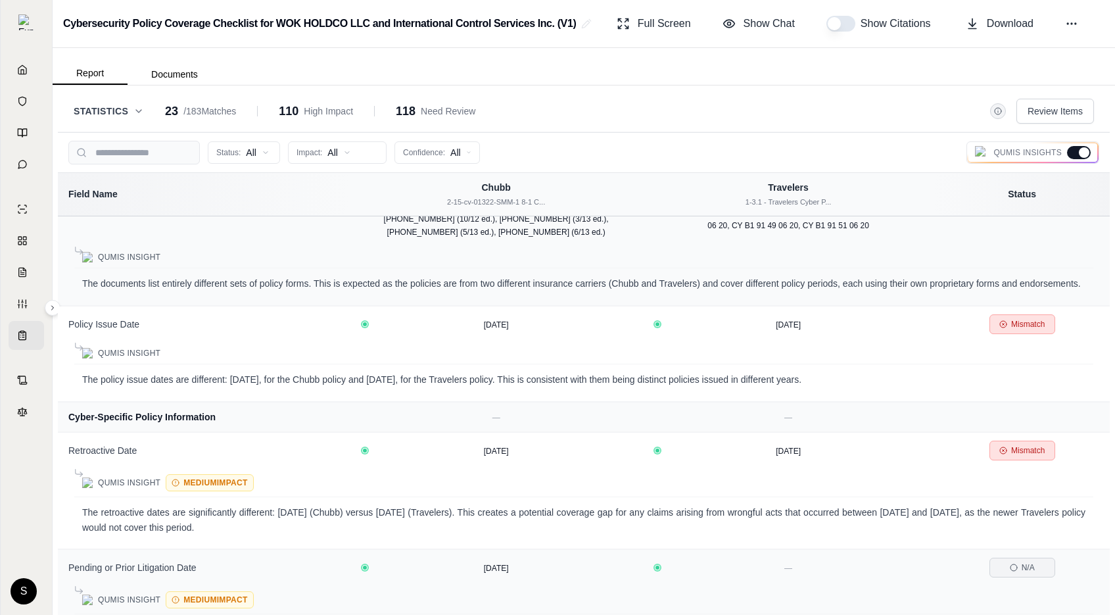
scroll to position [1348, 0]
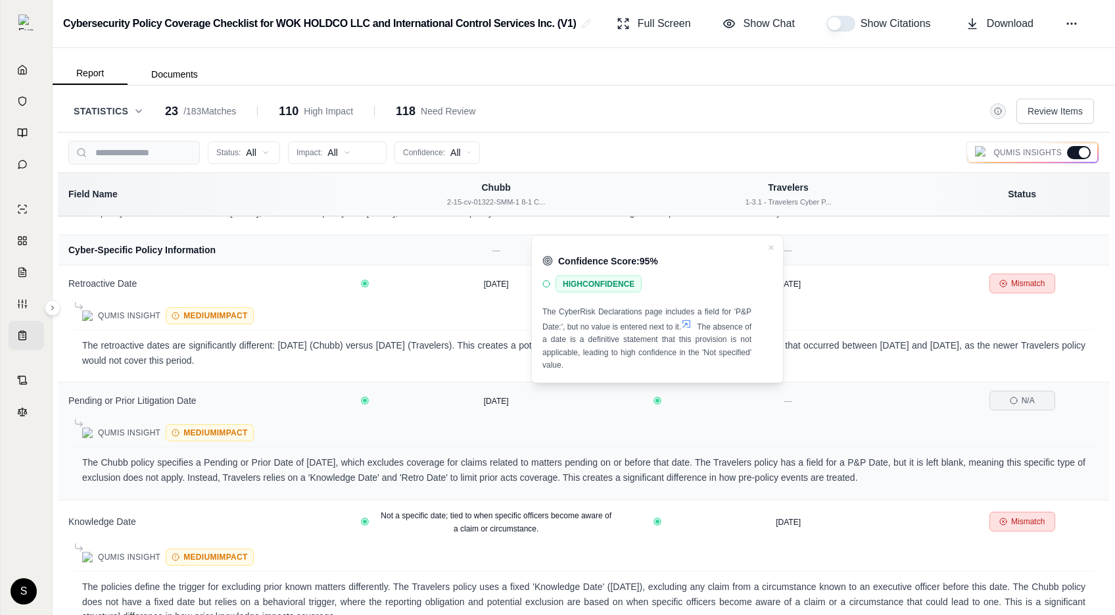
click at [692, 320] on icon at bounding box center [686, 323] width 11 height 11
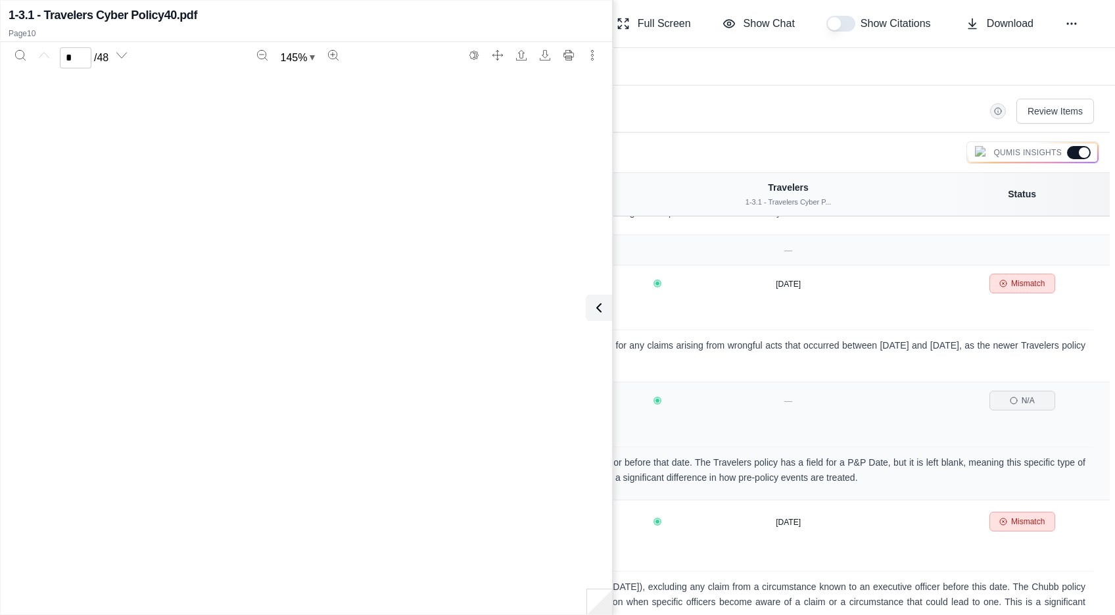
scroll to position [6807, 0]
type input "**"
click at [607, 310] on button at bounding box center [596, 308] width 26 height 26
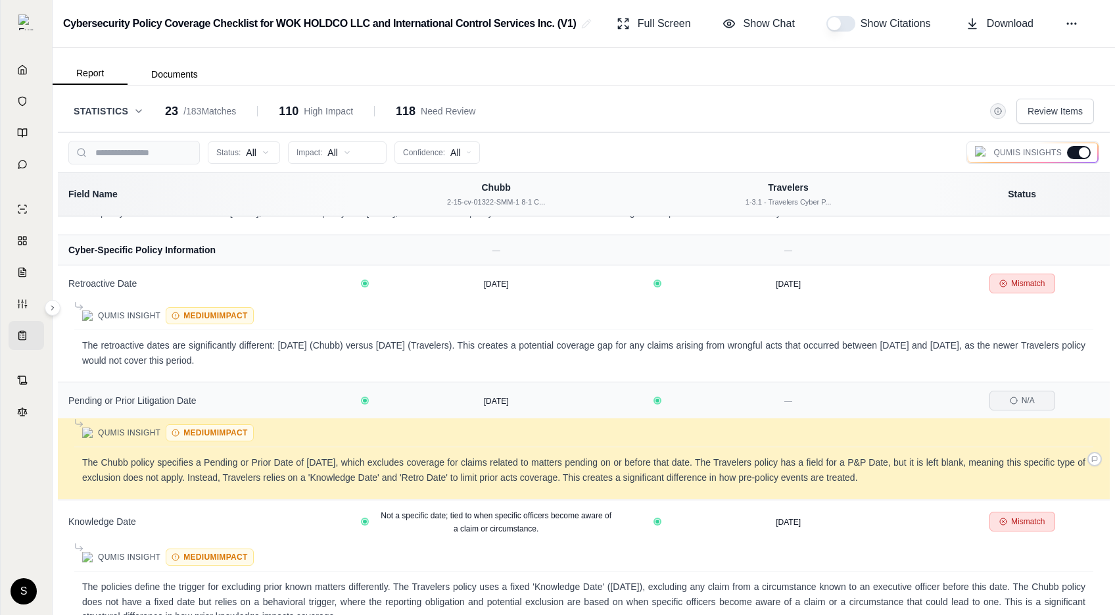
scroll to position [1348, 0]
